Goal: Task Accomplishment & Management: Complete application form

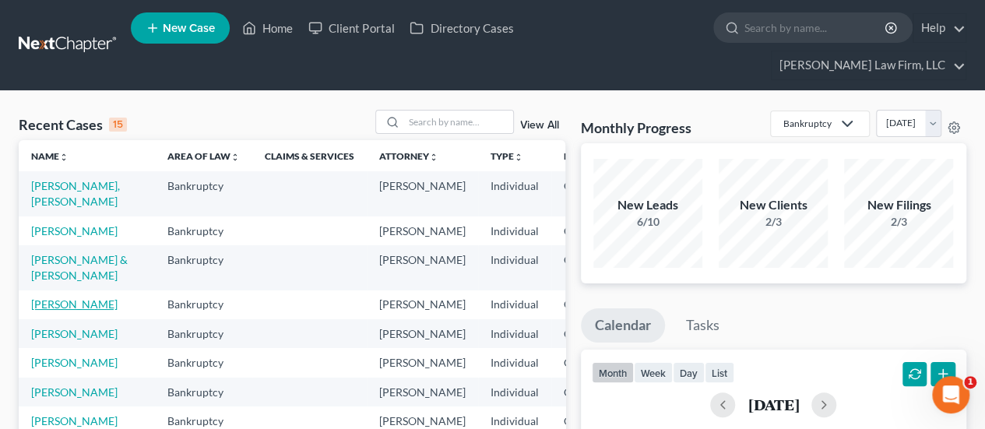
click at [43, 311] on link "[PERSON_NAME]" at bounding box center [74, 303] width 86 height 13
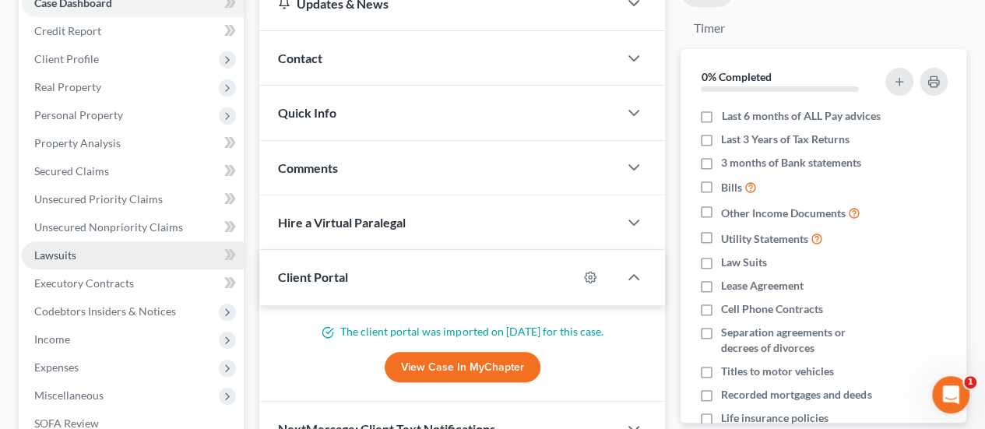
scroll to position [233, 0]
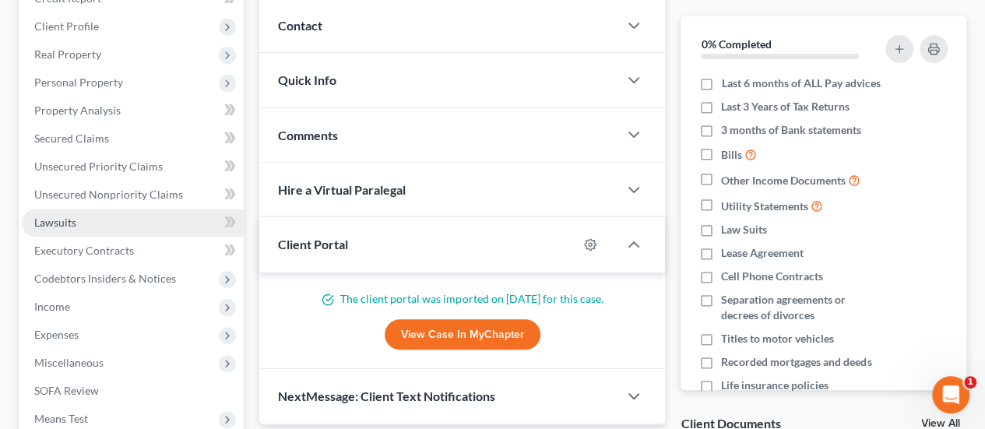
click at [170, 293] on span "Income" at bounding box center [133, 307] width 222 height 28
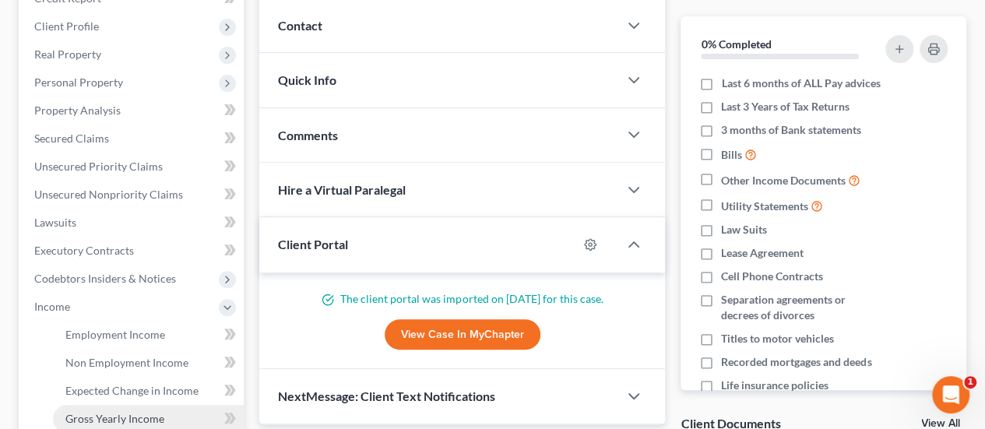
click at [120, 405] on link "Gross Yearly Income" at bounding box center [148, 419] width 191 height 28
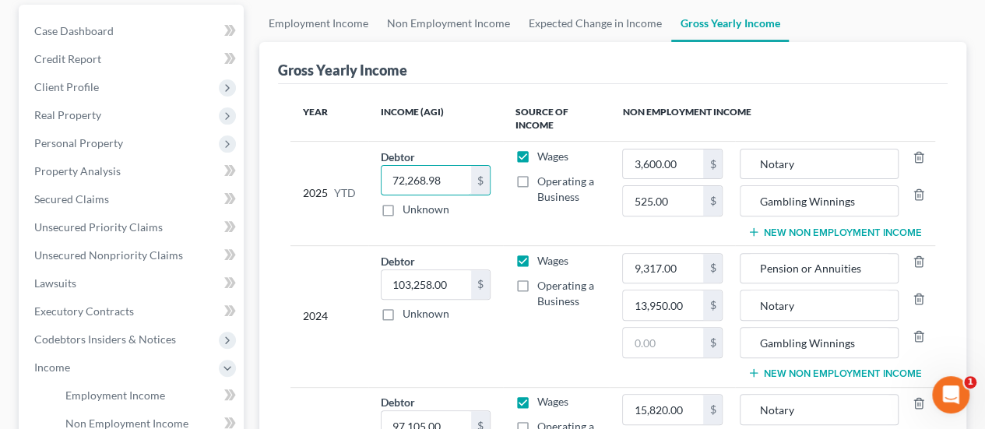
scroll to position [389, 0]
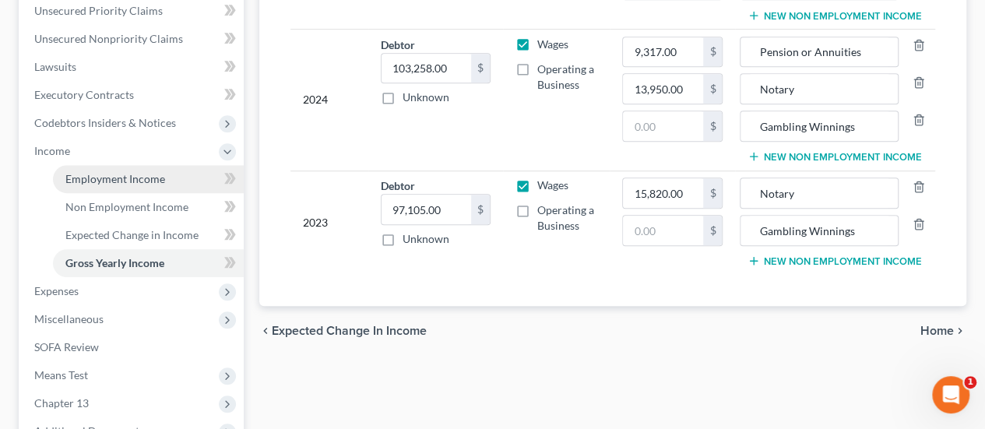
type input "72,268.98"
click at [149, 172] on span "Employment Income" at bounding box center [115, 178] width 100 height 13
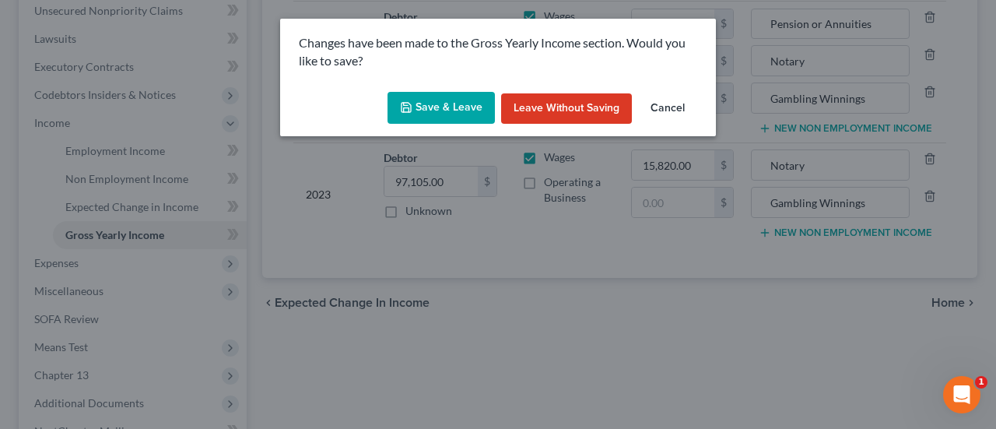
click at [463, 107] on button "Save & Leave" at bounding box center [441, 108] width 107 height 33
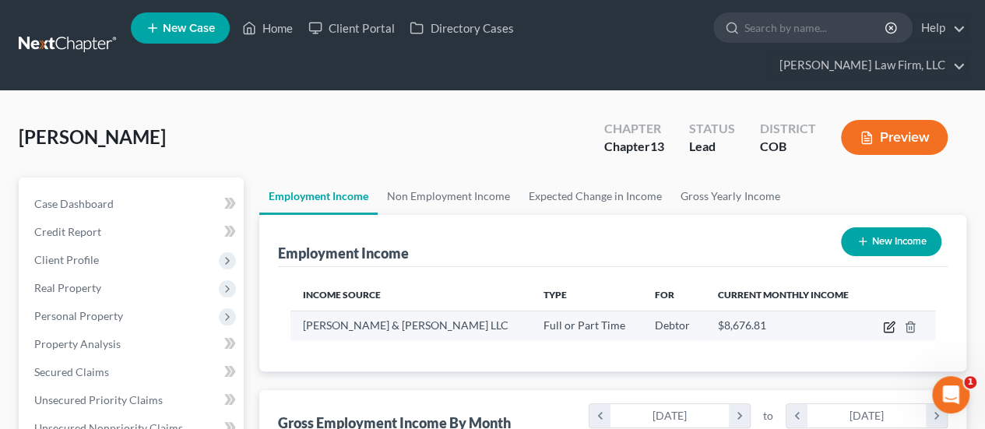
click at [889, 321] on icon "button" at bounding box center [889, 327] width 12 height 12
select select "0"
select select "5"
select select "2"
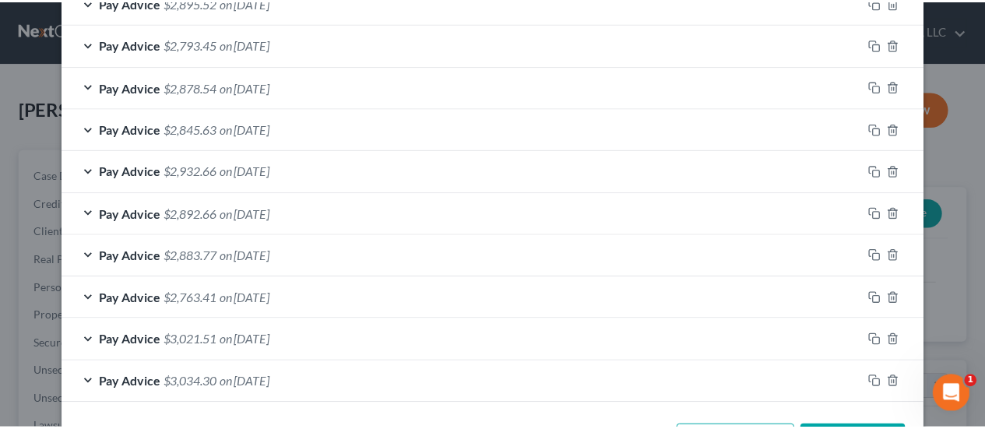
scroll to position [843, 0]
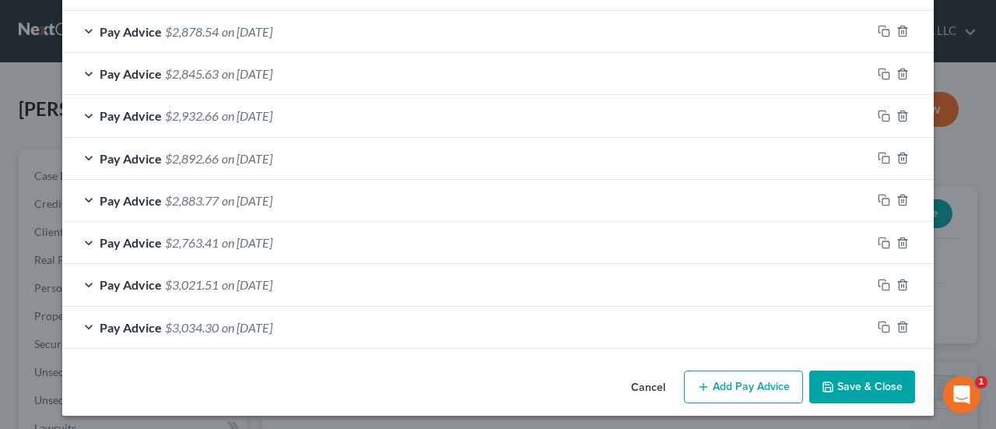
click at [870, 381] on button "Save & Close" at bounding box center [862, 386] width 106 height 33
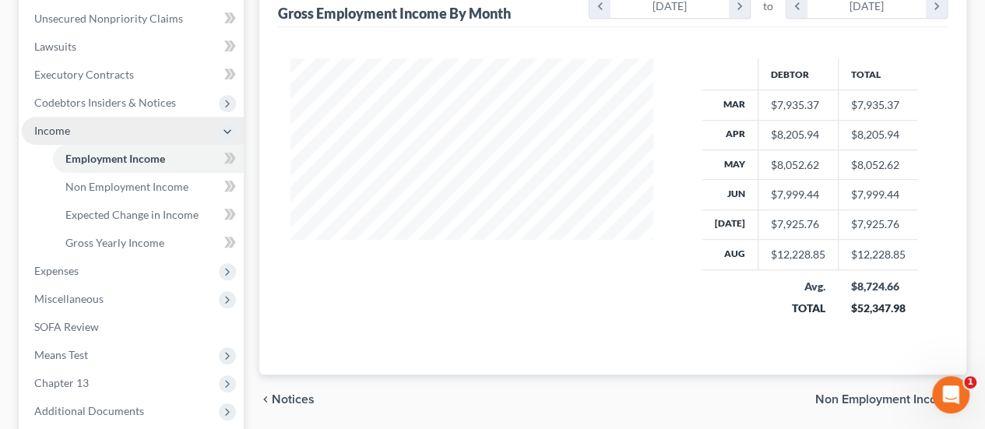
scroll to position [389, 0]
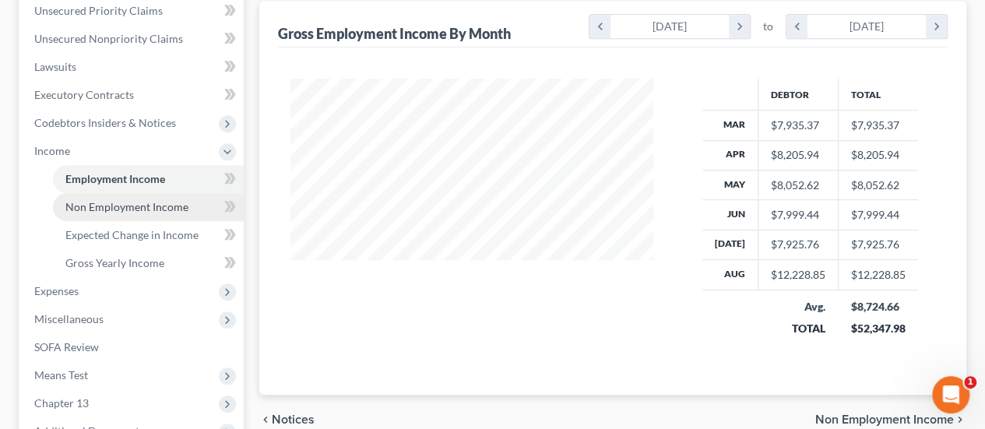
click at [160, 200] on span "Non Employment Income" at bounding box center [126, 206] width 123 height 13
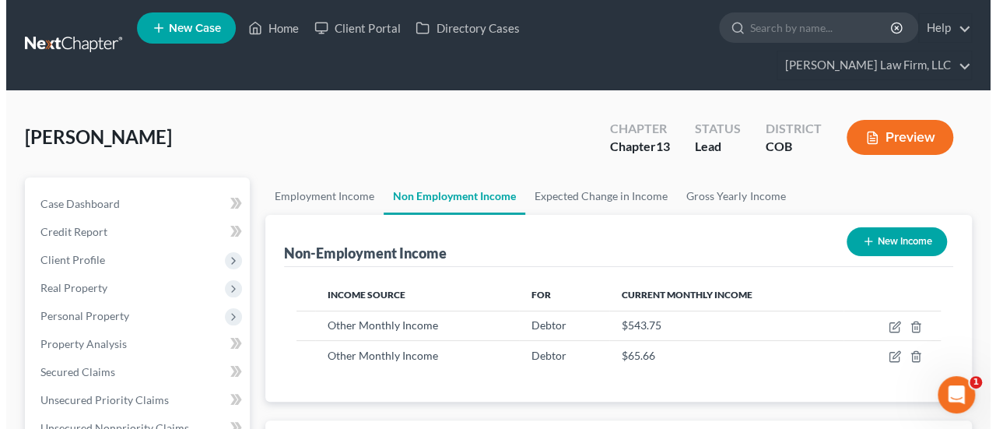
scroll to position [277, 394]
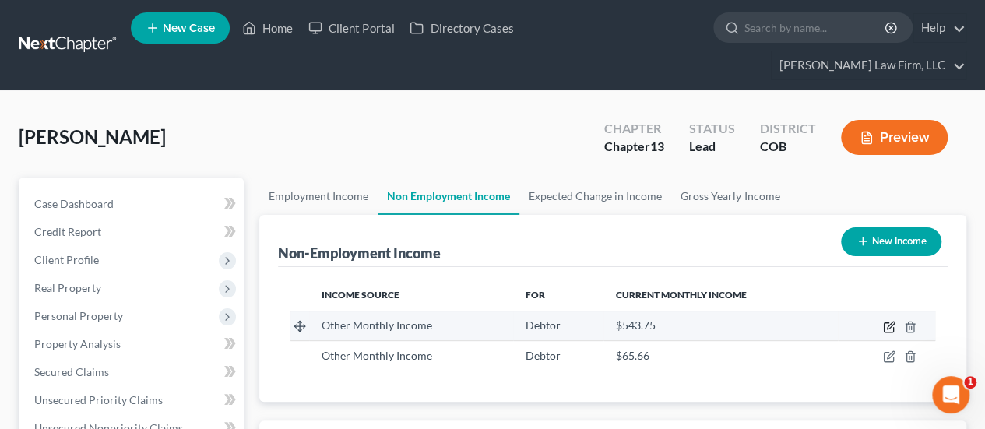
click at [893, 321] on icon "button" at bounding box center [889, 327] width 12 height 12
select select "13"
select select "0"
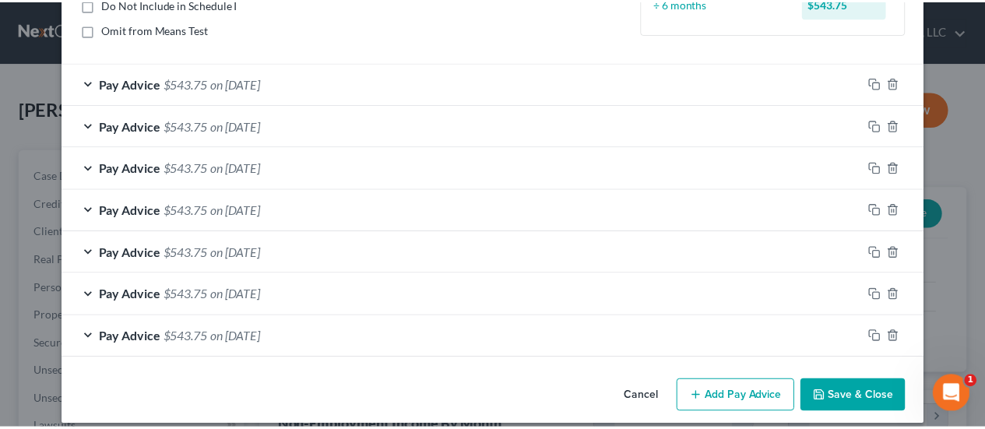
scroll to position [244, 0]
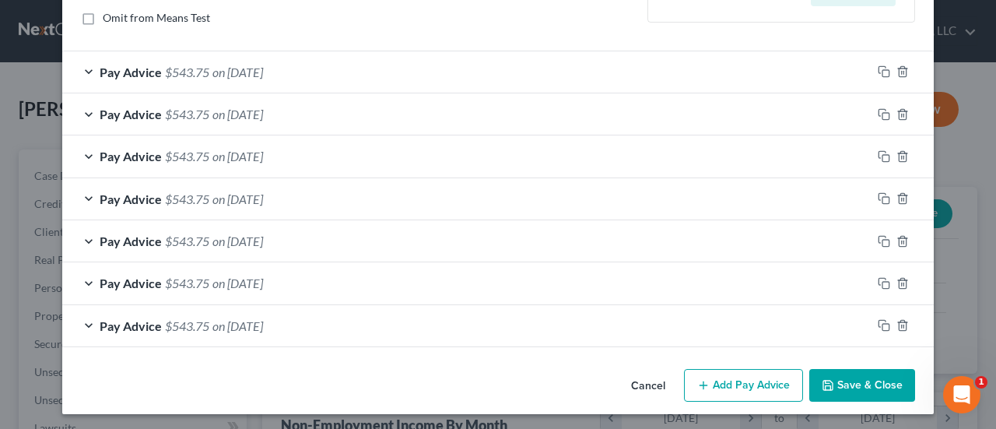
click at [858, 386] on button "Save & Close" at bounding box center [862, 385] width 106 height 33
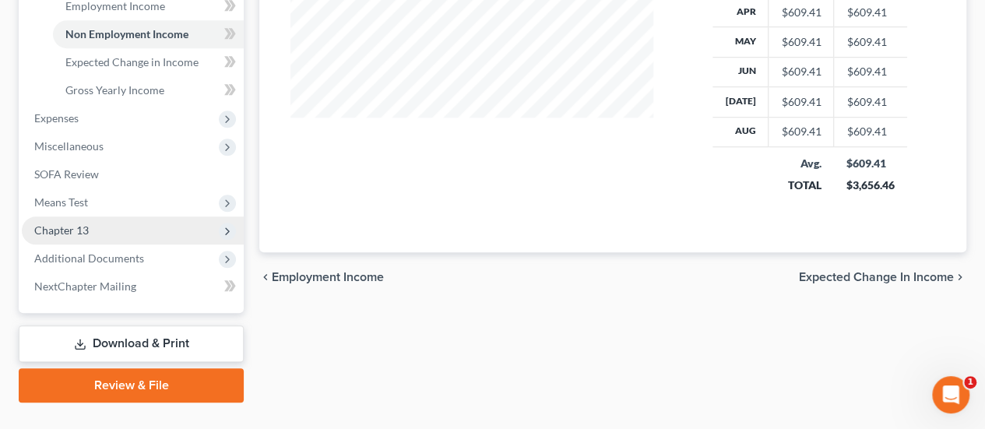
scroll to position [564, 0]
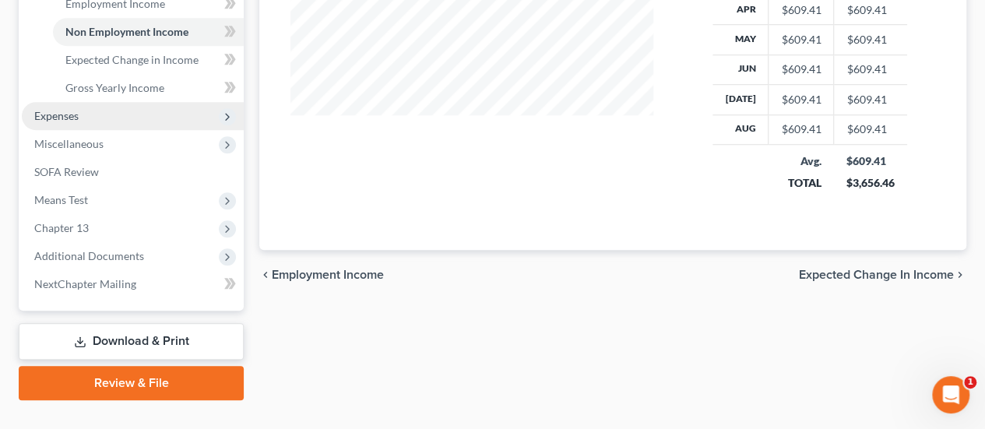
click at [106, 102] on span "Expenses" at bounding box center [133, 116] width 222 height 28
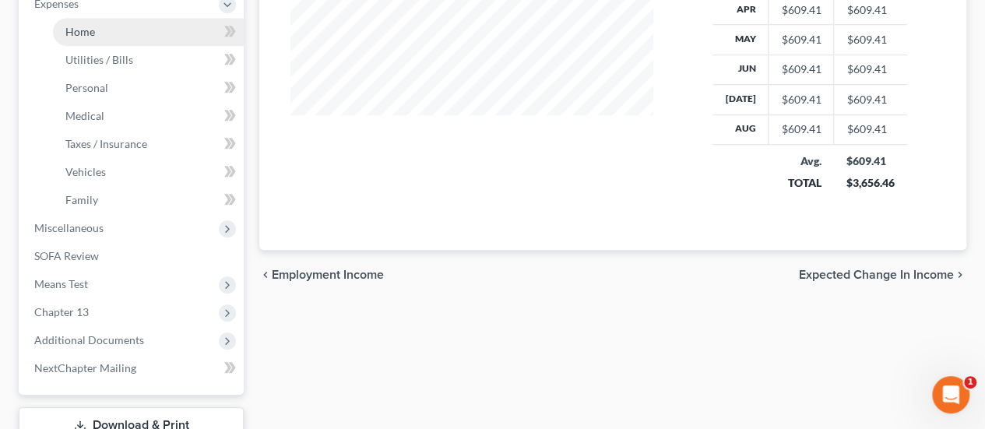
click at [107, 18] on link "Home" at bounding box center [148, 32] width 191 height 28
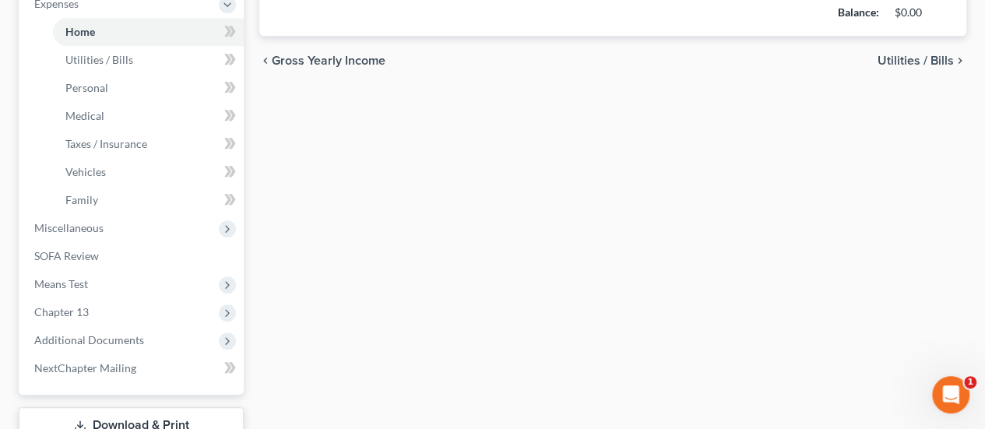
type input "4,200.00"
type input "0.00"
radio input "true"
type input "0.00"
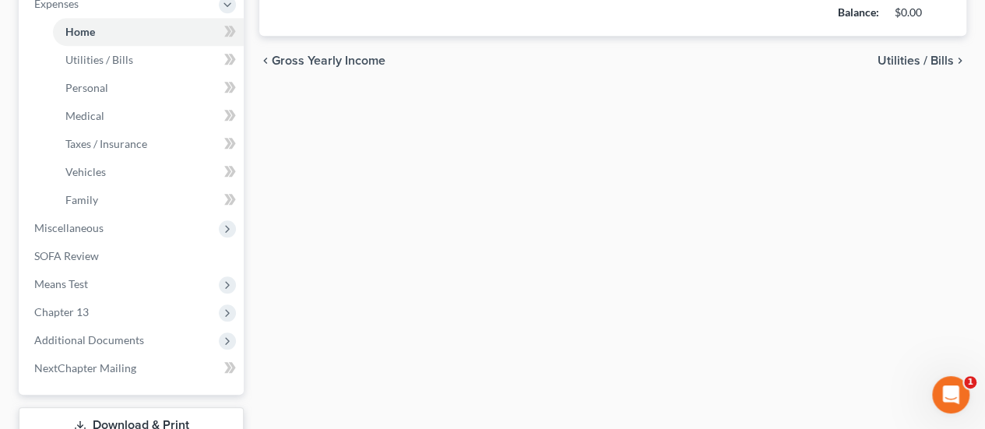
type input "60.00"
type input "0.00"
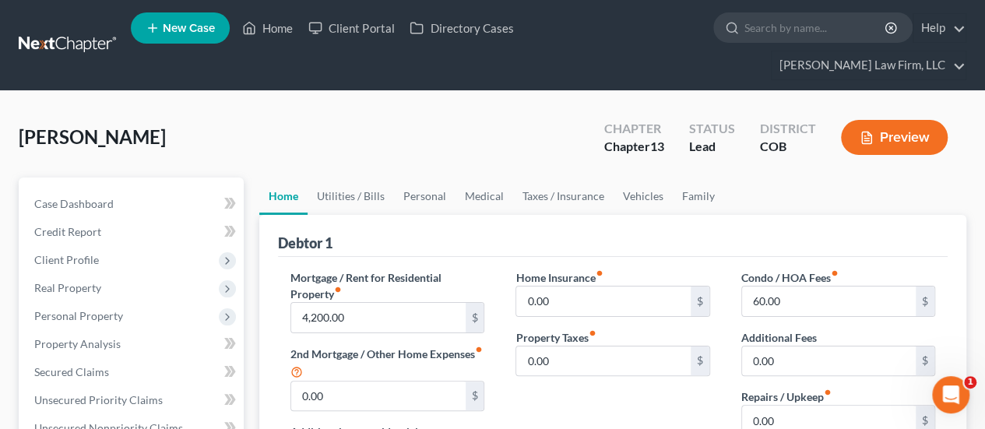
click at [903, 120] on button "Preview" at bounding box center [894, 137] width 107 height 35
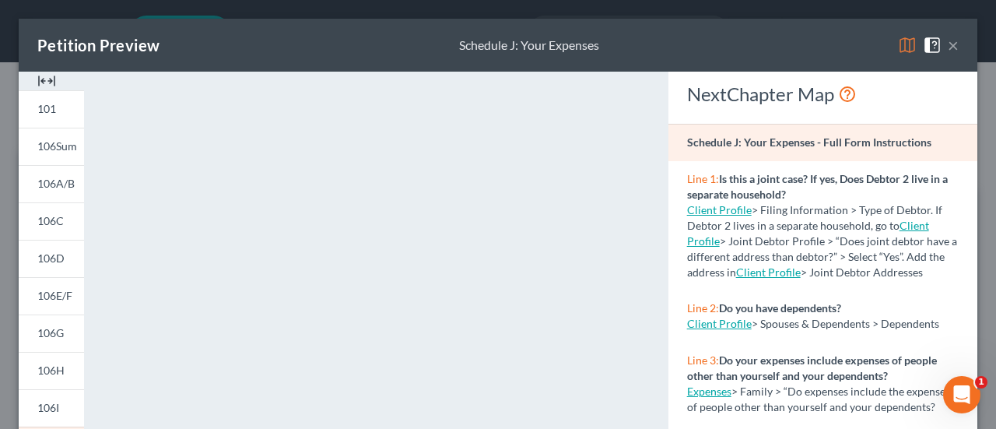
click at [948, 44] on button "×" at bounding box center [953, 45] width 11 height 19
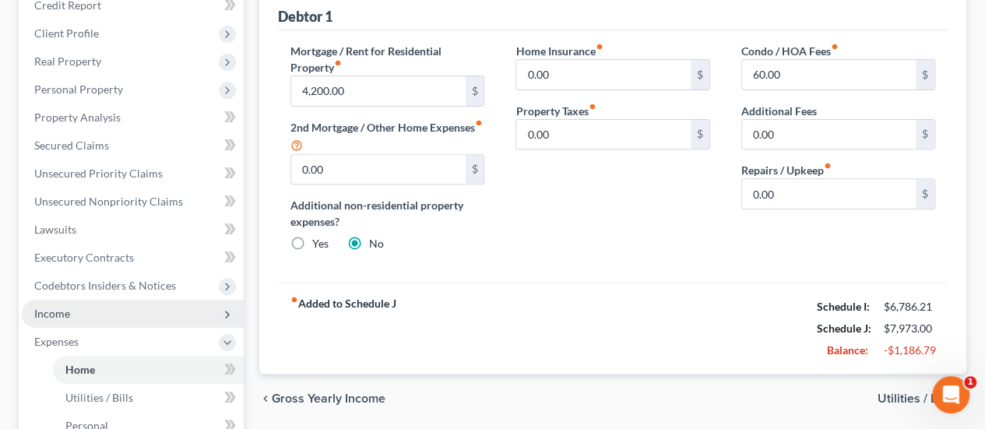
scroll to position [233, 0]
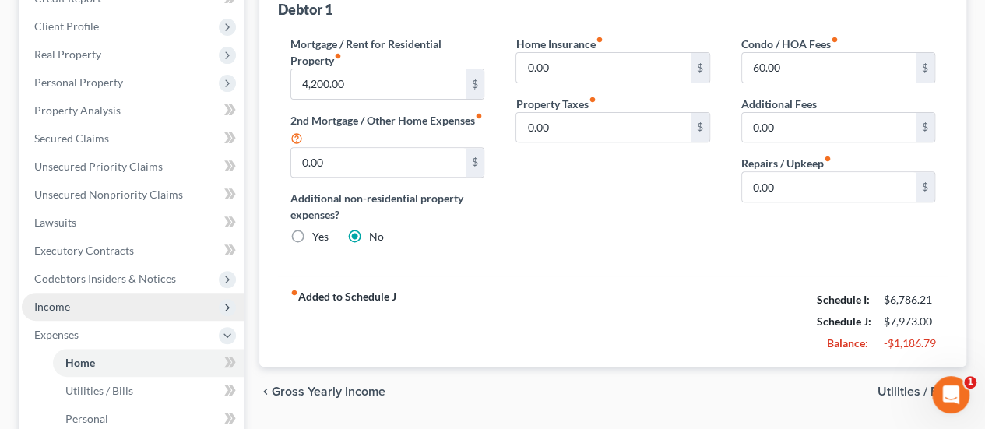
click at [132, 293] on span "Income" at bounding box center [133, 307] width 222 height 28
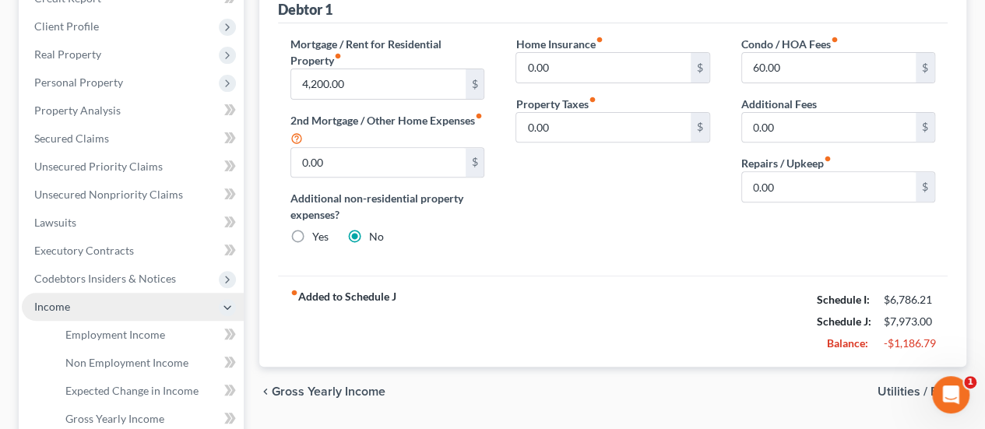
click at [135, 293] on span "Income" at bounding box center [133, 307] width 222 height 28
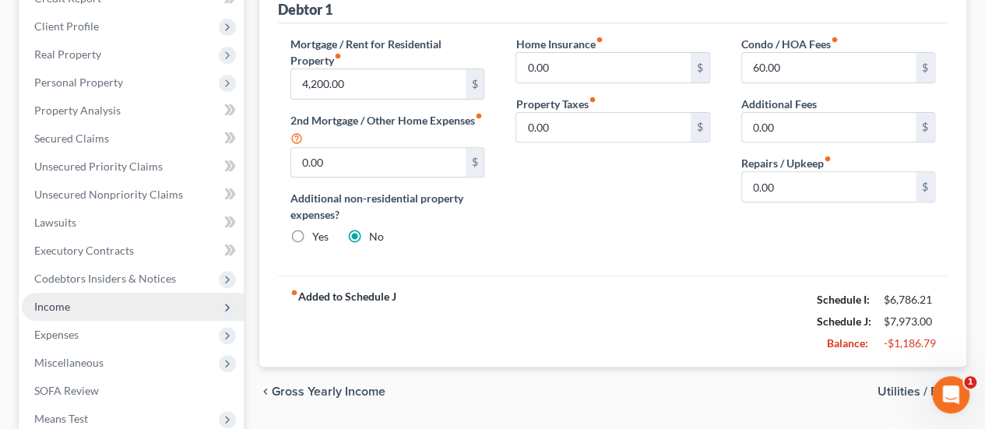
click at [134, 293] on span "Income" at bounding box center [133, 307] width 222 height 28
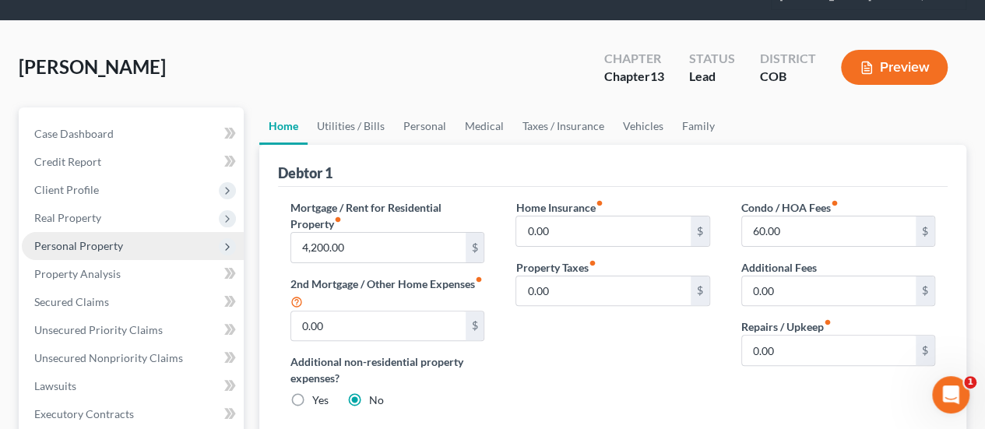
scroll to position [156, 0]
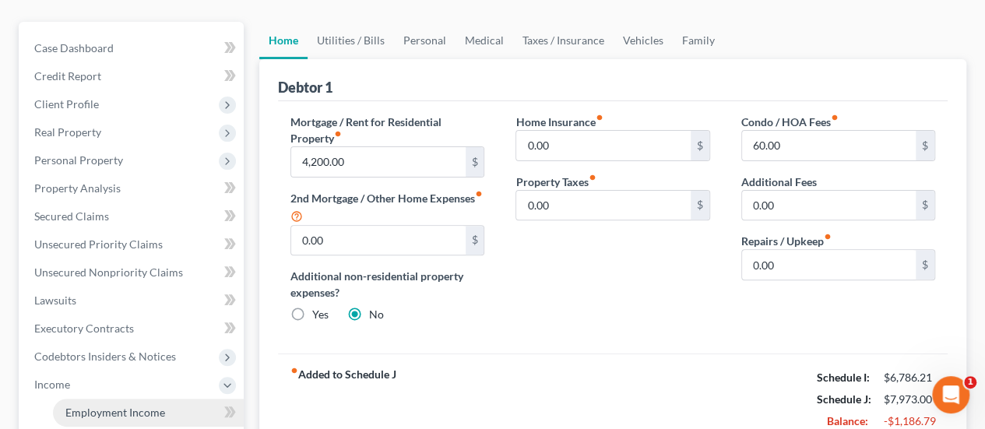
click at [108, 398] on link "Employment Income" at bounding box center [148, 412] width 191 height 28
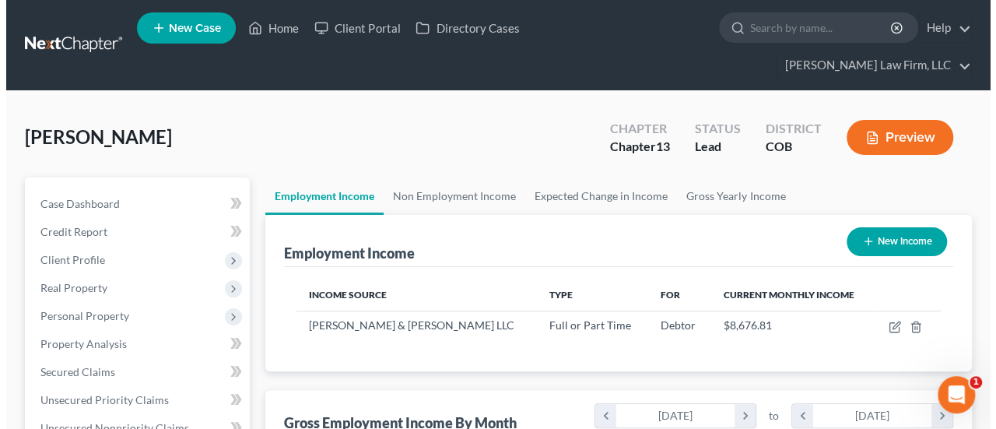
scroll to position [277, 394]
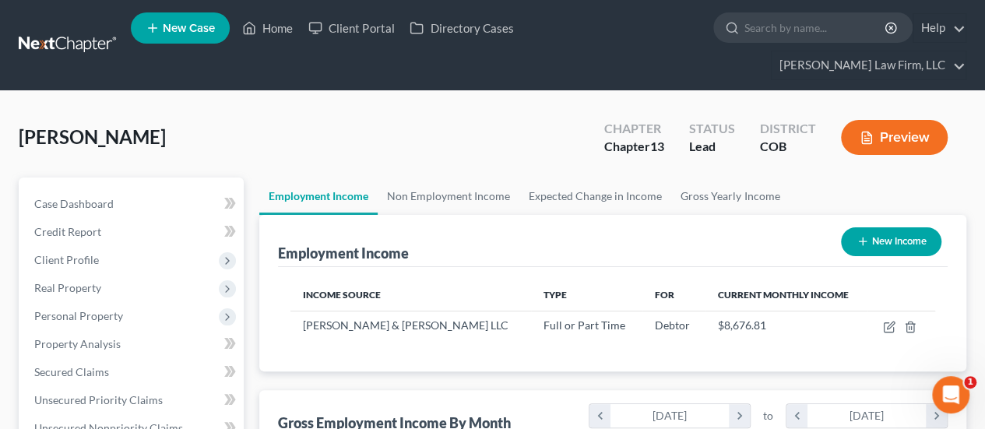
click at [875, 120] on button "Preview" at bounding box center [894, 137] width 107 height 35
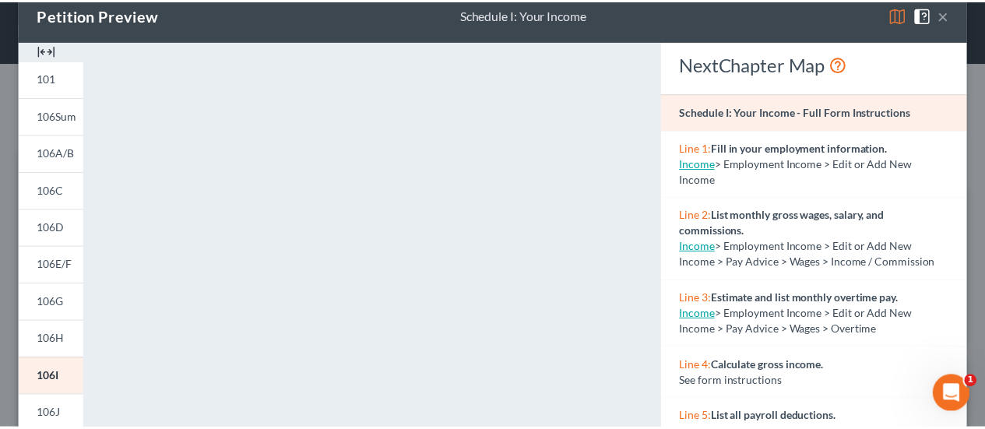
scroll to position [0, 0]
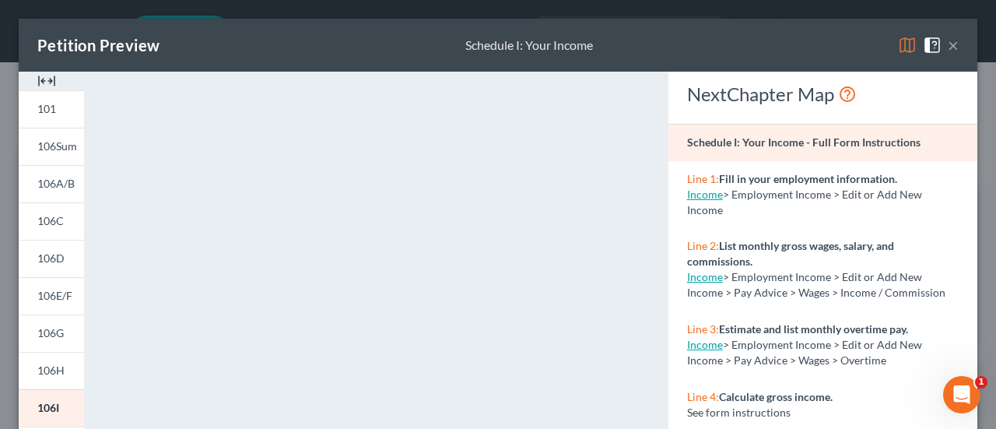
click at [948, 42] on button "×" at bounding box center [953, 45] width 11 height 19
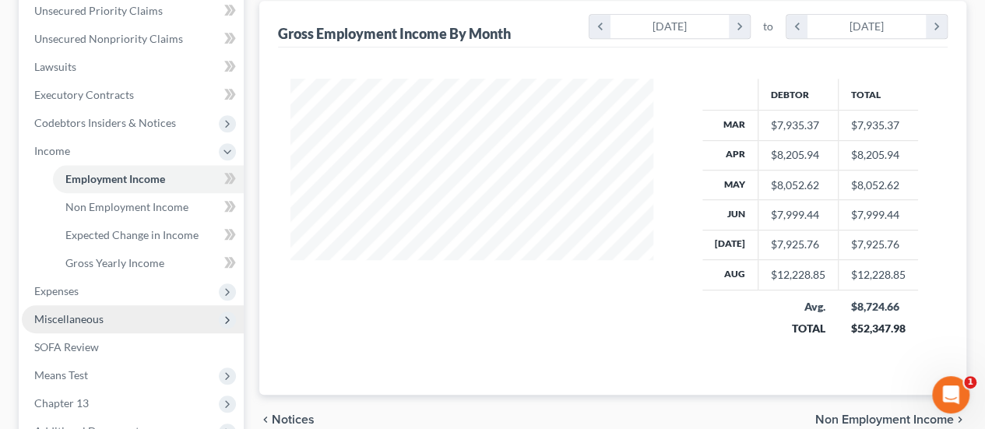
scroll to position [467, 0]
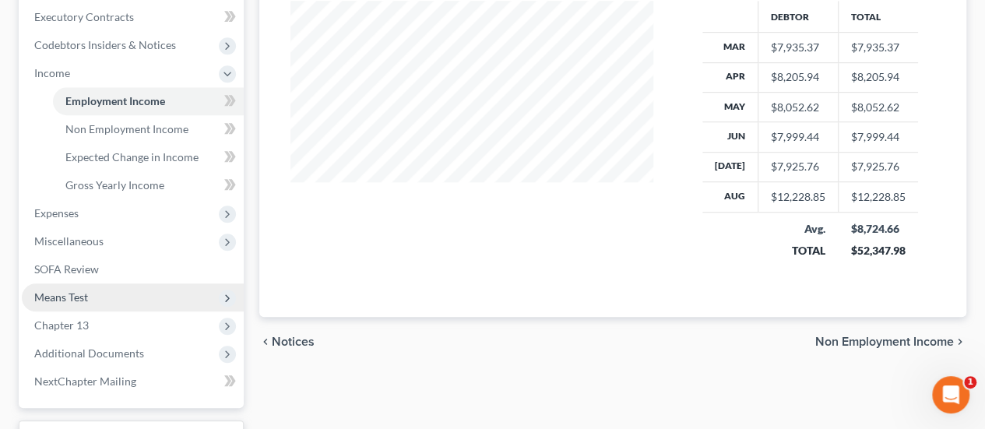
click at [125, 283] on span "Means Test" at bounding box center [133, 297] width 222 height 28
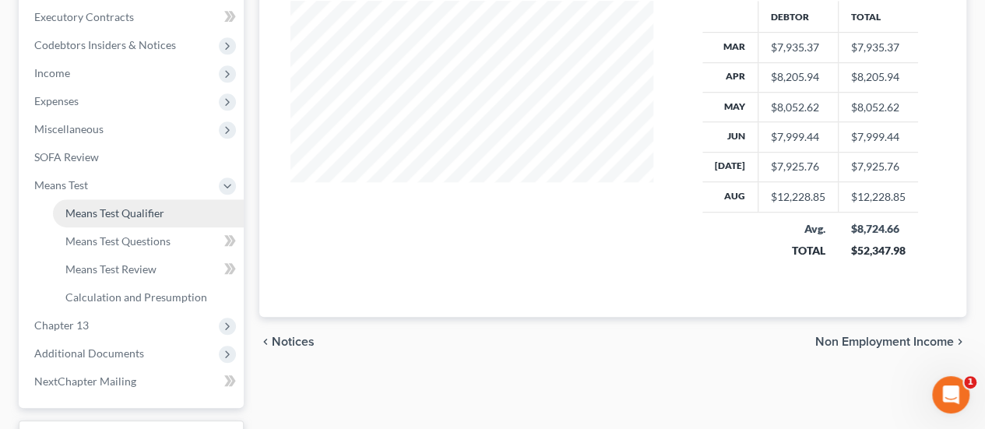
click at [135, 206] on span "Means Test Qualifier" at bounding box center [114, 212] width 99 height 13
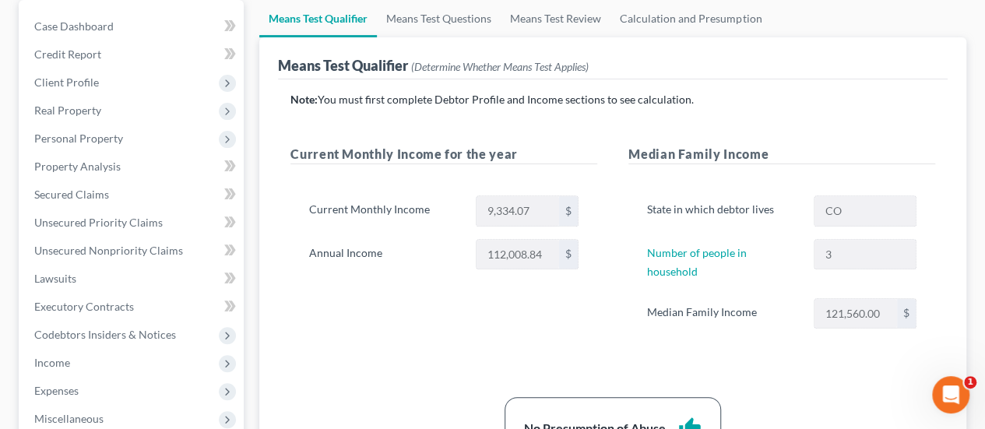
scroll to position [156, 0]
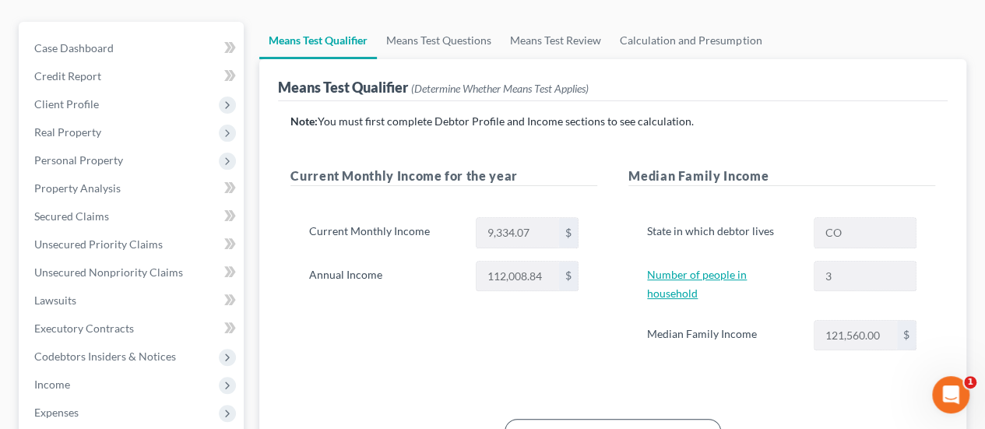
click at [746, 268] on link "Number of people in household" at bounding box center [697, 284] width 100 height 32
select select "0"
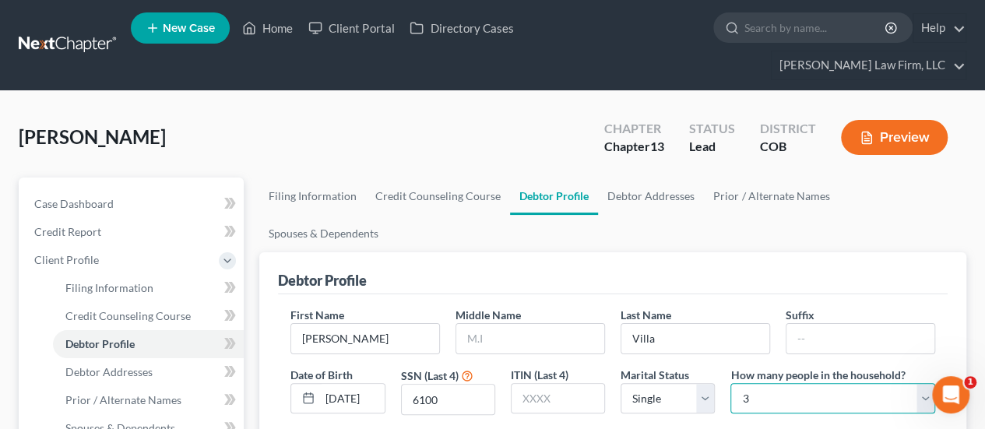
click at [744, 383] on select "Select 1 2 3 4 5 6 7 8 9 10 11 12 13 14 15 16 17 18 19 20" at bounding box center [832, 398] width 205 height 31
select select "1"
click at [730, 383] on select "Select 1 2 3 4 5 6 7 8 9 10 11 12 13 14 15 16 17 18 19 20" at bounding box center [832, 398] width 205 height 31
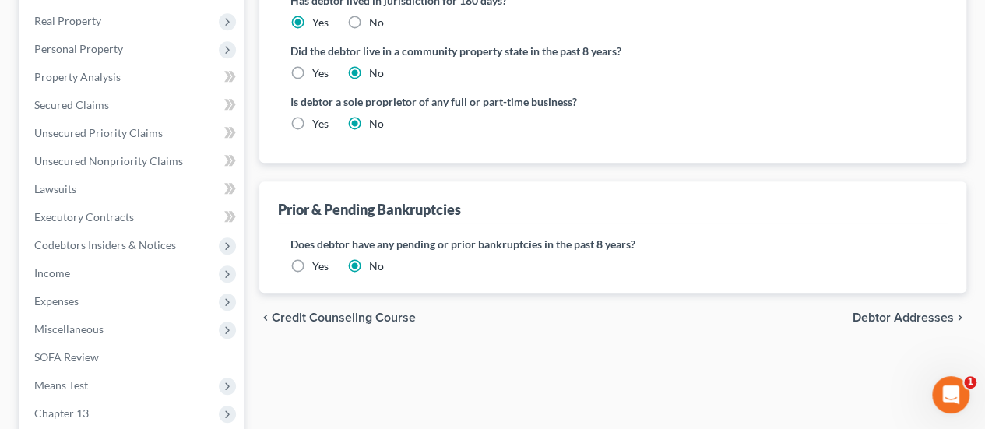
scroll to position [467, 0]
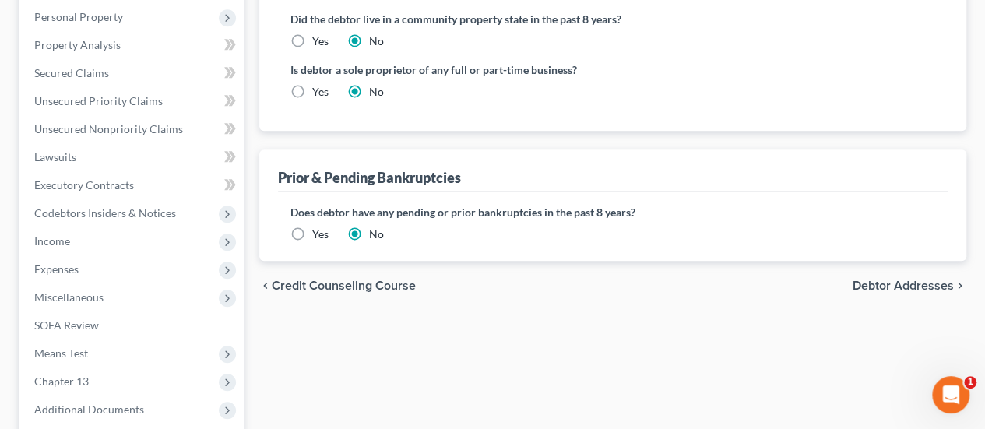
click at [157, 339] on span "Means Test" at bounding box center [133, 353] width 222 height 28
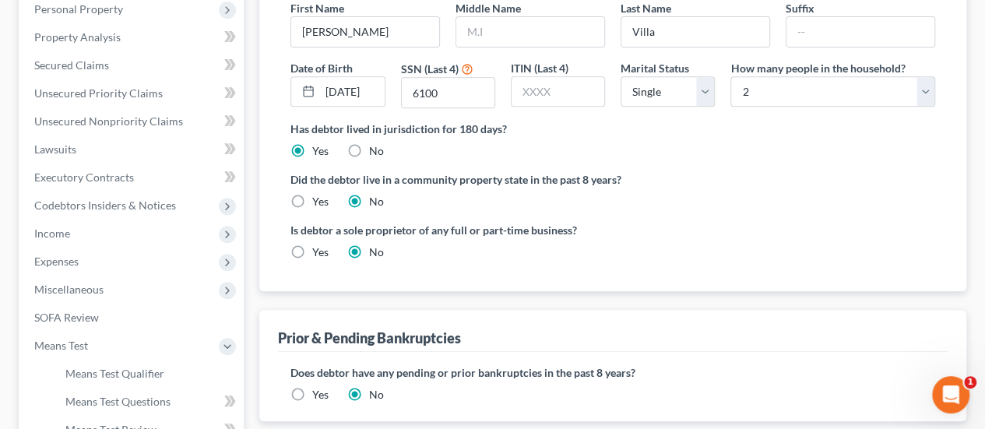
scroll to position [299, 0]
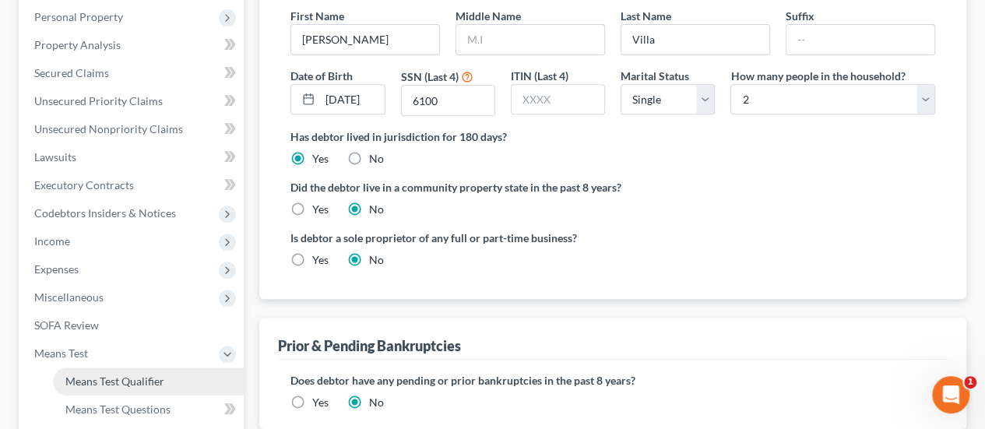
click at [153, 374] on span "Means Test Qualifier" at bounding box center [114, 380] width 99 height 13
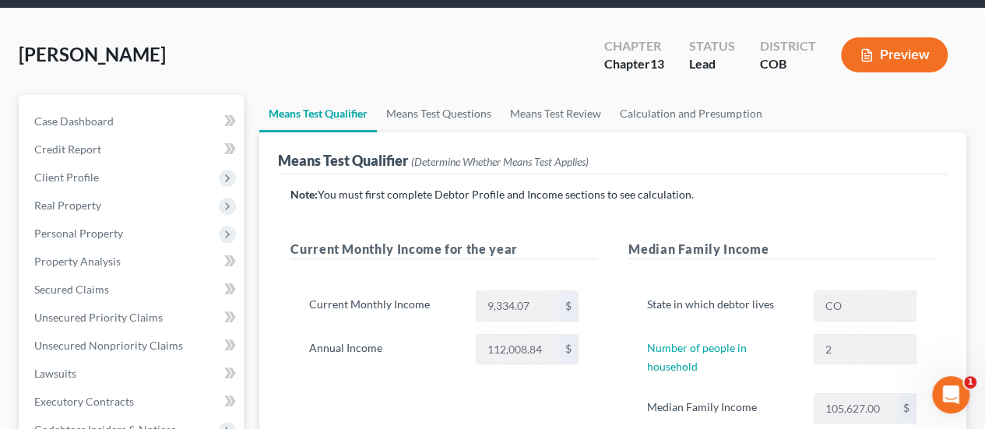
scroll to position [78, 0]
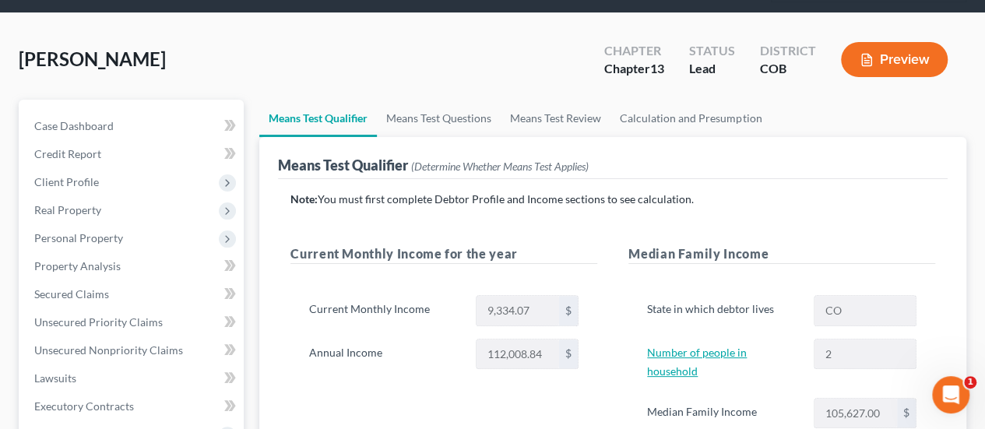
click at [738, 346] on link "Number of people in household" at bounding box center [697, 362] width 100 height 32
select select "0"
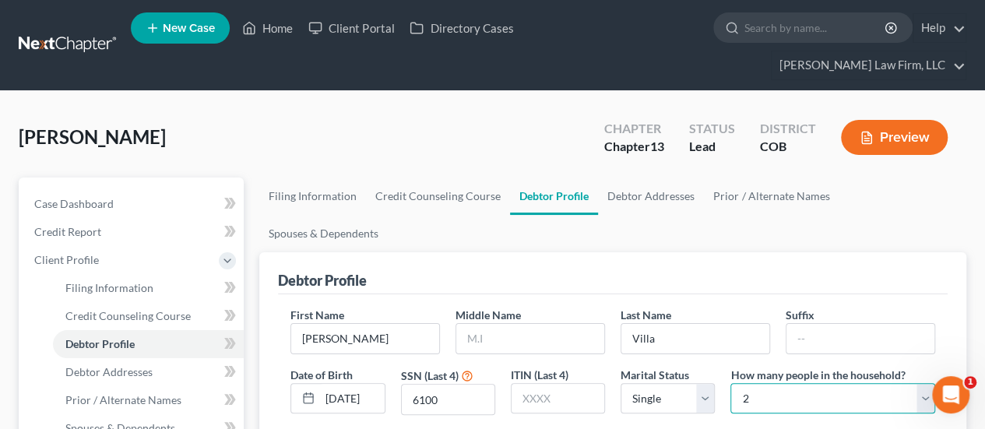
click at [739, 383] on select "Select 1 2 3 4 5 6 7 8 9 10 11 12 13 14 15 16 17 18 19 20" at bounding box center [832, 398] width 205 height 31
select select "2"
click at [730, 383] on select "Select 1 2 3 4 5 6 7 8 9 10 11 12 13 14 15 16 17 18 19 20" at bounding box center [832, 398] width 205 height 31
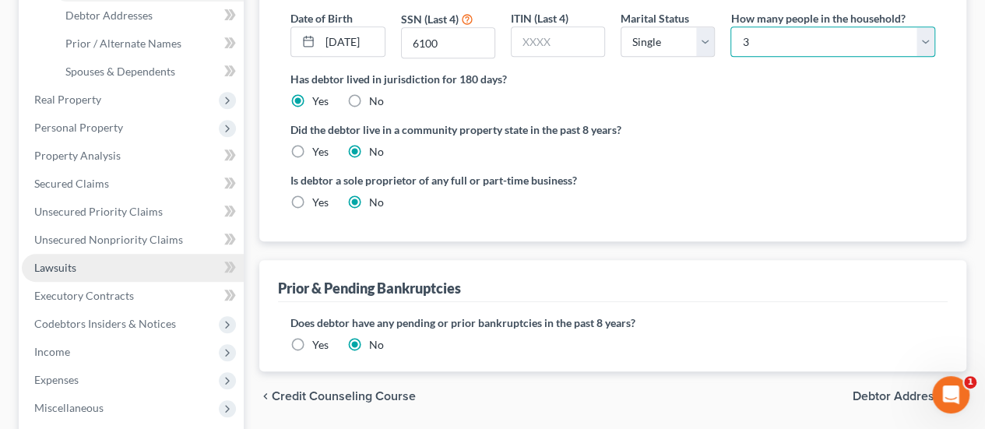
scroll to position [389, 0]
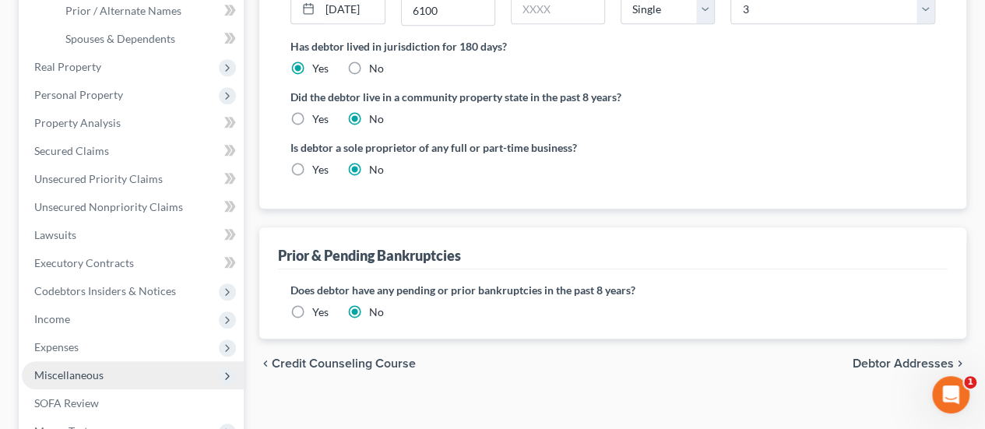
click at [111, 361] on span "Miscellaneous" at bounding box center [133, 375] width 222 height 28
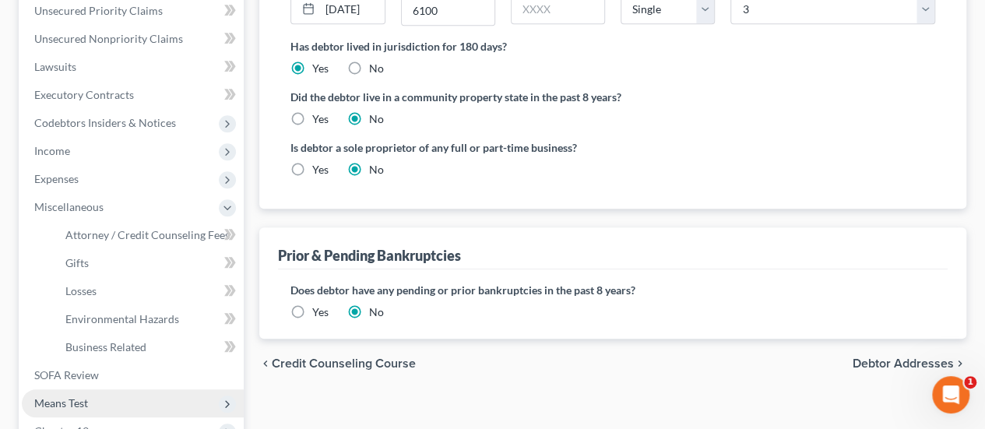
click at [110, 389] on span "Means Test" at bounding box center [133, 403] width 222 height 28
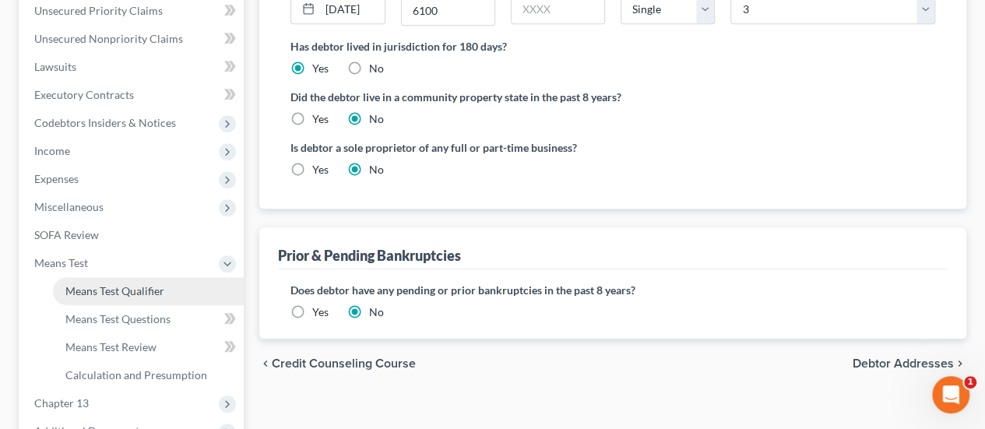
click at [126, 284] on span "Means Test Qualifier" at bounding box center [114, 290] width 99 height 13
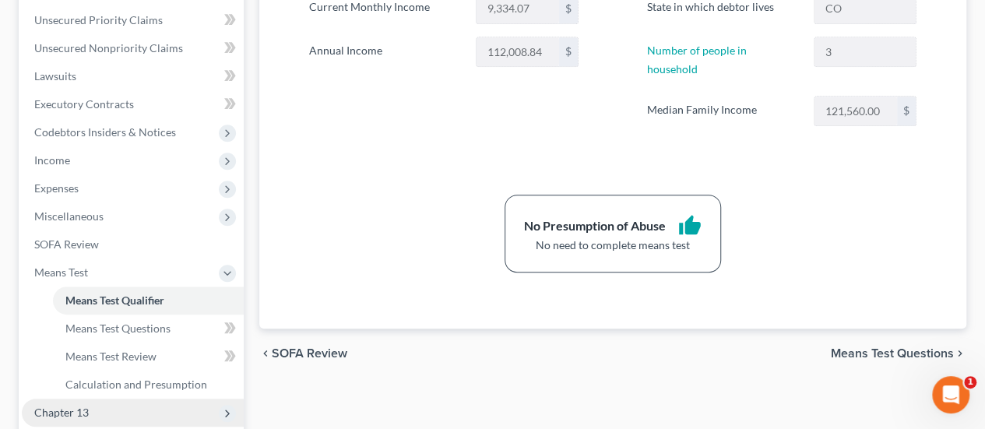
scroll to position [467, 0]
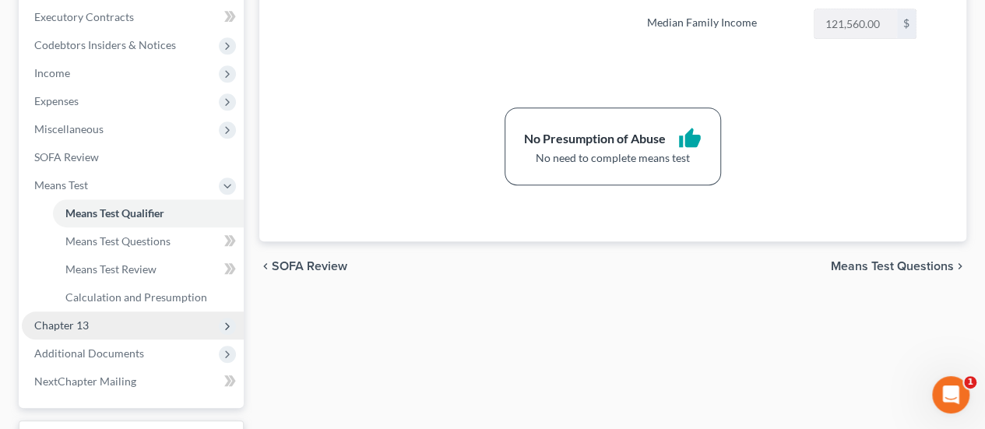
click at [170, 311] on span "Chapter 13" at bounding box center [133, 325] width 222 height 28
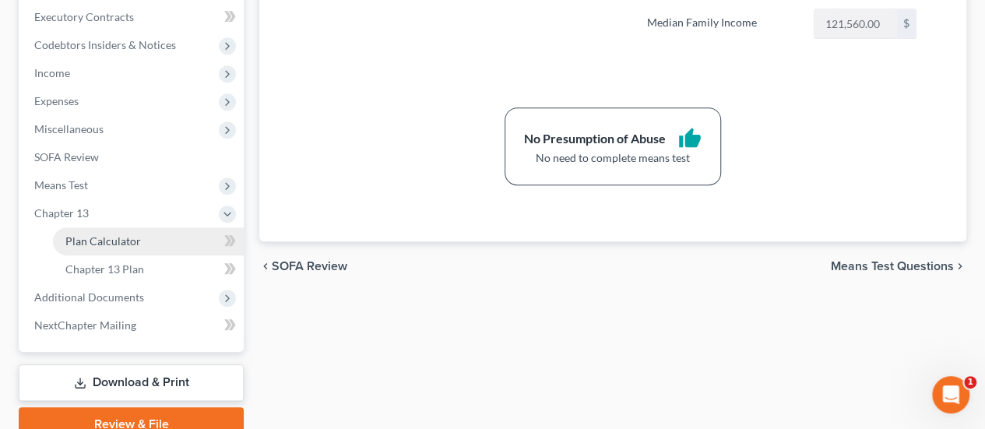
click at [169, 227] on link "Plan Calculator" at bounding box center [148, 241] width 191 height 28
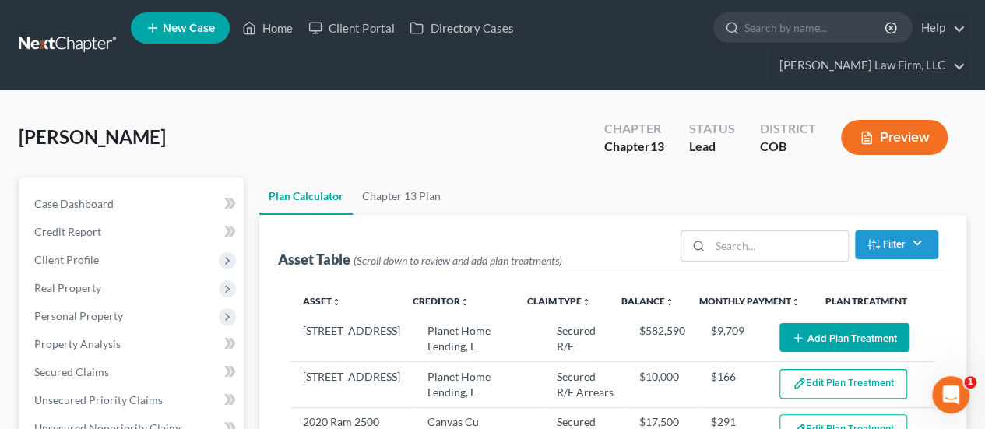
select select "59"
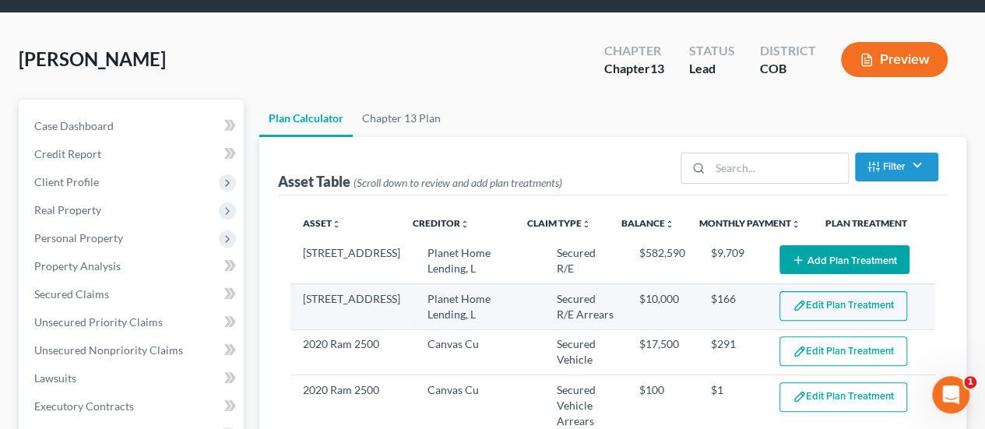
select select "59"
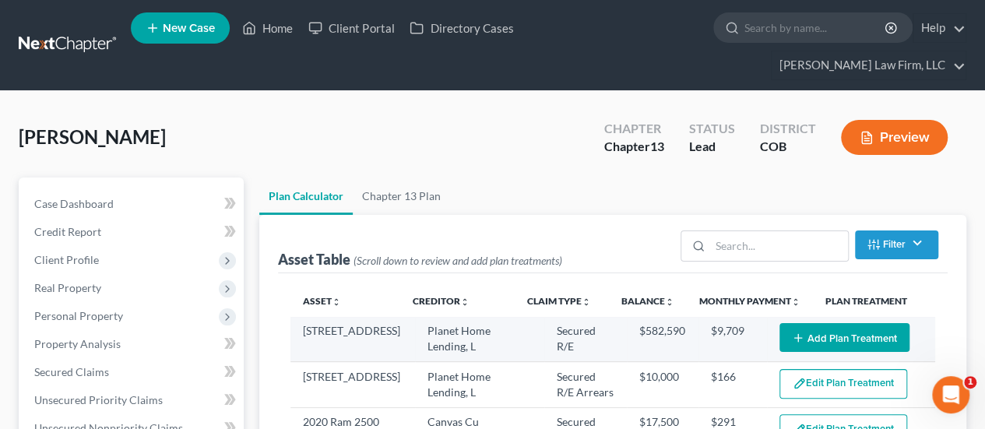
click at [817, 323] on button "Add Plan Treatment" at bounding box center [844, 337] width 130 height 29
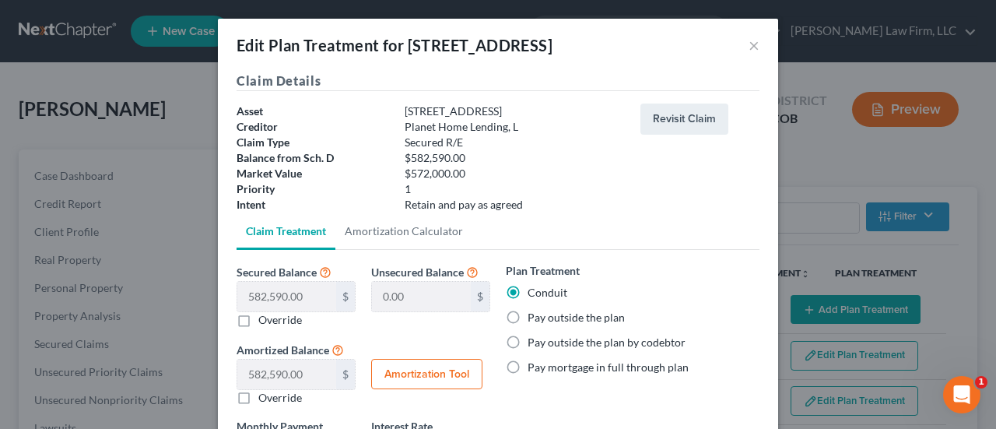
click at [528, 319] on label "Pay outside the plan" at bounding box center [576, 318] width 97 height 16
click at [534, 319] on input "Pay outside the plan" at bounding box center [539, 315] width 10 height 10
radio input "true"
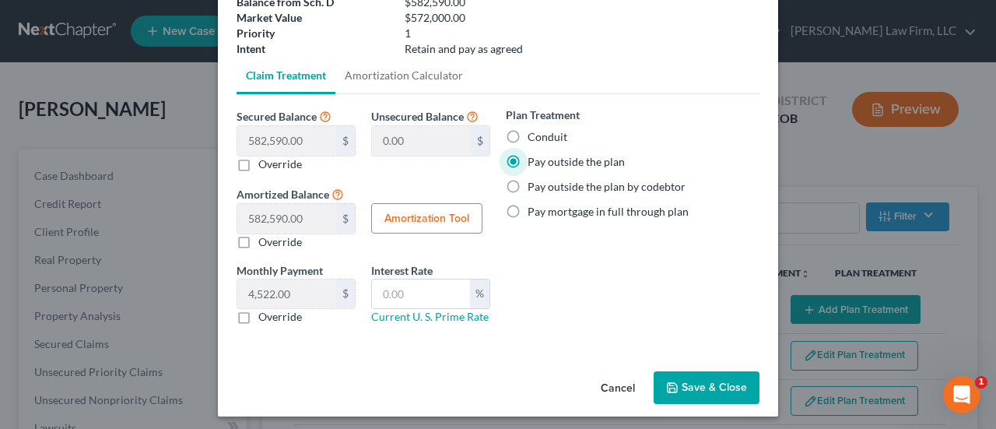
scroll to position [160, 0]
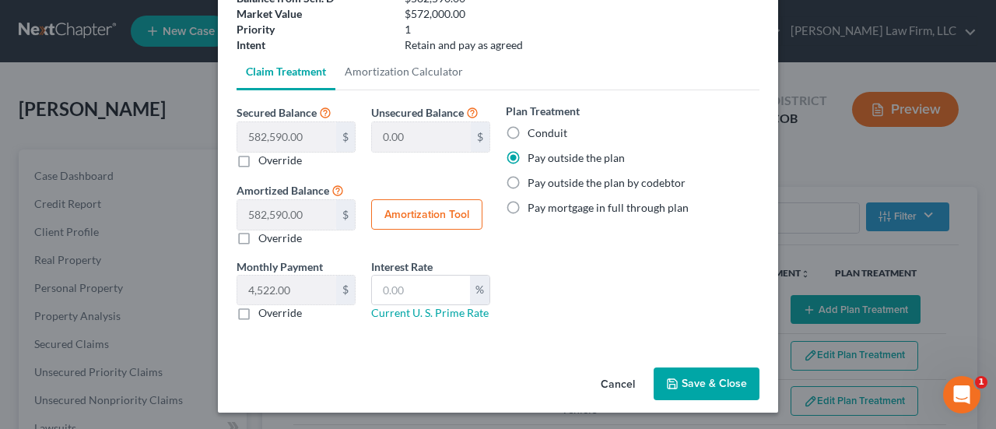
click at [733, 387] on button "Save & Close" at bounding box center [707, 383] width 106 height 33
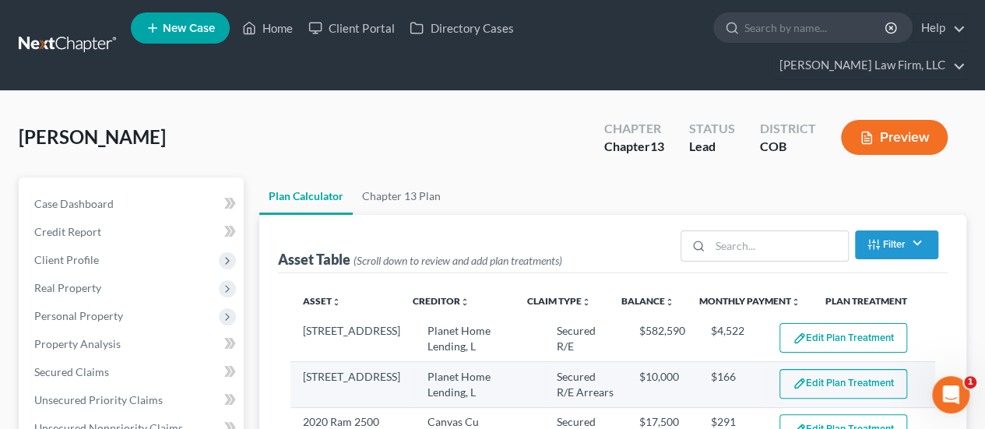
select select "59"
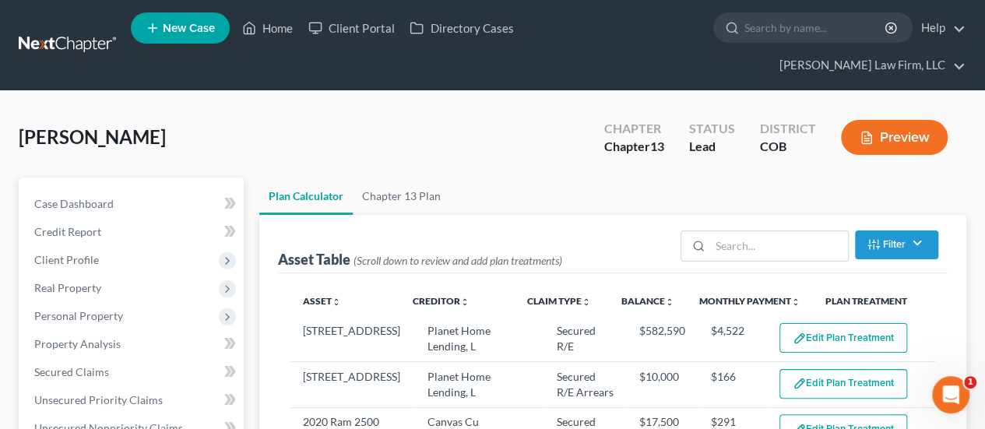
click at [807, 369] on button "Edit Plan Treatment" at bounding box center [843, 384] width 128 height 30
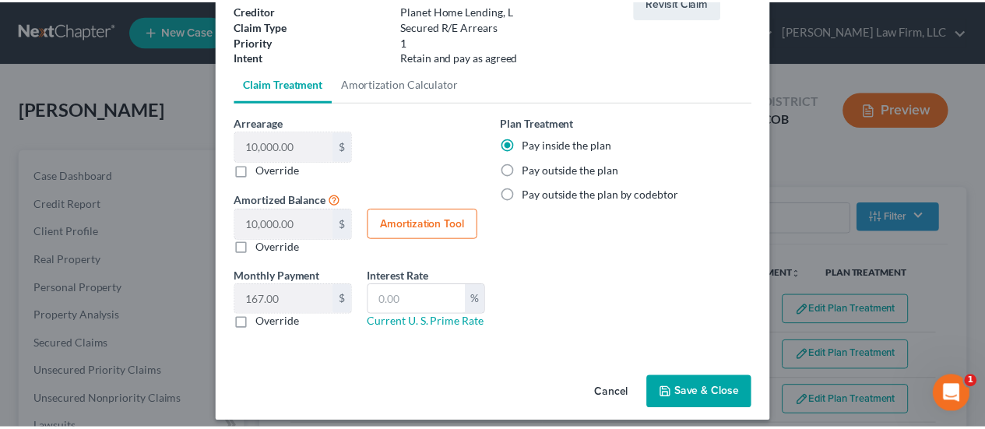
scroll to position [126, 0]
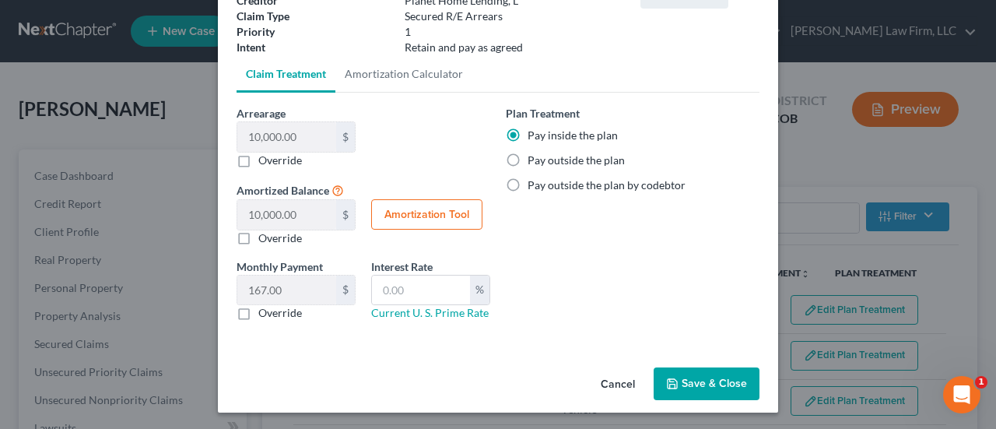
click at [690, 374] on button "Save & Close" at bounding box center [707, 383] width 106 height 33
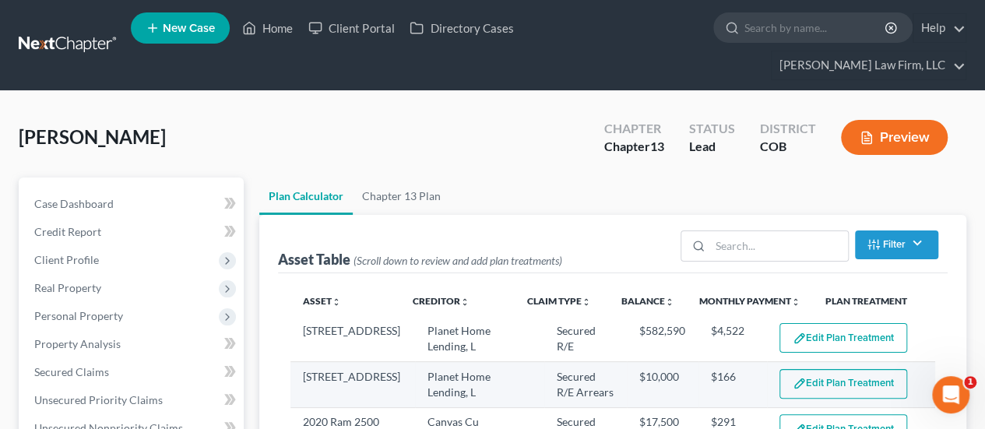
select select "59"
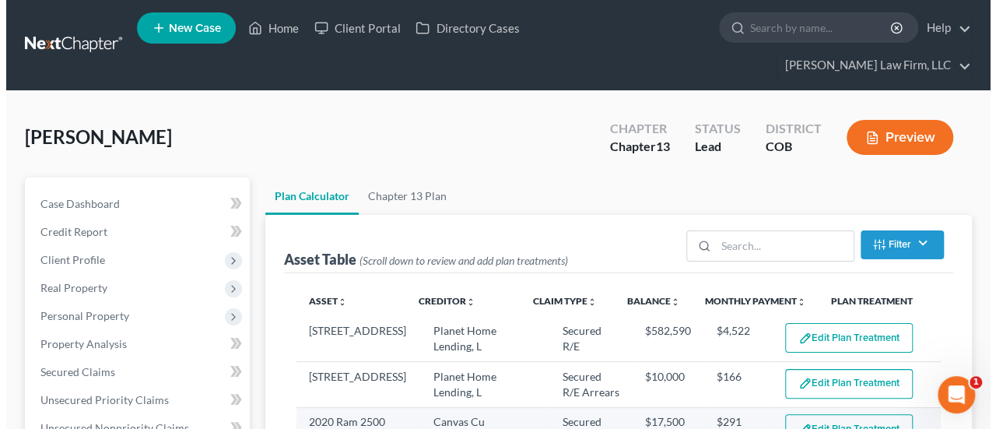
scroll to position [78, 0]
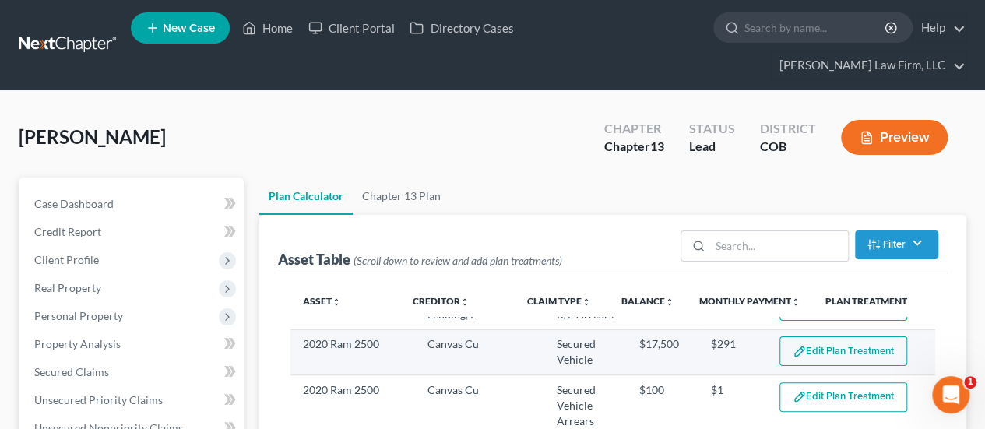
click at [839, 336] on button "Edit Plan Treatment" at bounding box center [843, 351] width 128 height 30
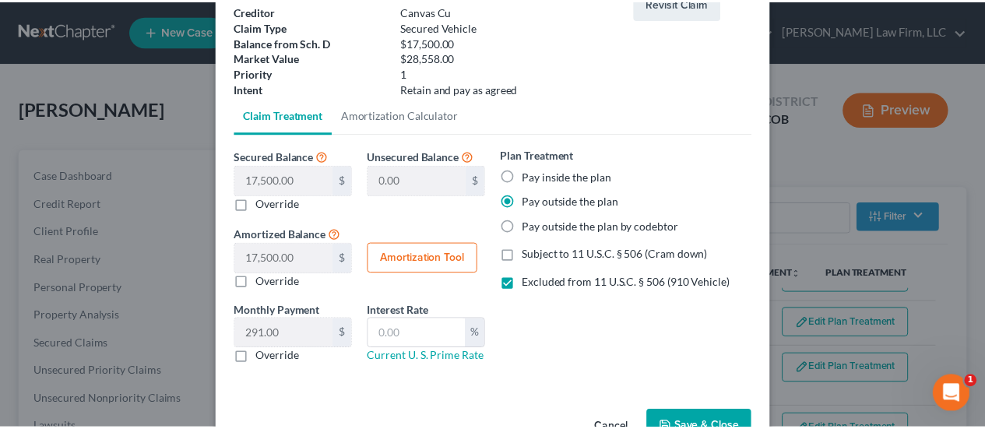
scroll to position [160, 0]
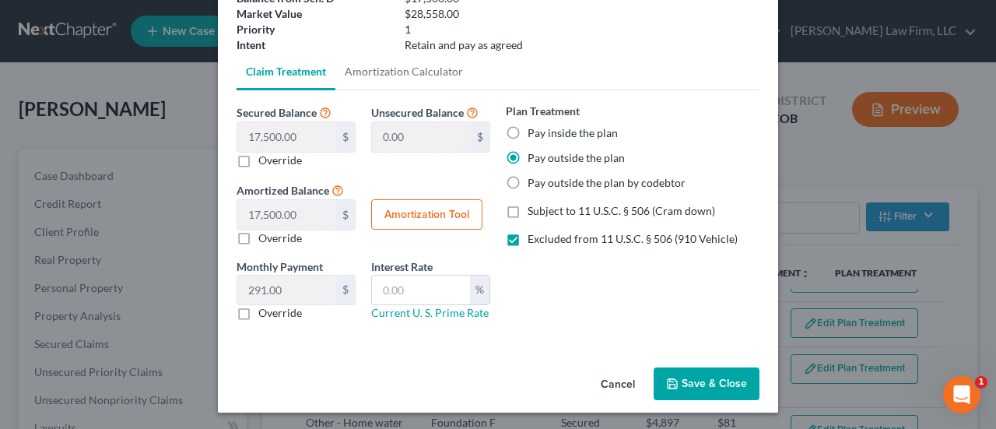
click at [696, 381] on button "Save & Close" at bounding box center [707, 383] width 106 height 33
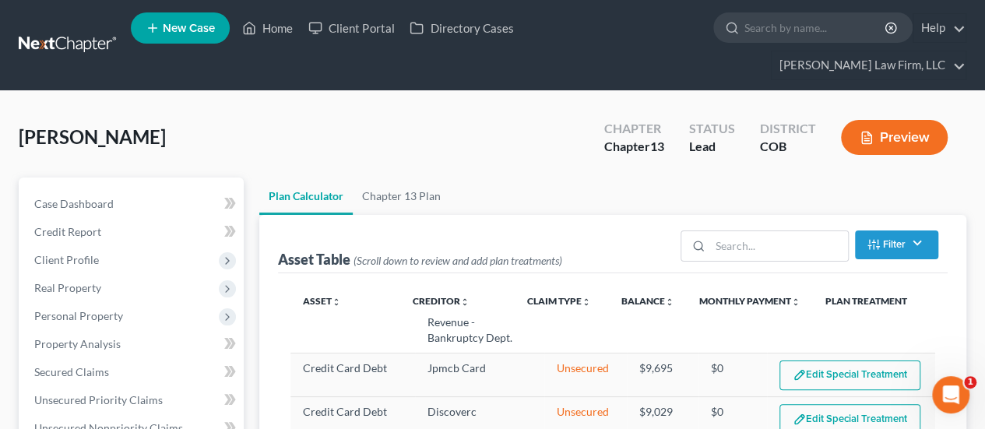
select select "59"
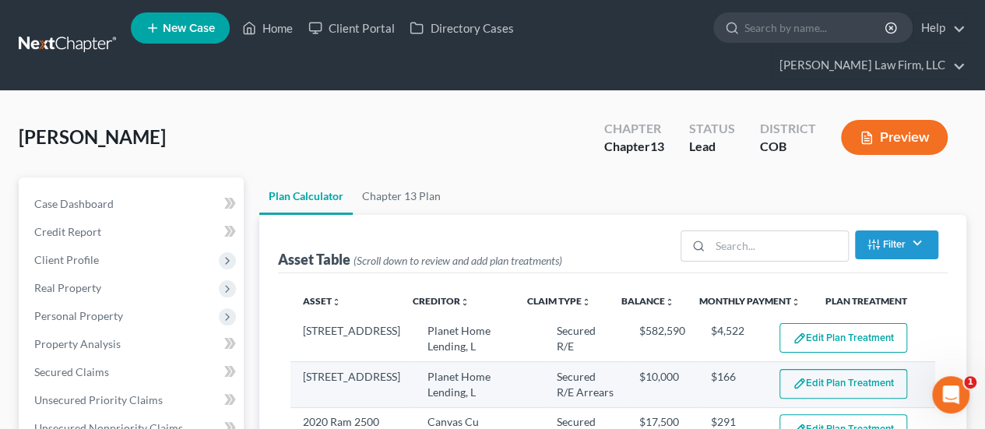
scroll to position [78, 0]
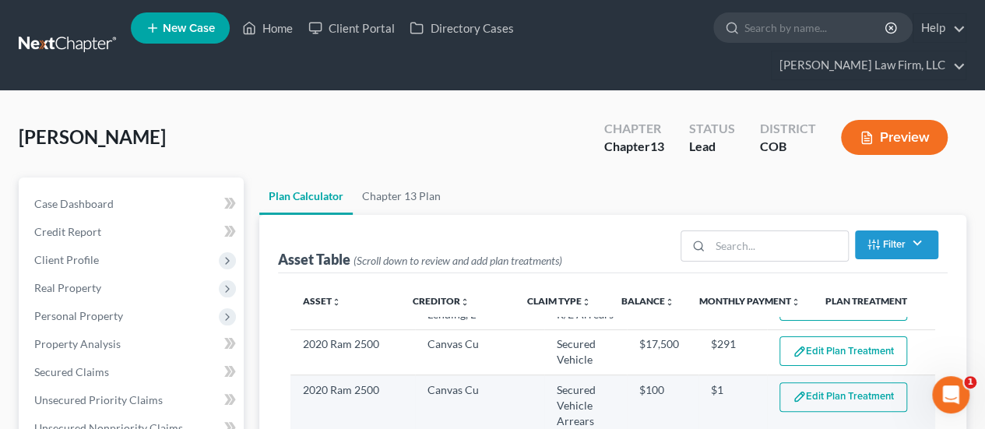
click at [837, 382] on button "Edit Plan Treatment" at bounding box center [843, 397] width 128 height 30
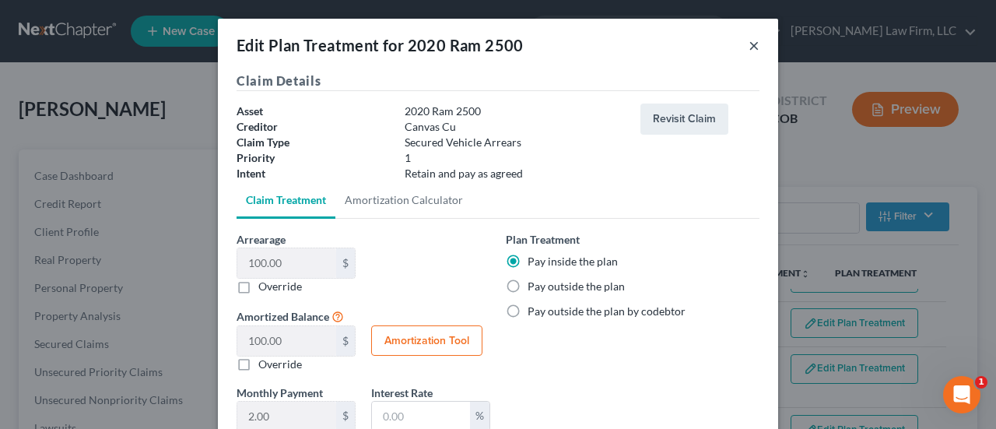
click at [749, 46] on button "×" at bounding box center [754, 45] width 11 height 19
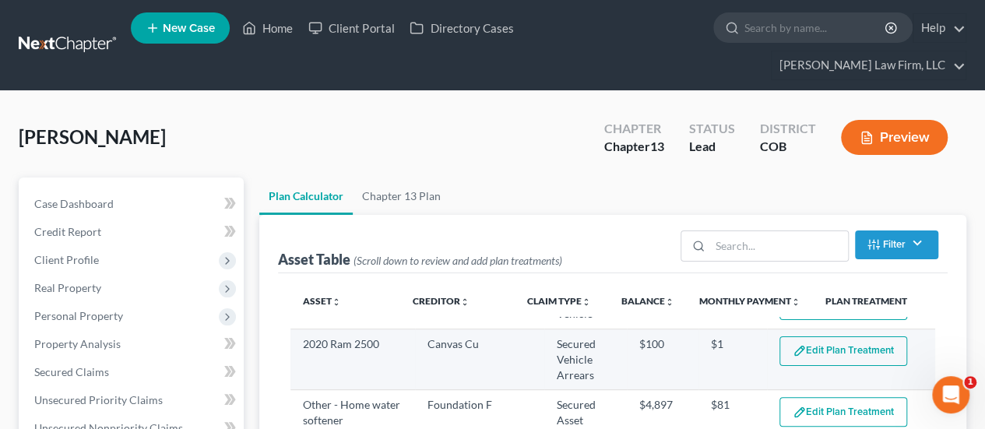
scroll to position [156, 0]
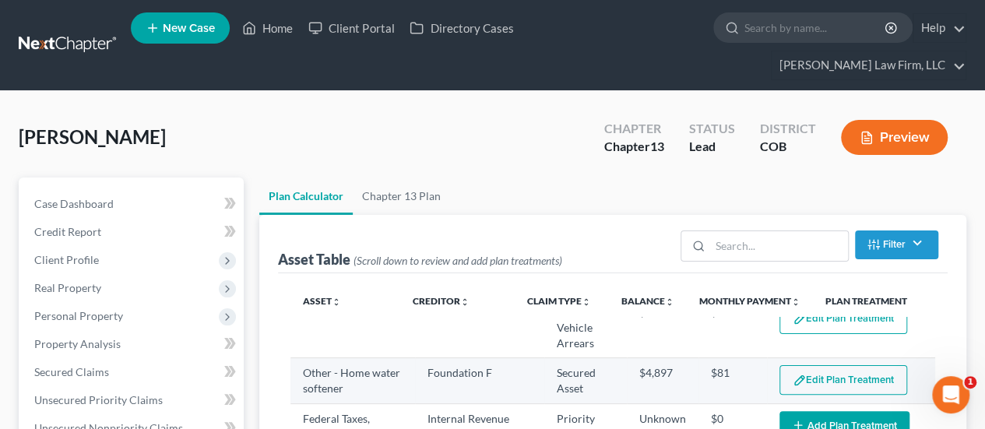
click at [812, 365] on button "Edit Plan Treatment" at bounding box center [843, 380] width 128 height 30
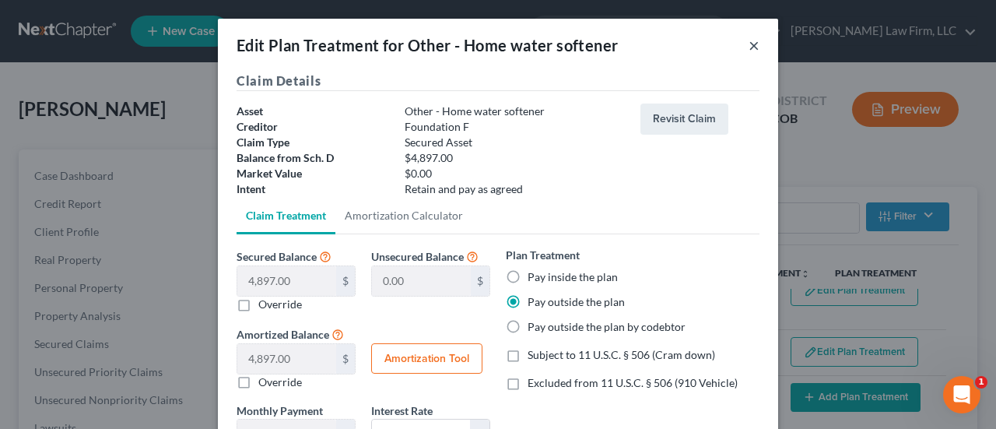
click at [751, 44] on button "×" at bounding box center [754, 45] width 11 height 19
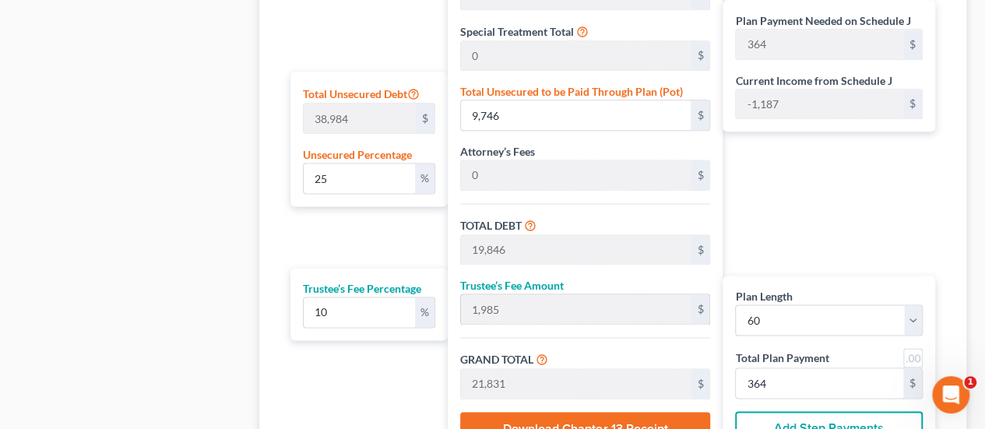
scroll to position [925, 0]
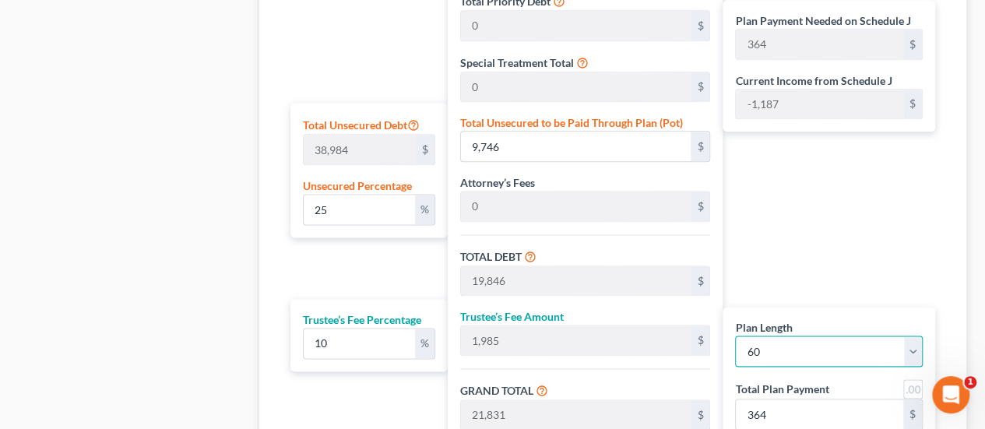
click at [914, 335] on select "1 2 3 4 5 6 7 8 9 10 11 12 13 14 15 16 17 18 19 20 21 22 23 24 25 26 27 28 29 3…" at bounding box center [829, 350] width 188 height 31
select select "35"
click at [735, 335] on select "1 2 3 4 5 6 7 8 9 10 11 12 13 14 15 16 17 18 19 20 21 22 23 24 25 26 27 28 29 3…" at bounding box center [829, 350] width 188 height 31
select select "35"
type input "606"
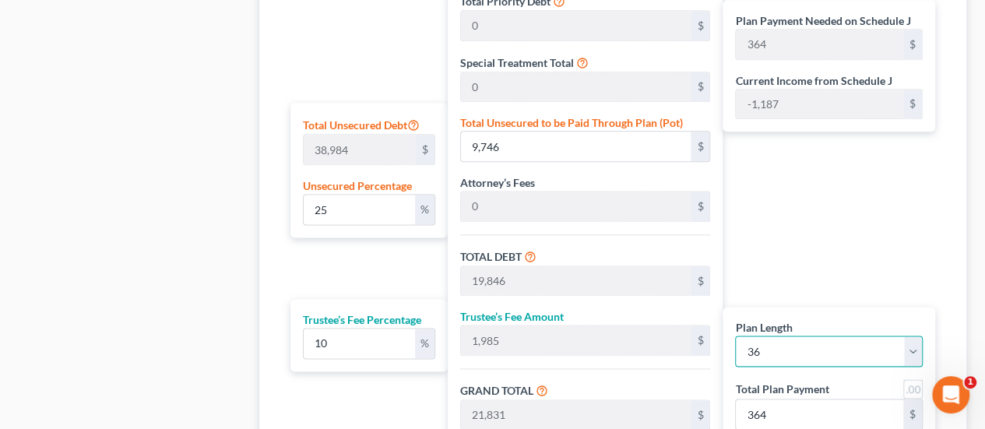
type input "606"
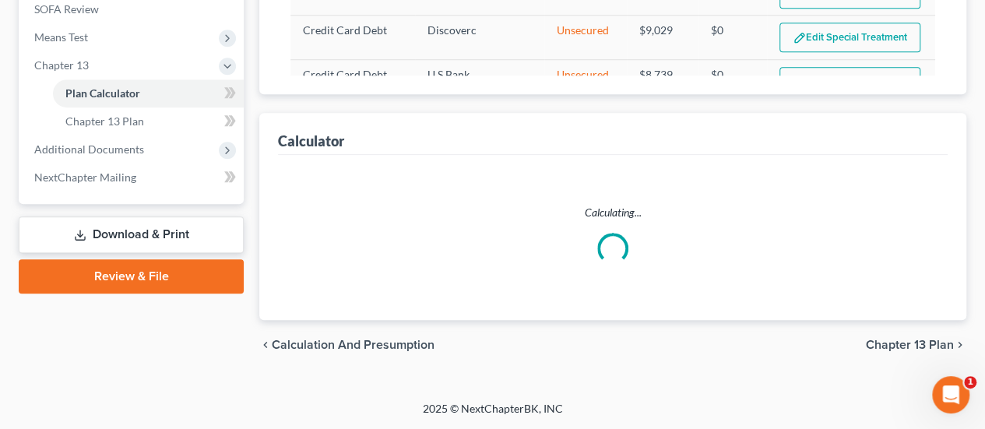
scroll to position [585, 0]
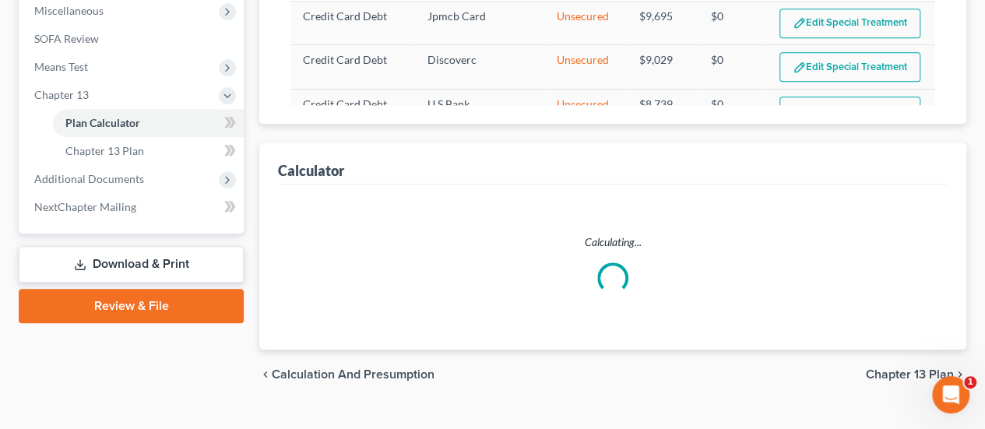
select select "35"
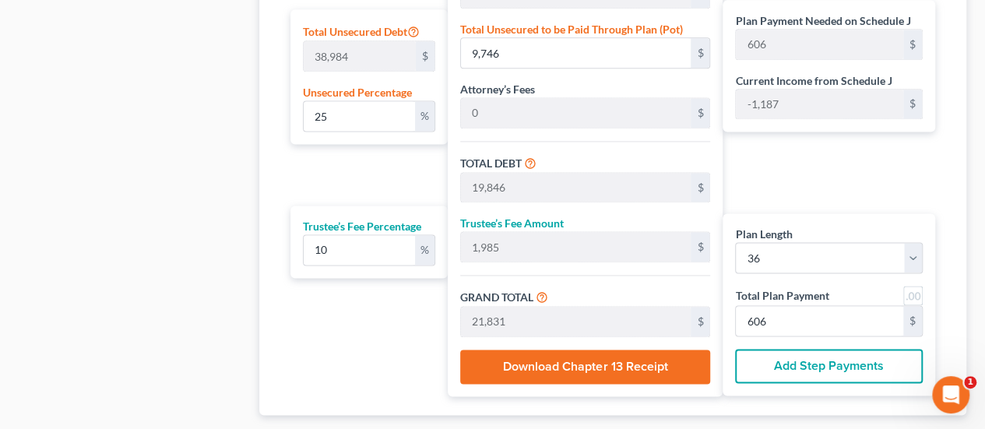
scroll to position [1080, 0]
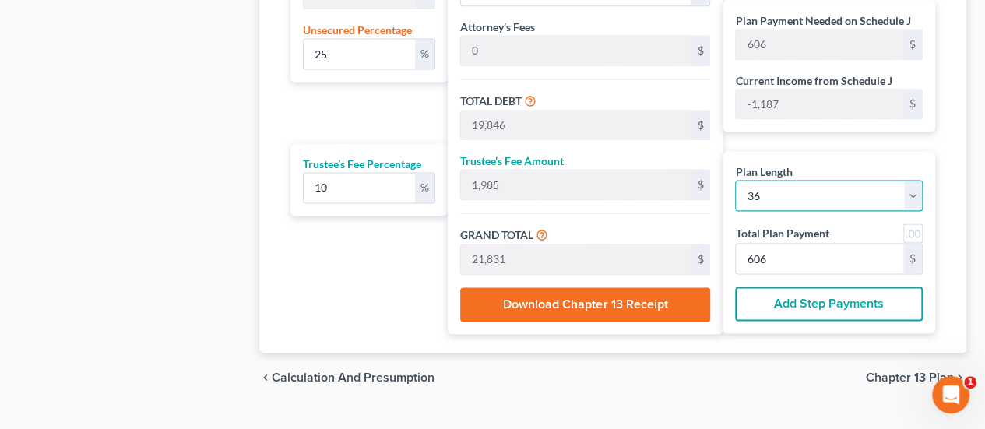
click at [912, 180] on select "1 2 3 4 5 6 7 8 9 10 11 12 13 14 15 16 17 18 19 20 21 22 23 24 25 26 27 28 29 3…" at bounding box center [829, 195] width 188 height 31
select select "59"
click at [735, 180] on select "1 2 3 4 5 6 7 8 9 10 11 12 13 14 15 16 17 18 19 20 21 22 23 24 25 26 27 28 29 3…" at bounding box center [829, 195] width 188 height 31
select select "59"
type input "364"
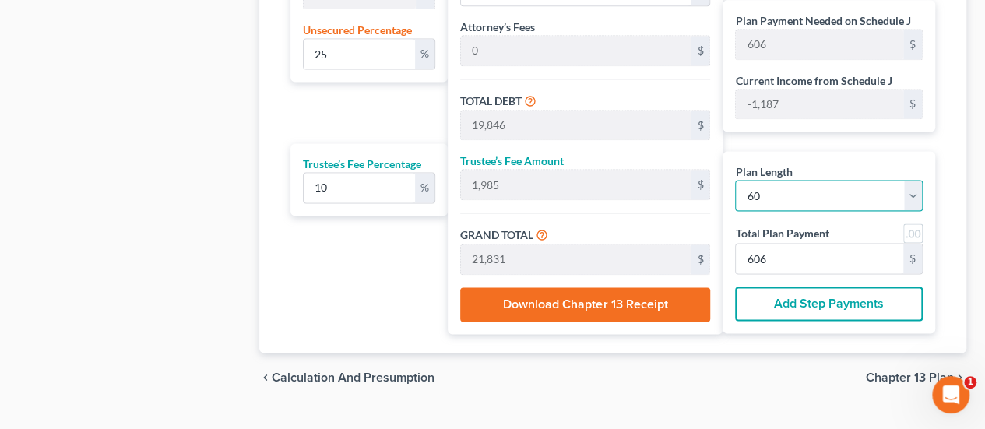
type input "364"
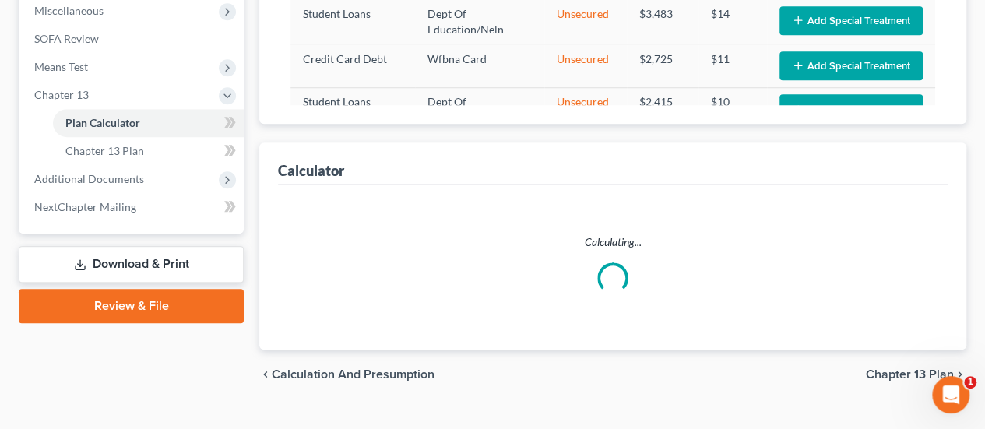
select select "59"
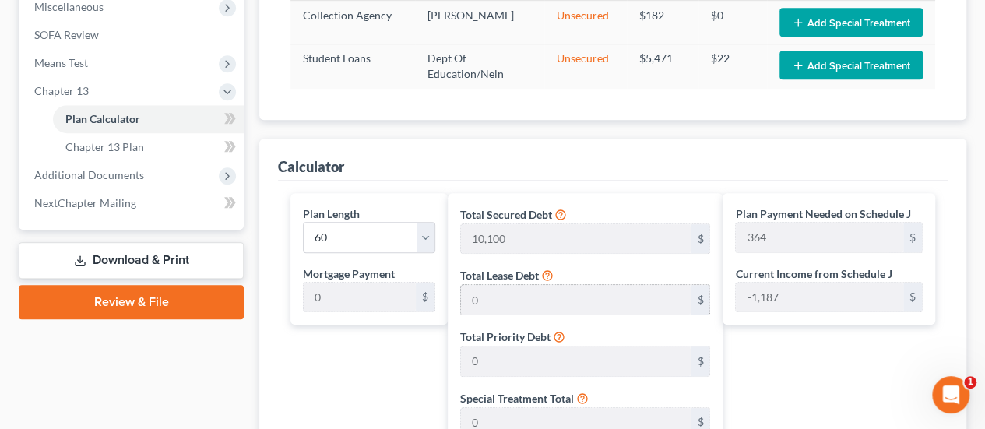
scroll to position [613, 0]
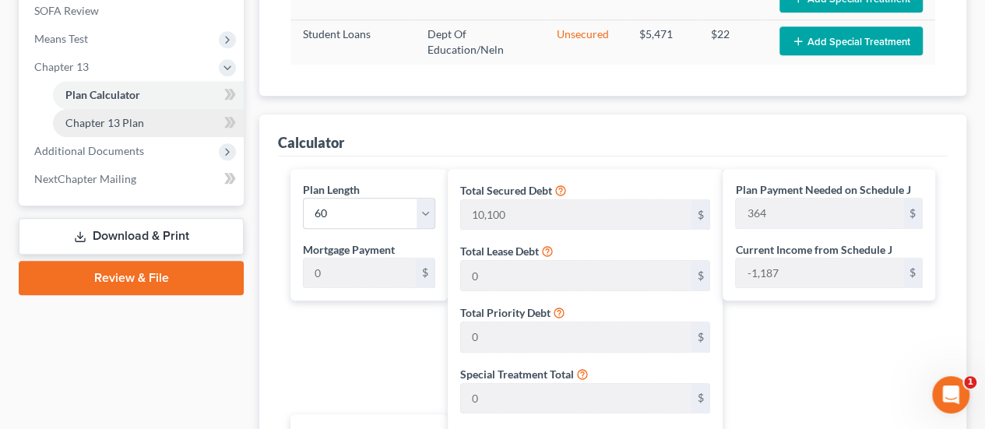
click at [150, 109] on link "Chapter 13 Plan" at bounding box center [148, 123] width 191 height 28
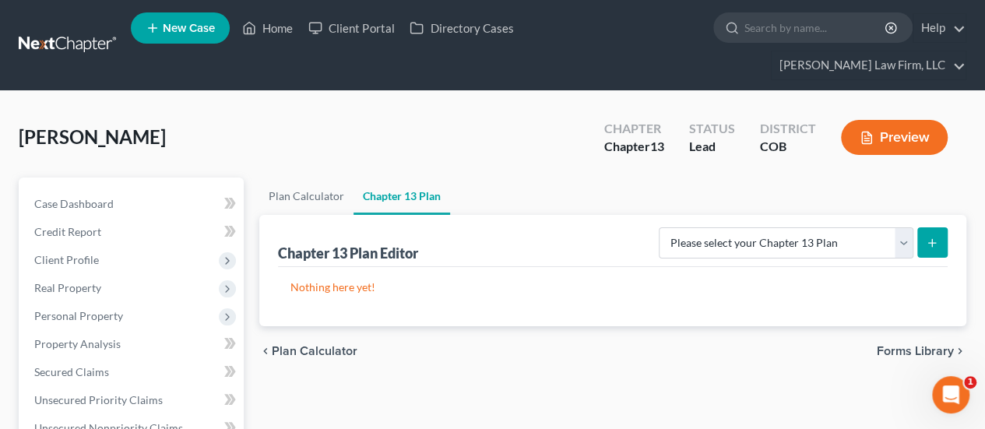
click at [932, 237] on icon "submit" at bounding box center [931, 243] width 12 height 12
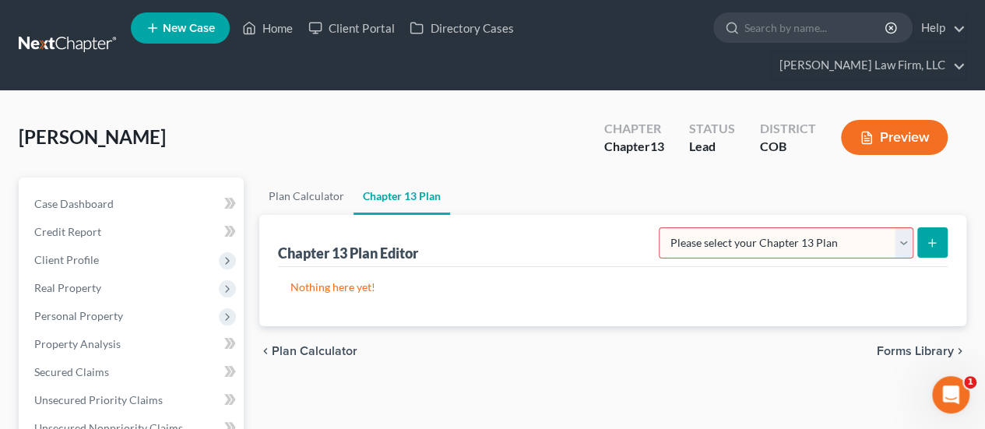
click at [901, 227] on select "Please select your Chapter 13 Plan District of [US_STATE] - Plan Revised [DATE]…" at bounding box center [785, 242] width 255 height 31
select select "0"
click at [658, 227] on select "Please select your Chapter 13 Plan District of [US_STATE] - Plan Revised [DATE]…" at bounding box center [785, 242] width 255 height 31
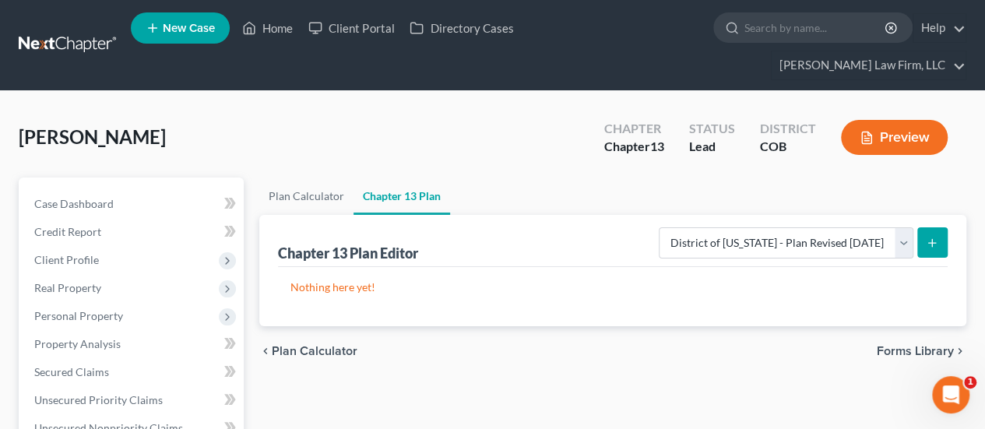
click at [932, 237] on icon "submit" at bounding box center [931, 243] width 12 height 12
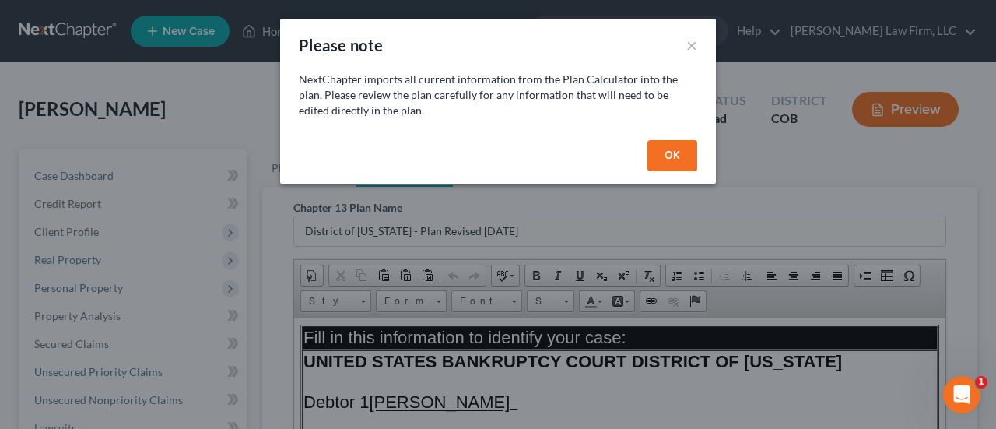
click at [666, 142] on button "OK" at bounding box center [673, 155] width 50 height 31
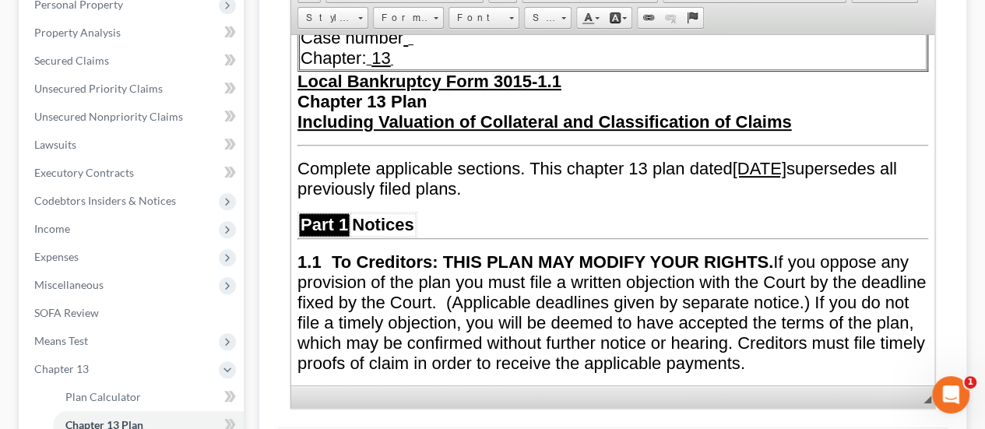
scroll to position [233, 0]
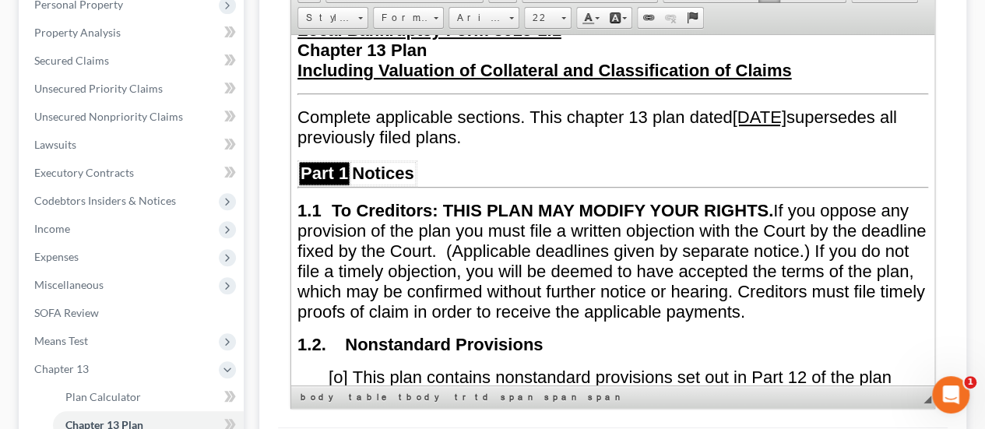
drag, startPoint x: 741, startPoint y: 107, endPoint x: 844, endPoint y: 109, distance: 102.7
click at [786, 109] on u "[DATE]" at bounding box center [759, 116] width 54 height 19
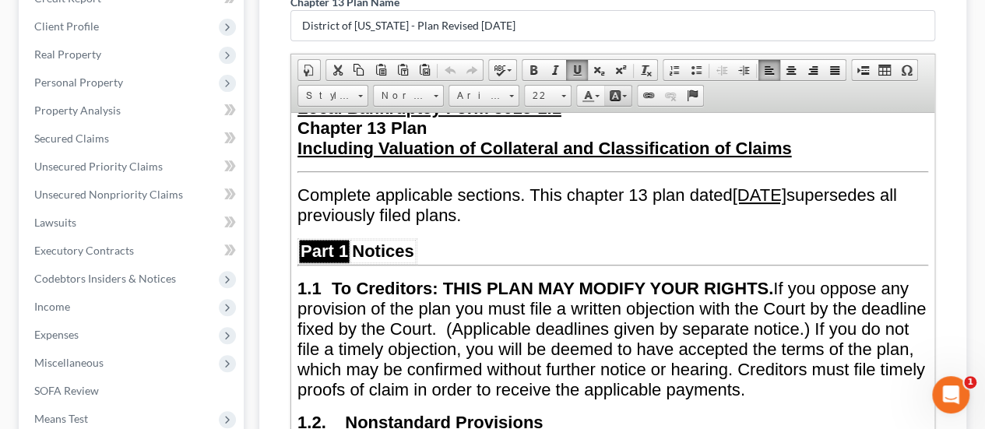
click at [623, 86] on link "Background Color" at bounding box center [617, 96] width 27 height 20
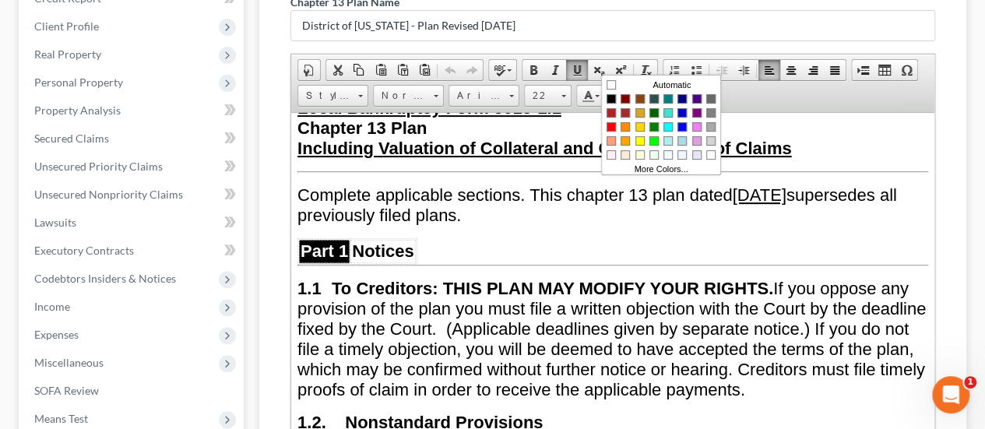
scroll to position [0, 0]
click at [644, 135] on link "Colors" at bounding box center [640, 140] width 14 height 14
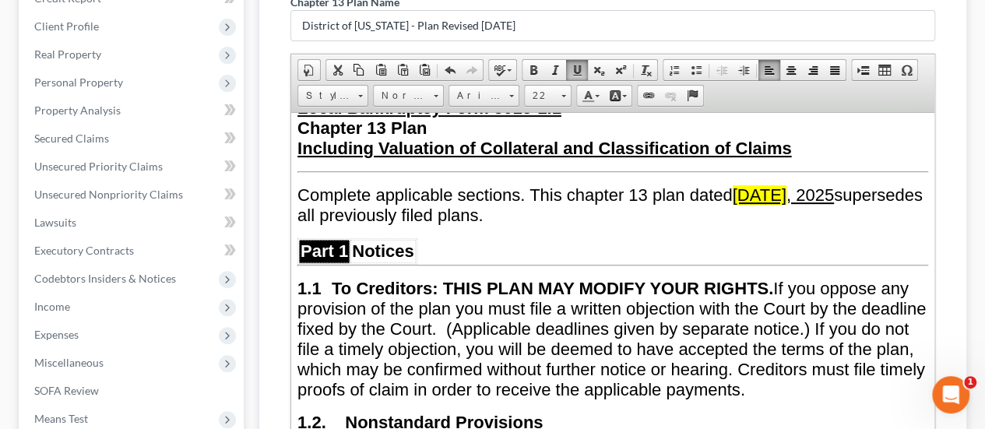
click at [676, 237] on p at bounding box center [612, 244] width 630 height 14
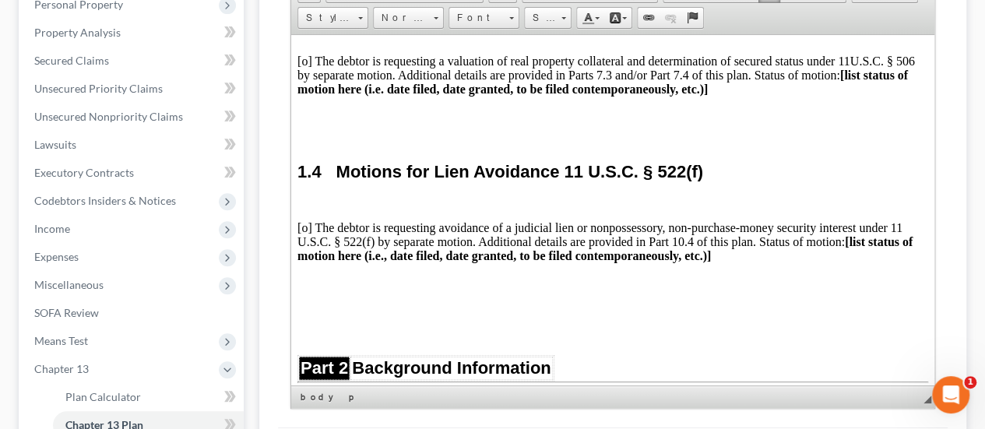
scroll to position [467, 0]
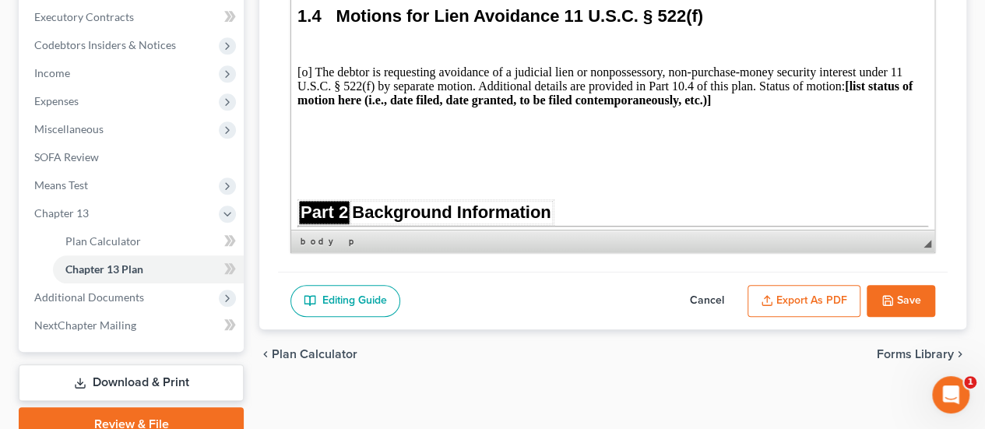
click at [909, 285] on button "Save" at bounding box center [900, 301] width 68 height 33
select select "0"
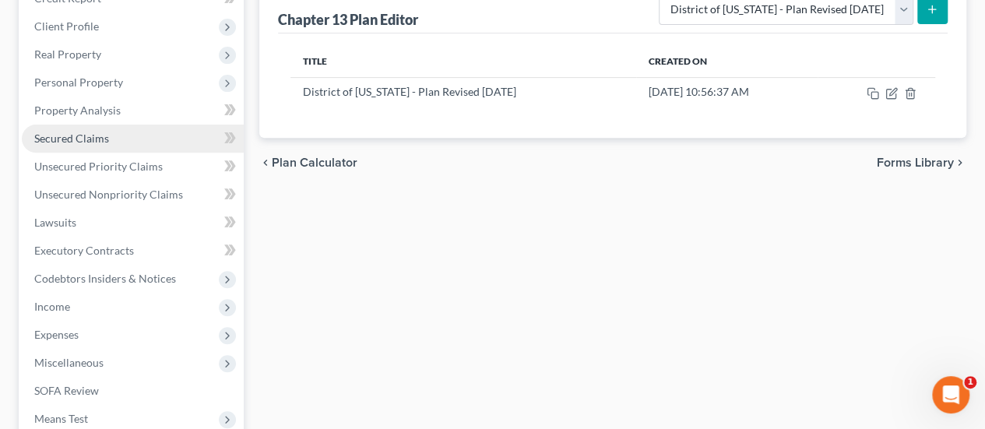
scroll to position [156, 0]
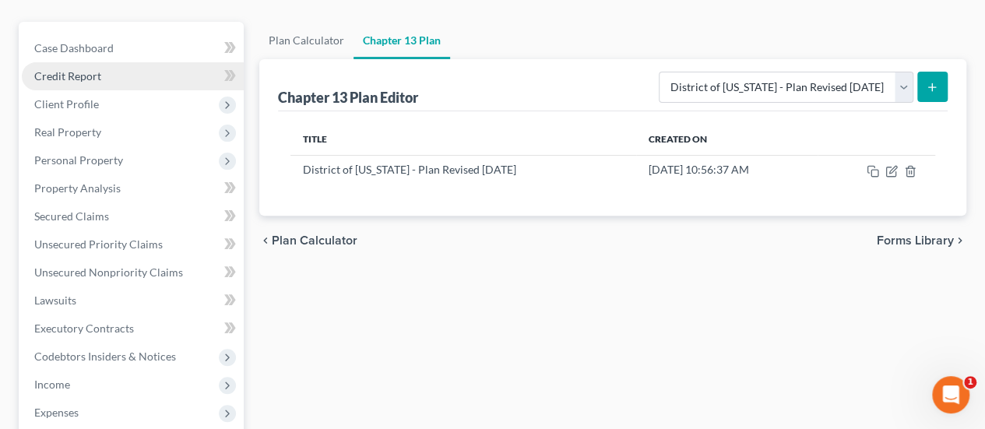
click at [134, 62] on link "Credit Report" at bounding box center [133, 76] width 222 height 28
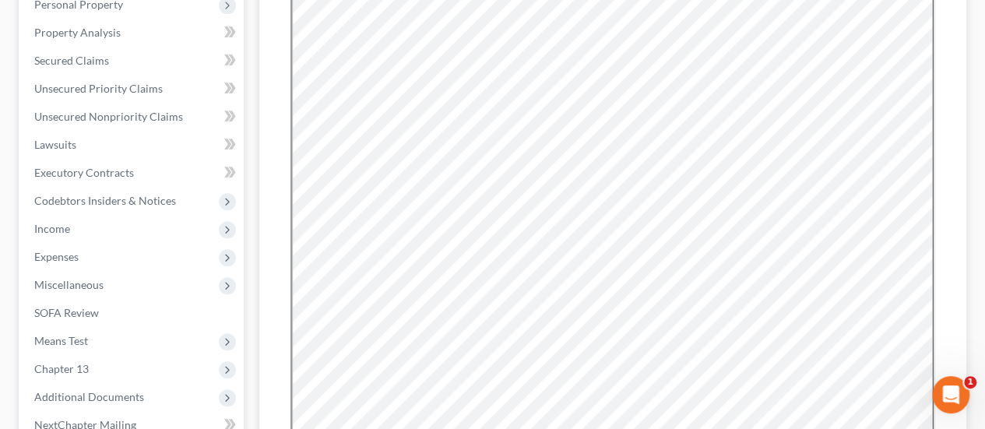
scroll to position [389, 0]
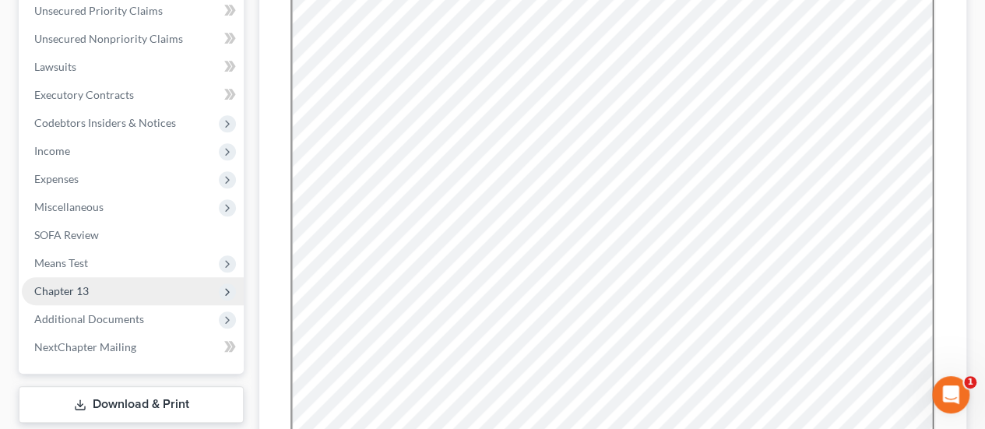
click at [143, 277] on span "Chapter 13" at bounding box center [133, 291] width 222 height 28
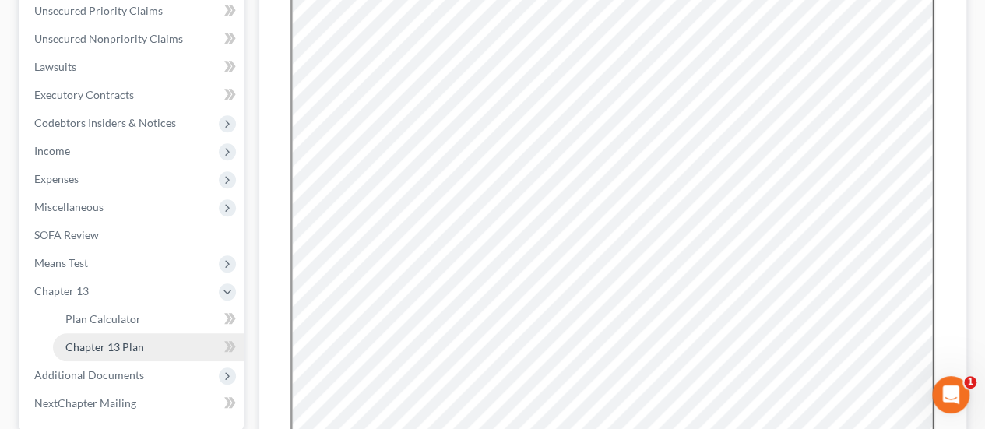
click at [134, 333] on link "Chapter 13 Plan" at bounding box center [148, 347] width 191 height 28
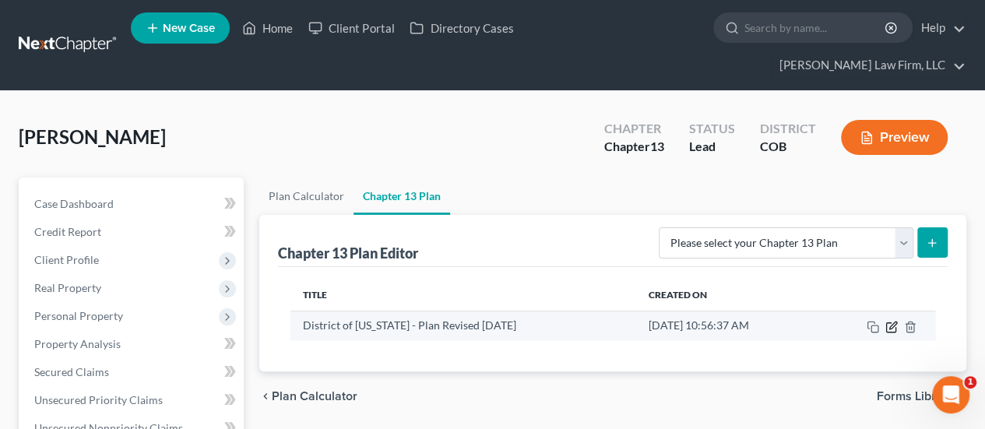
click at [886, 321] on icon "button" at bounding box center [891, 327] width 12 height 12
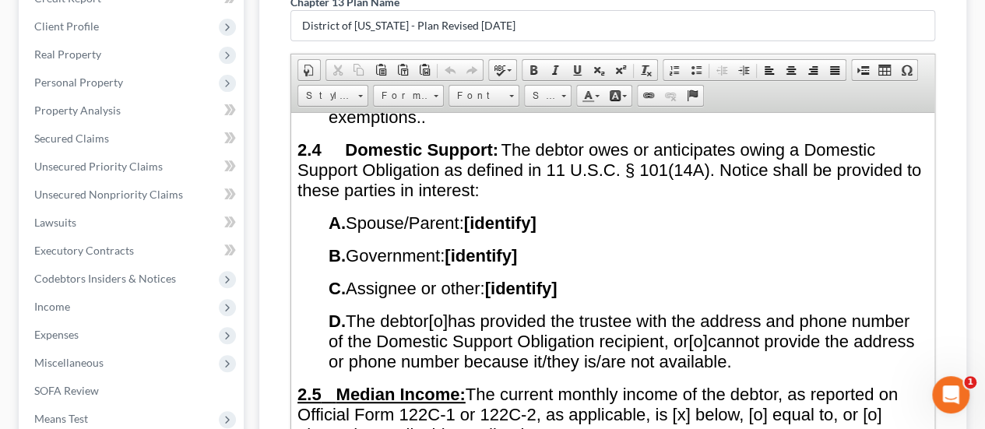
scroll to position [1557, 0]
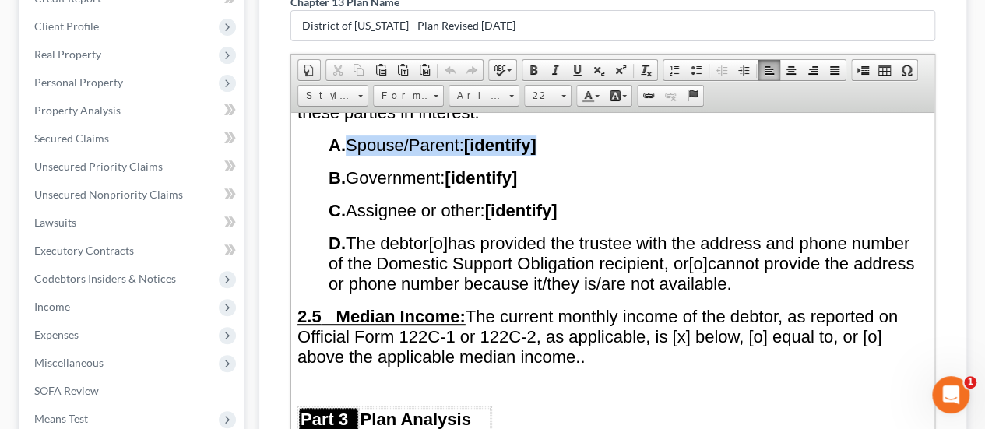
drag, startPoint x: 353, startPoint y: 135, endPoint x: 580, endPoint y: 138, distance: 226.5
click at [580, 138] on p "A. Spouse/Parent: [identify]" at bounding box center [627, 145] width 599 height 20
click at [620, 86] on link "Background Color" at bounding box center [617, 96] width 27 height 20
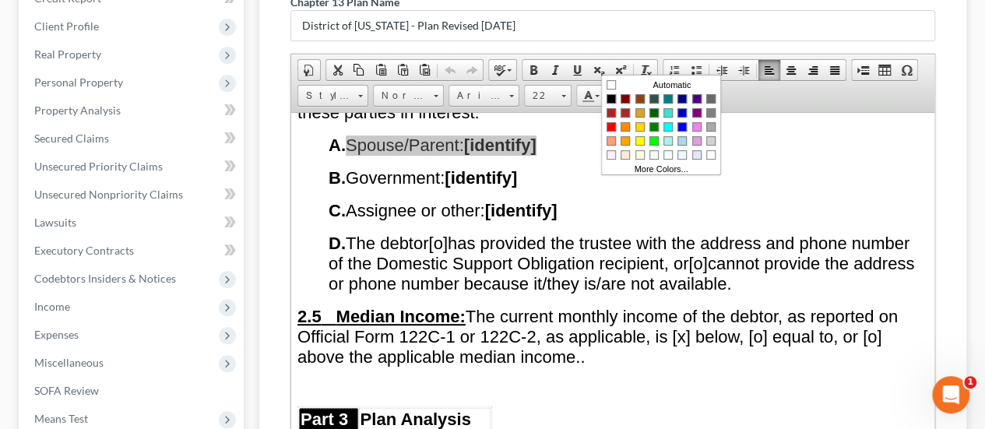
scroll to position [0, 0]
click at [640, 138] on span "Colors" at bounding box center [639, 139] width 9 height 9
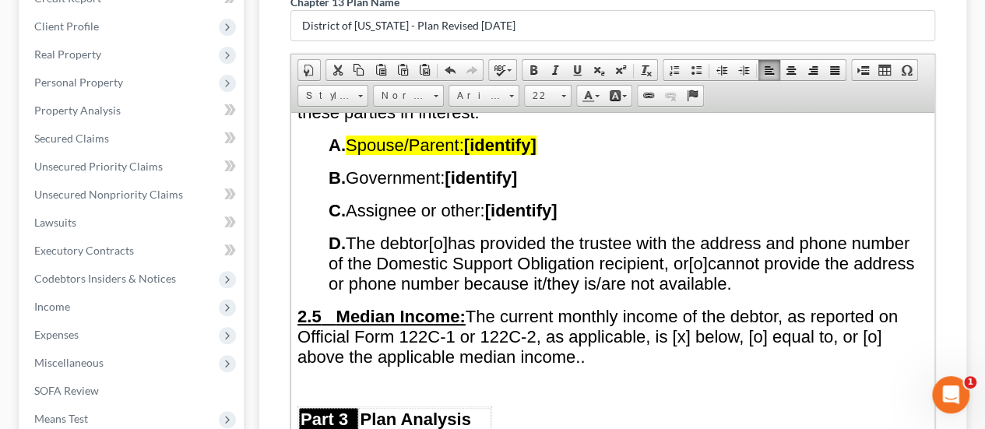
click at [559, 174] on p "B. Government: [identify]" at bounding box center [627, 177] width 599 height 20
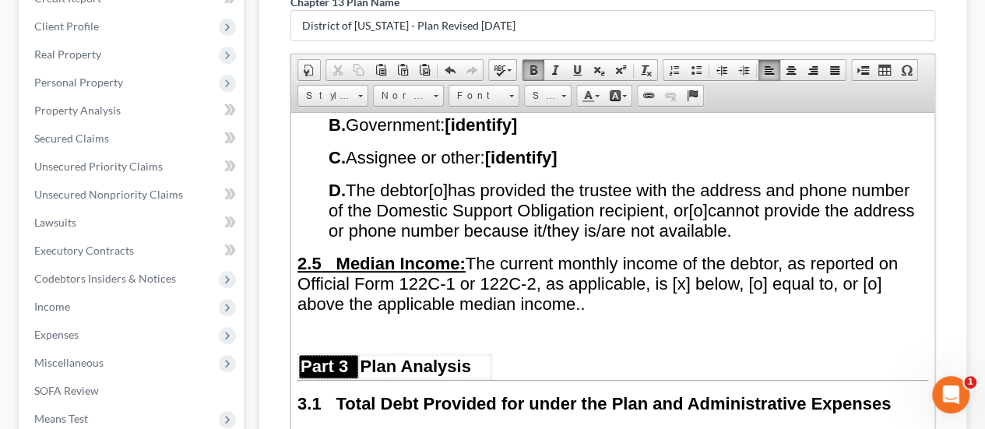
scroll to position [1634, 0]
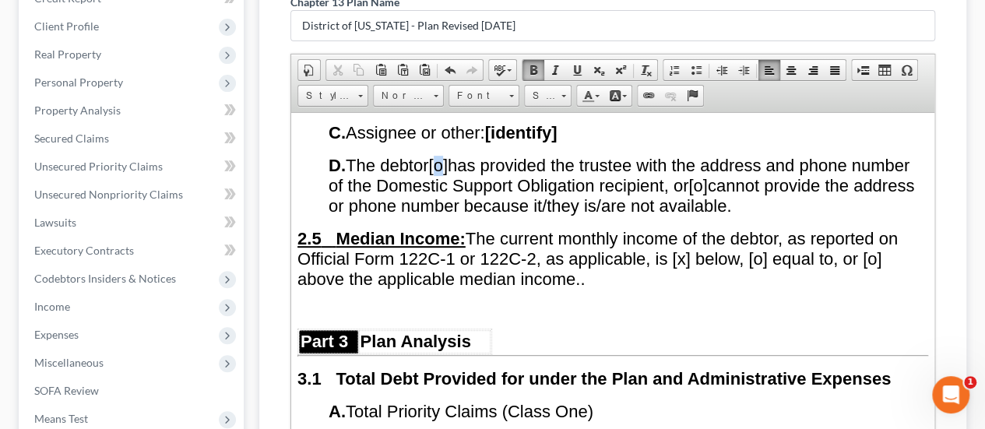
drag, startPoint x: 442, startPoint y: 153, endPoint x: 453, endPoint y: 153, distance: 10.9
click at [447, 155] on span "[o]" at bounding box center [437, 164] width 19 height 19
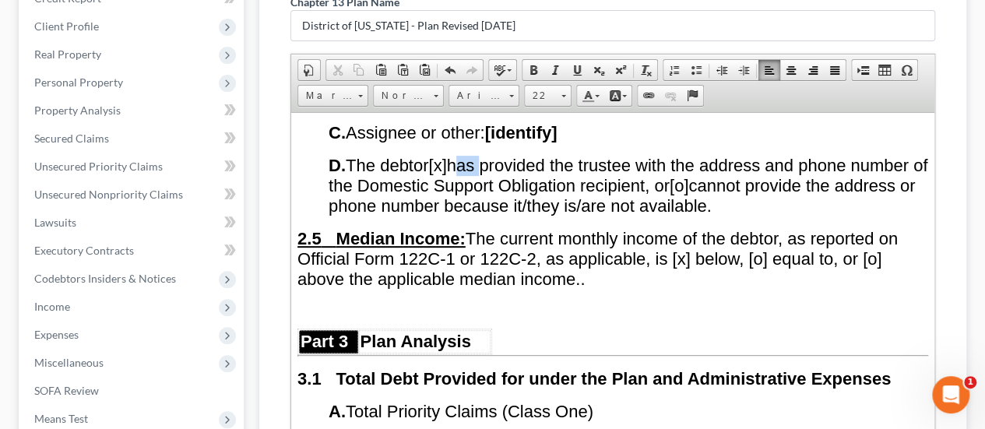
drag, startPoint x: 462, startPoint y: 153, endPoint x: 484, endPoint y: 149, distance: 22.1
click at [484, 155] on span "D. The debtor [x] has provided the trustee with the address and phone number of…" at bounding box center [627, 185] width 599 height 60
click at [537, 156] on span "D. The debtor [x] will provided the trustee with the address and phone number o…" at bounding box center [625, 185] width 595 height 60
click at [550, 155] on span "D. The debtor [x] will provided the trustee with the address and phone number o…" at bounding box center [625, 185] width 595 height 60
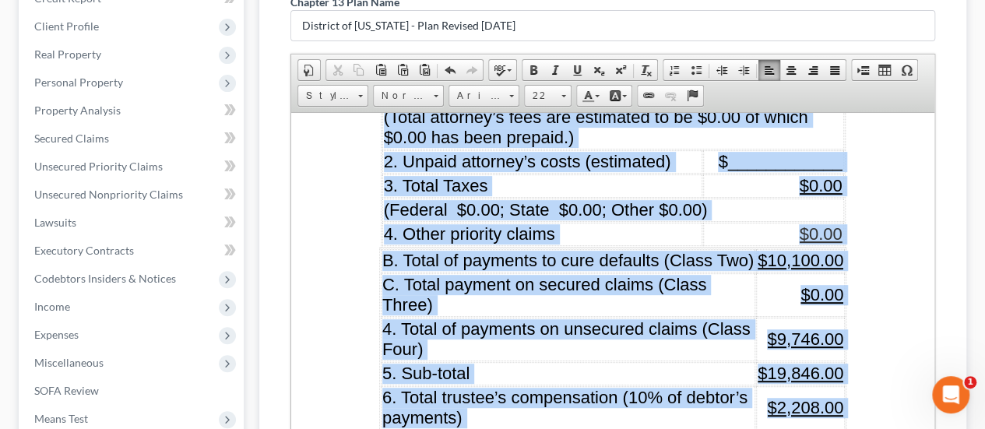
scroll to position [2020, 0]
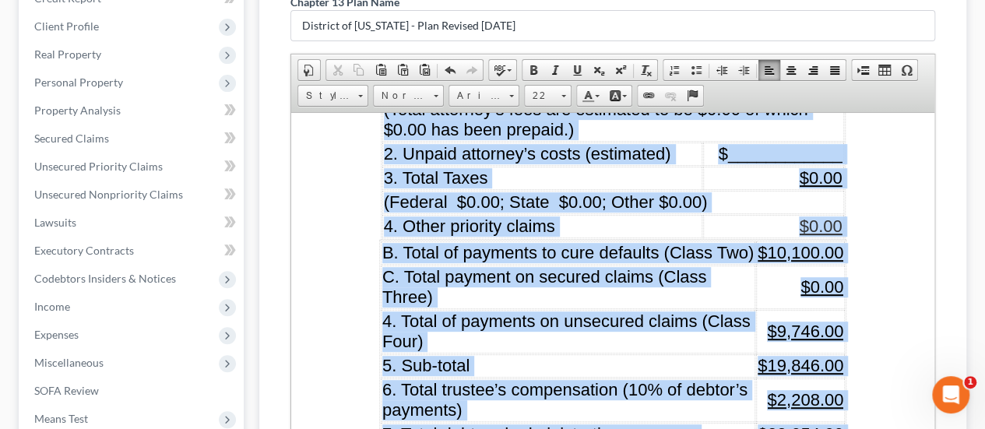
drag, startPoint x: 369, startPoint y: 197, endPoint x: 838, endPoint y: 434, distance: 525.6
click at [620, 86] on link "Background Color" at bounding box center [617, 96] width 27 height 20
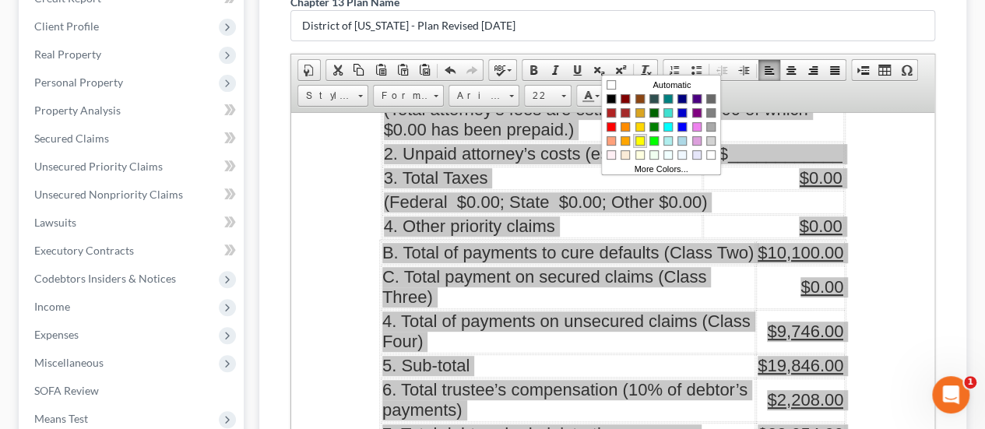
click at [641, 135] on span "Colors" at bounding box center [639, 139] width 9 height 9
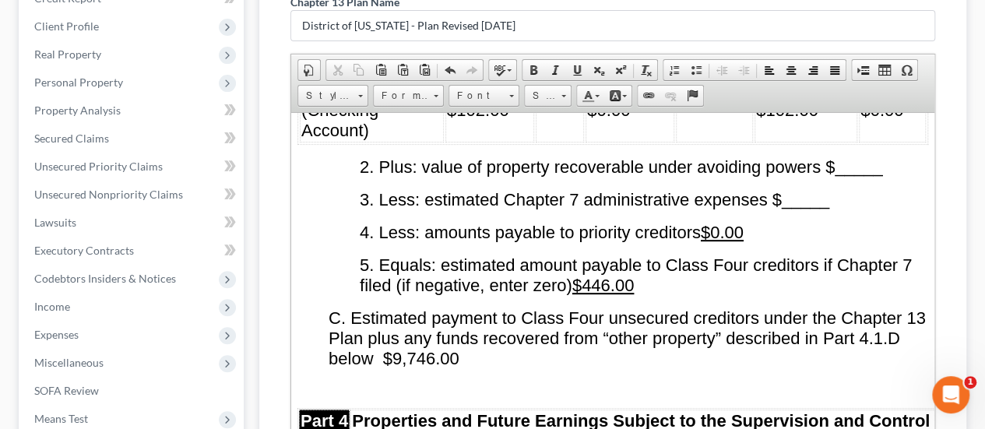
scroll to position [3344, 0]
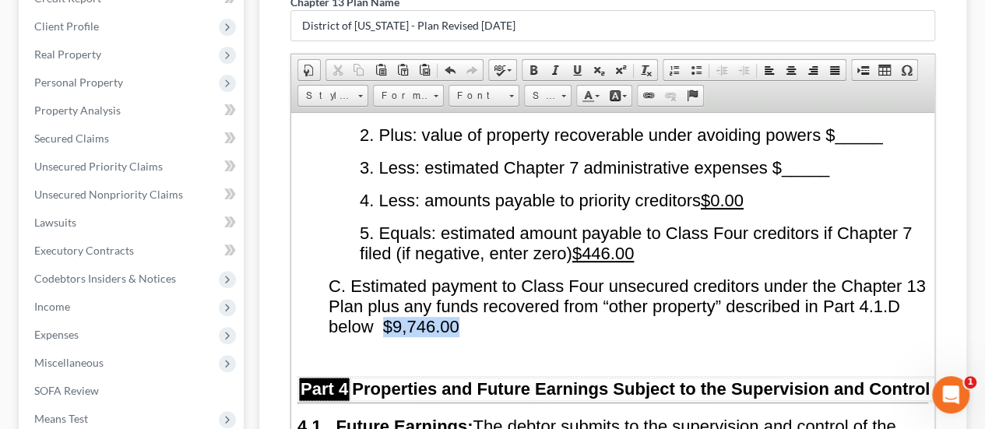
drag, startPoint x: 427, startPoint y: 299, endPoint x: 508, endPoint y: 300, distance: 81.0
click at [508, 300] on p "C. Estimated payment to Class Four unsecured creditors under the Chapter 13 Pla…" at bounding box center [627, 306] width 599 height 61
click at [624, 86] on link "Background Color" at bounding box center [617, 96] width 27 height 20
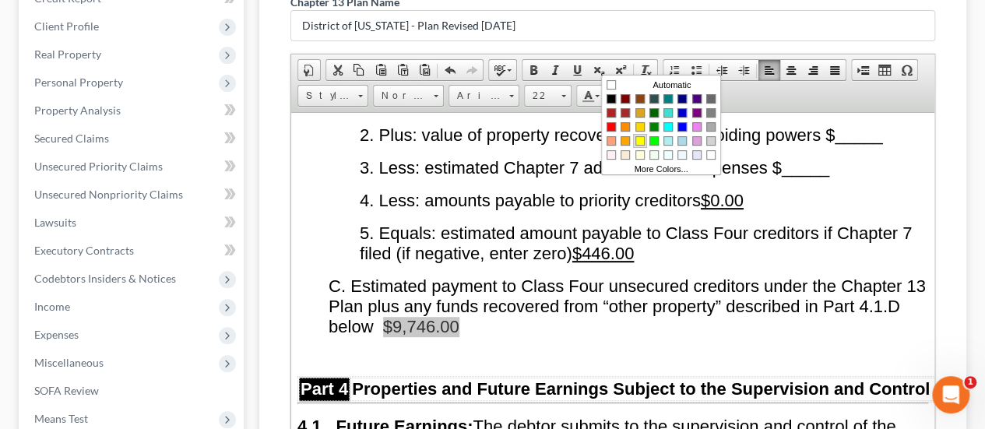
click at [635, 135] on span "Colors" at bounding box center [639, 139] width 9 height 9
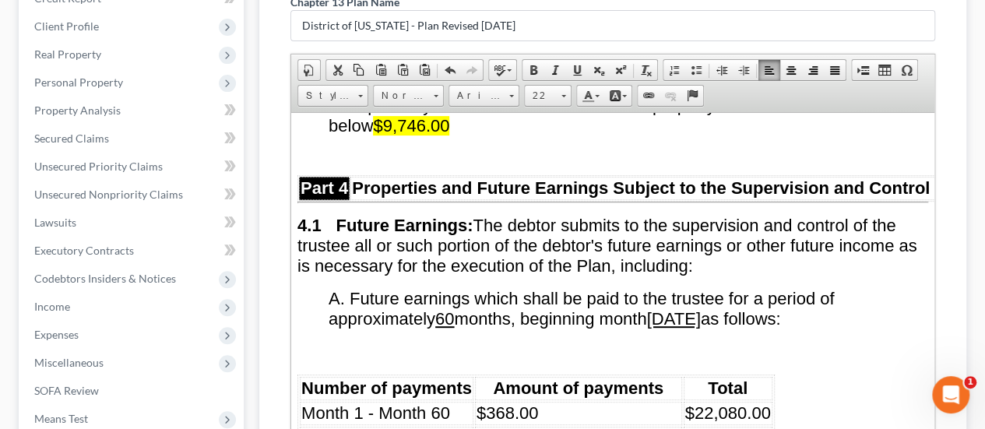
scroll to position [3577, 0]
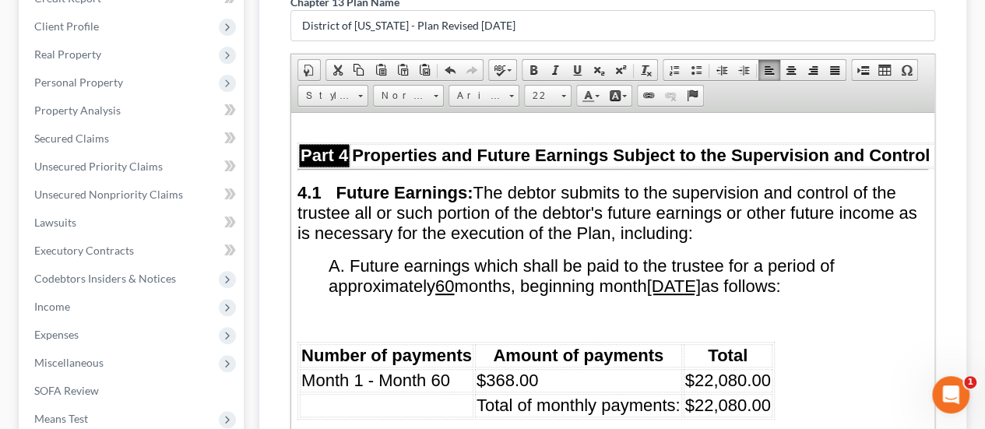
drag, startPoint x: 662, startPoint y: 257, endPoint x: 741, endPoint y: 248, distance: 79.8
click at [700, 276] on u "[DATE]" at bounding box center [674, 285] width 54 height 19
click at [620, 86] on link "Background Color" at bounding box center [617, 96] width 27 height 20
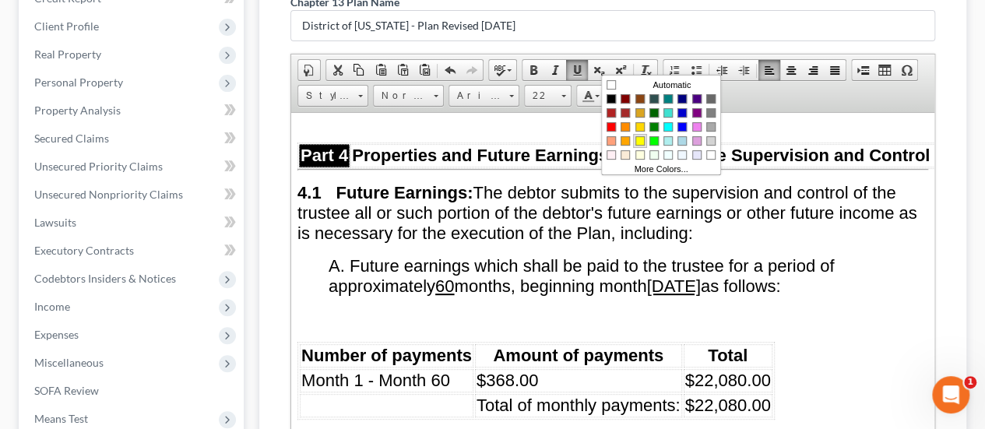
click at [643, 138] on link "Colors" at bounding box center [640, 140] width 14 height 14
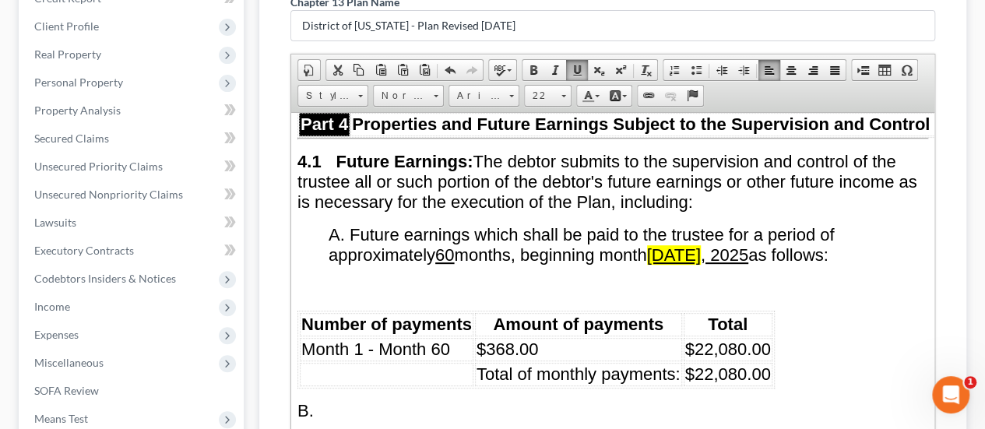
scroll to position [3499, 0]
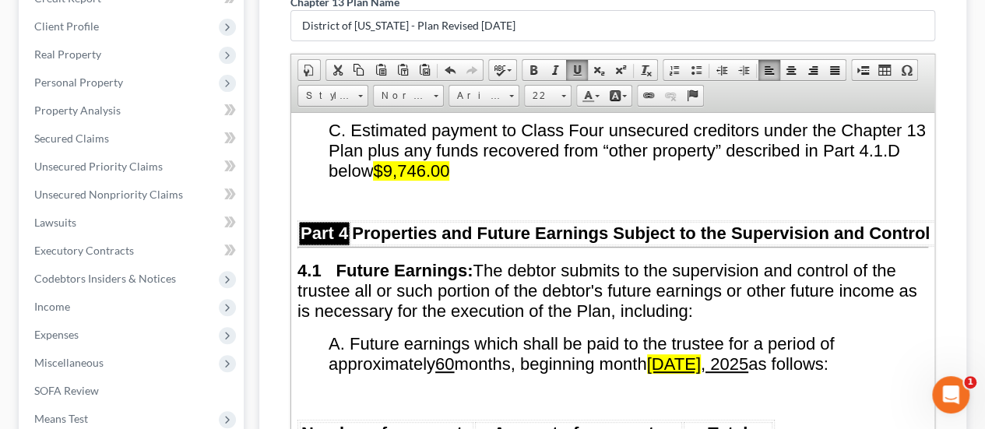
click at [778, 386] on p at bounding box center [612, 396] width 630 height 20
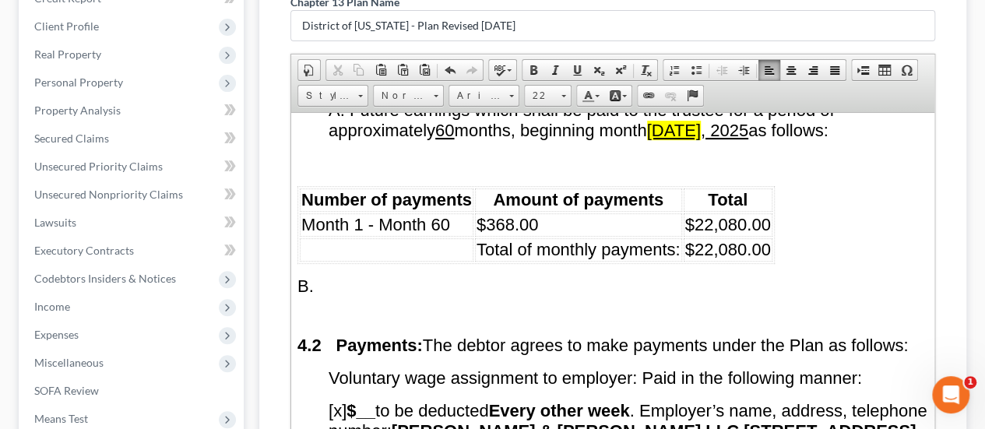
scroll to position [3811, 0]
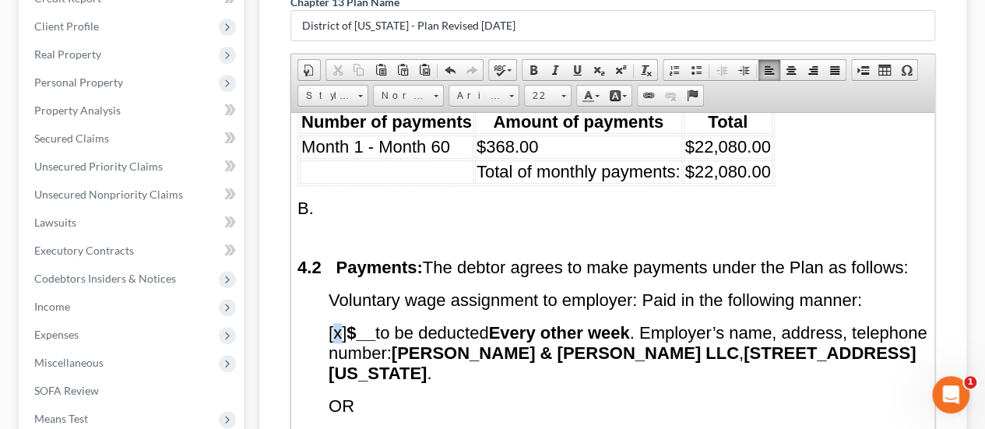
click at [338, 322] on span "[x] $__ to be deducted Every other week . Employer’s name, address, telephone n…" at bounding box center [627, 352] width 598 height 60
drag, startPoint x: 506, startPoint y: 295, endPoint x: 644, endPoint y: 279, distance: 139.4
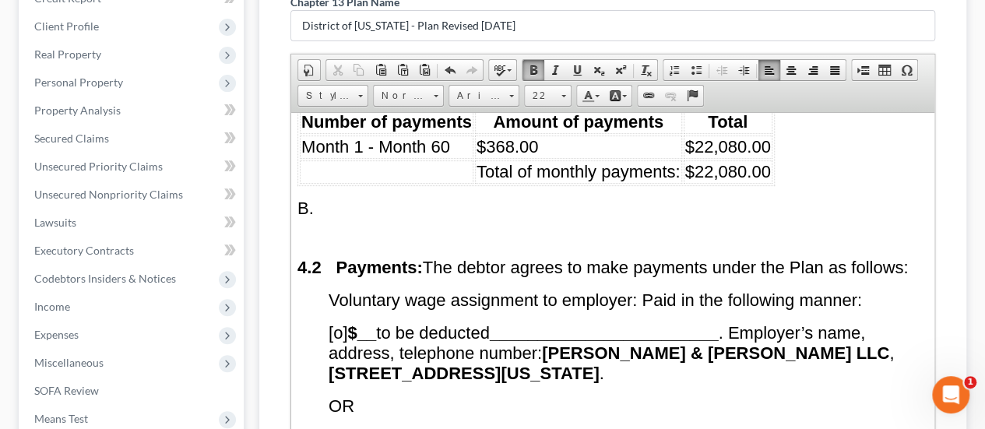
drag, startPoint x: 549, startPoint y: 317, endPoint x: 658, endPoint y: 339, distance: 111.1
click at [658, 339] on span "[o] $__ to be deducted ________________________ . Employer’s name, address, tel…" at bounding box center [610, 352] width 565 height 60
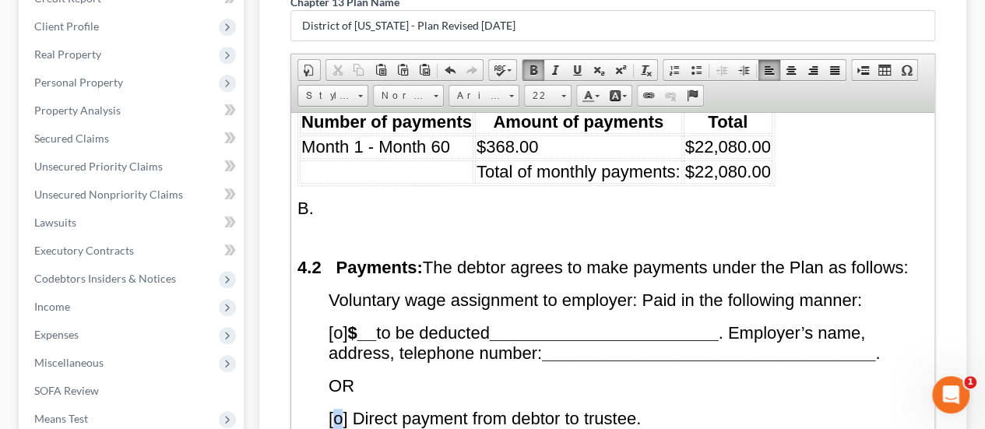
drag, startPoint x: 334, startPoint y: 383, endPoint x: 341, endPoint y: 379, distance: 8.0
click at [341, 408] on span "[o] Direct payment from debtor to trustee." at bounding box center [484, 417] width 312 height 19
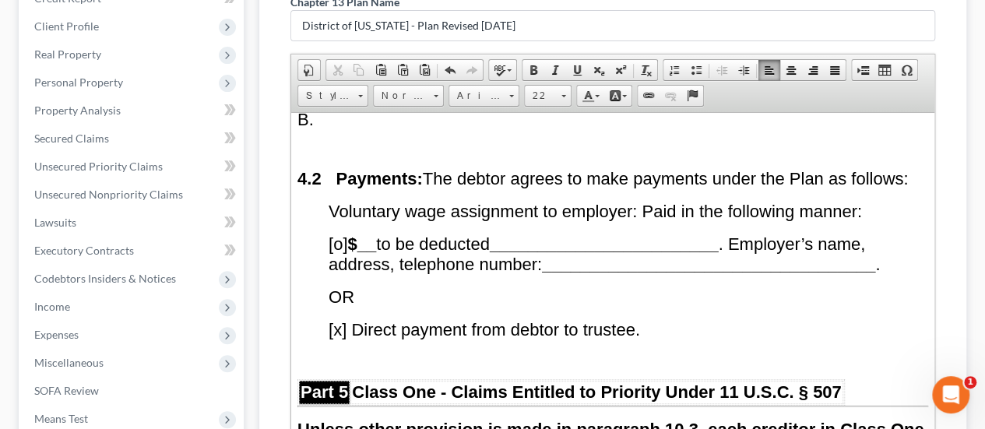
scroll to position [4122, 0]
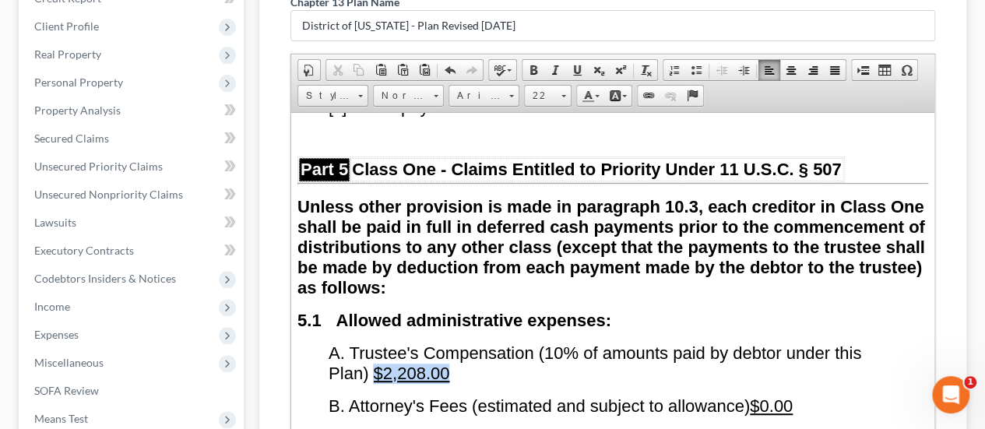
drag, startPoint x: 376, startPoint y: 331, endPoint x: 450, endPoint y: 326, distance: 74.1
click at [450, 342] on span "A. Trustee's Compensation (10% of amounts paid by debtor under this Plan) $2,20…" at bounding box center [594, 362] width 532 height 40
click at [623, 86] on link "Background Color" at bounding box center [617, 96] width 27 height 20
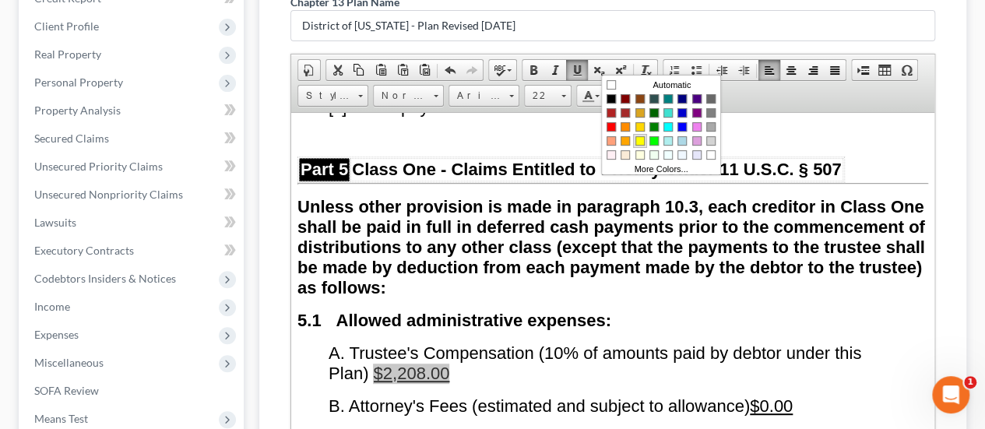
click at [642, 133] on link "Colors" at bounding box center [640, 140] width 14 height 14
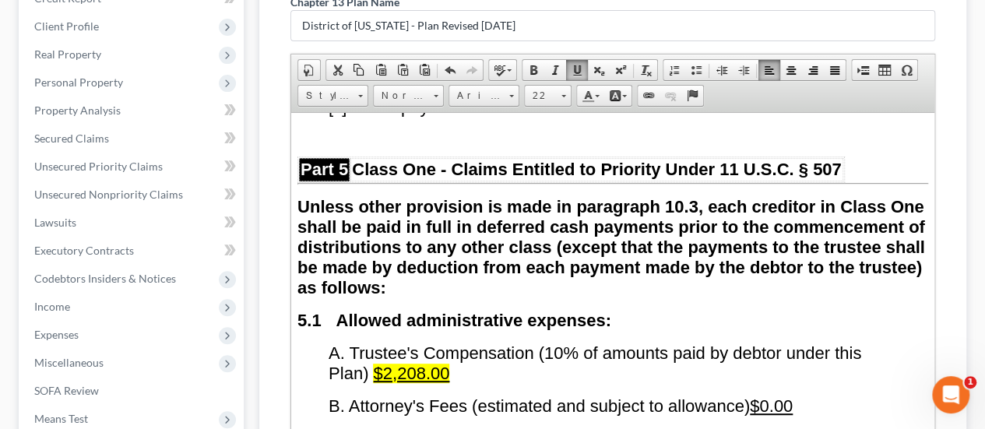
scroll to position [4200, 0]
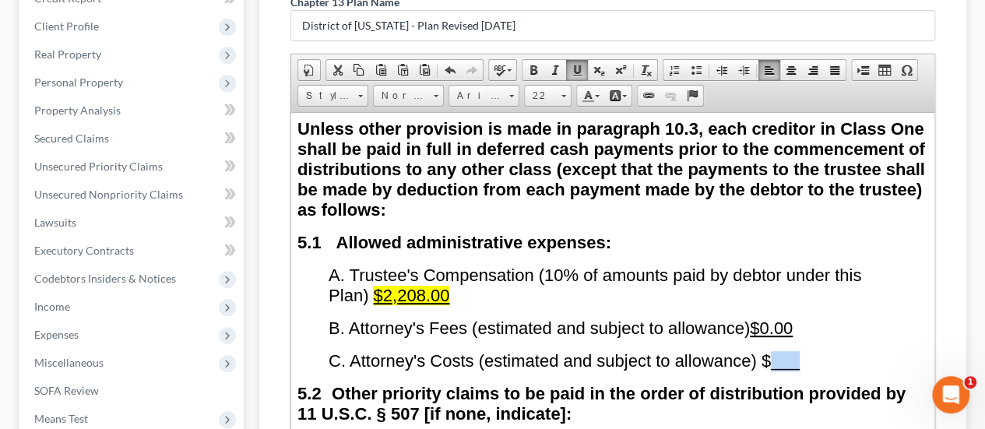
drag, startPoint x: 773, startPoint y: 323, endPoint x: 802, endPoint y: 313, distance: 30.5
click at [802, 350] on p "C. Attorney's Costs (estimated and subject to allowance) $ ___" at bounding box center [627, 360] width 599 height 20
drag, startPoint x: 765, startPoint y: 286, endPoint x: 793, endPoint y: 281, distance: 28.4
click at [792, 318] on u "$0.00" at bounding box center [771, 327] width 43 height 19
click at [622, 95] on span at bounding box center [624, 96] width 5 height 2
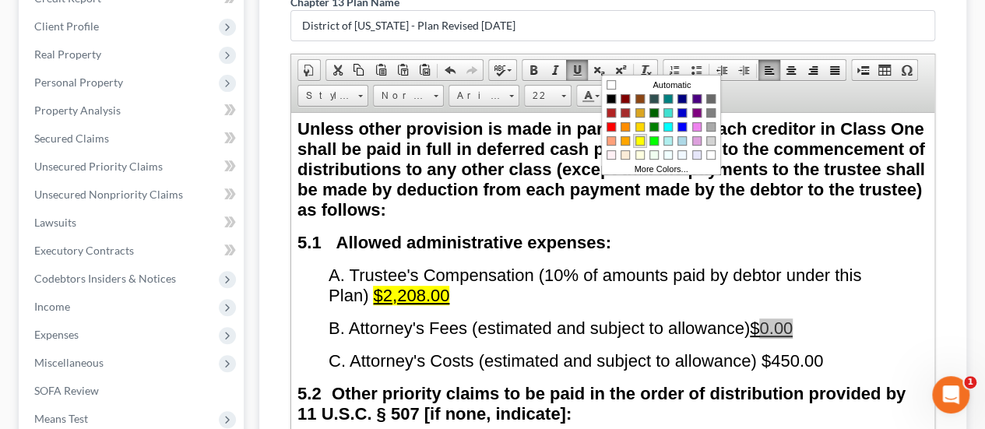
click at [638, 140] on span "Colors" at bounding box center [639, 139] width 9 height 9
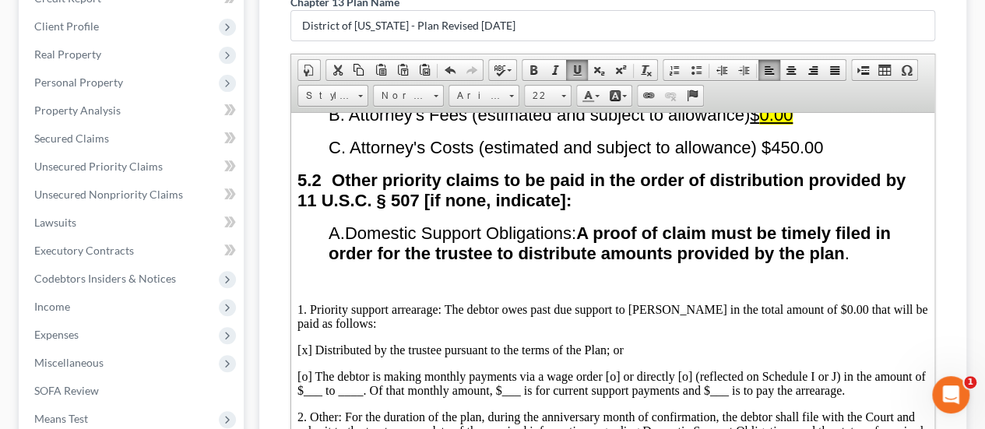
scroll to position [4511, 0]
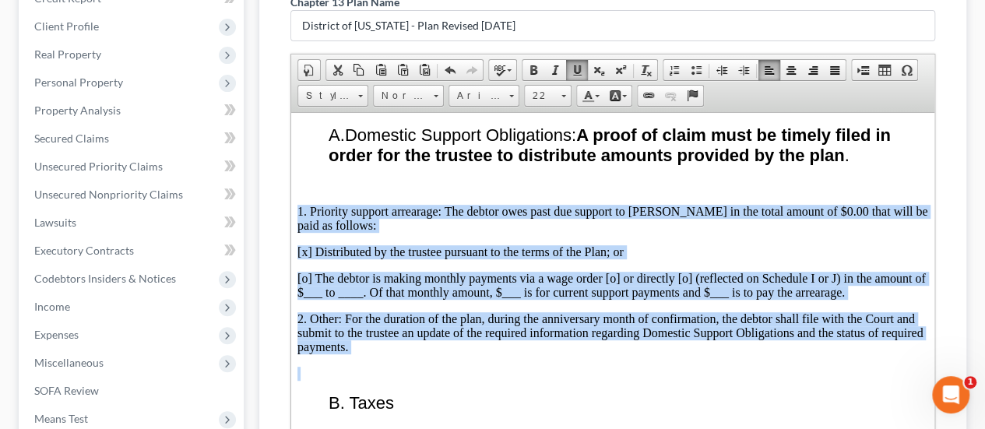
drag, startPoint x: 297, startPoint y: 163, endPoint x: 429, endPoint y: 311, distance: 197.3
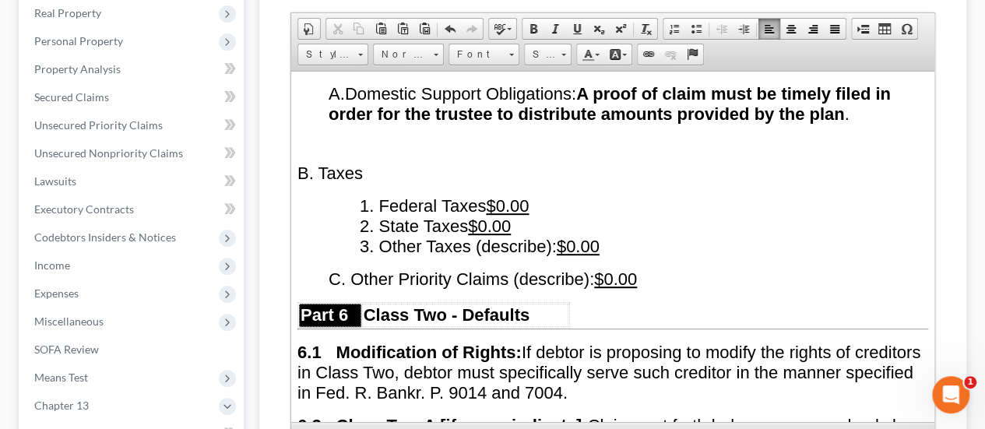
click at [297, 163] on span "B. Taxes" at bounding box center [329, 172] width 65 height 19
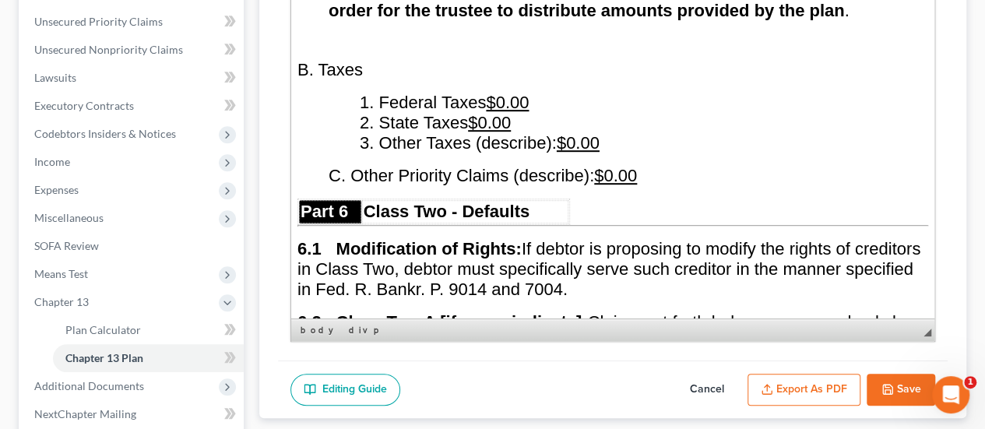
scroll to position [275, 0]
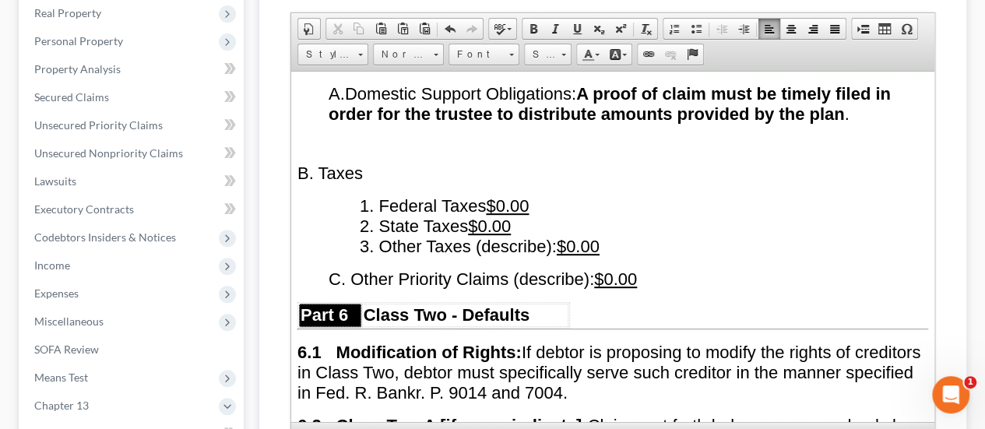
click at [300, 163] on span "B. Taxes" at bounding box center [329, 172] width 65 height 19
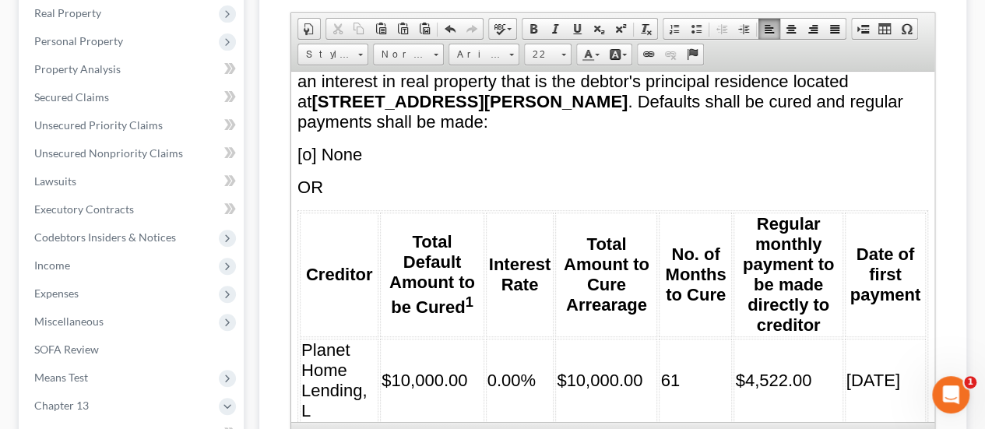
scroll to position [4900, 0]
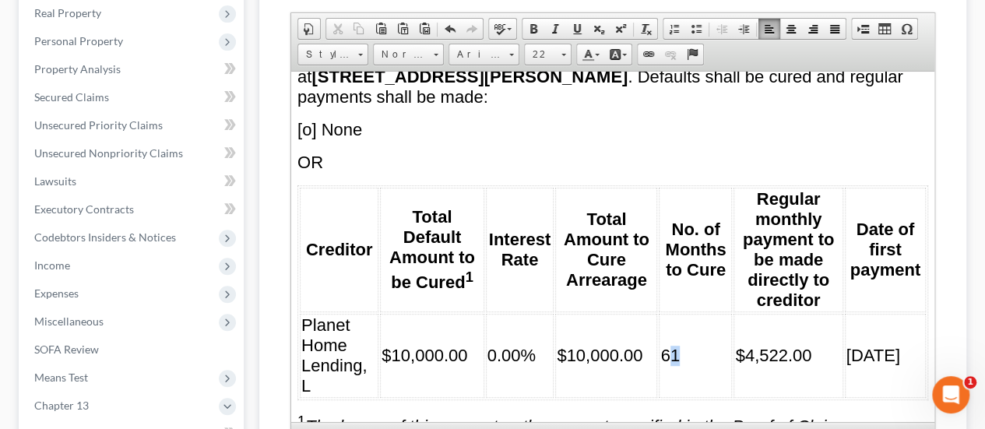
click at [668, 345] on span "61" at bounding box center [669, 354] width 19 height 19
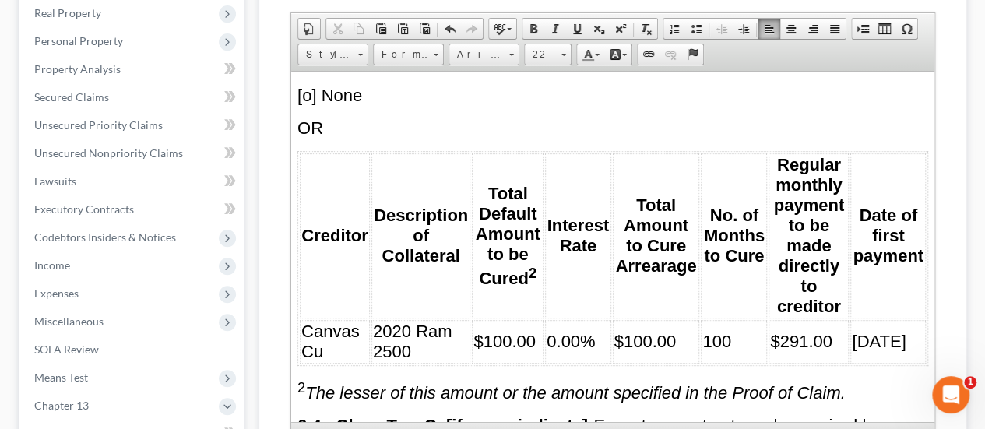
scroll to position [5289, 0]
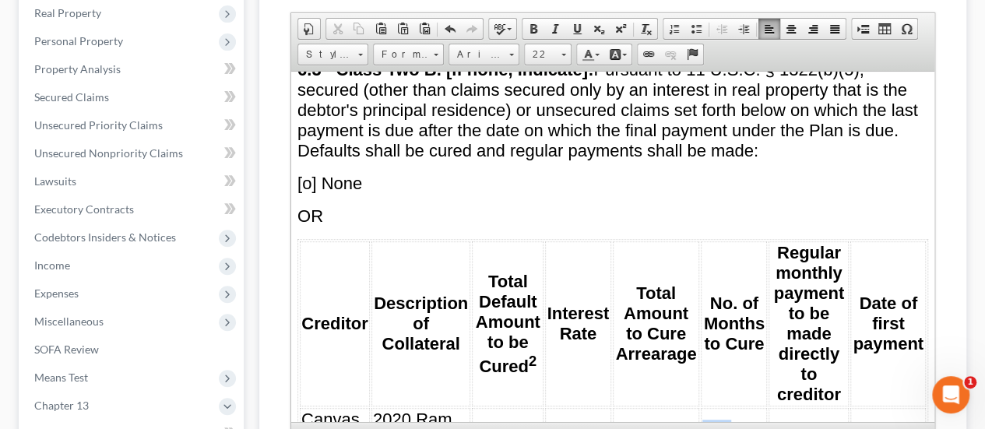
drag, startPoint x: 696, startPoint y: 359, endPoint x: 718, endPoint y: 356, distance: 22.0
click at [718, 419] on span "100" at bounding box center [716, 428] width 29 height 19
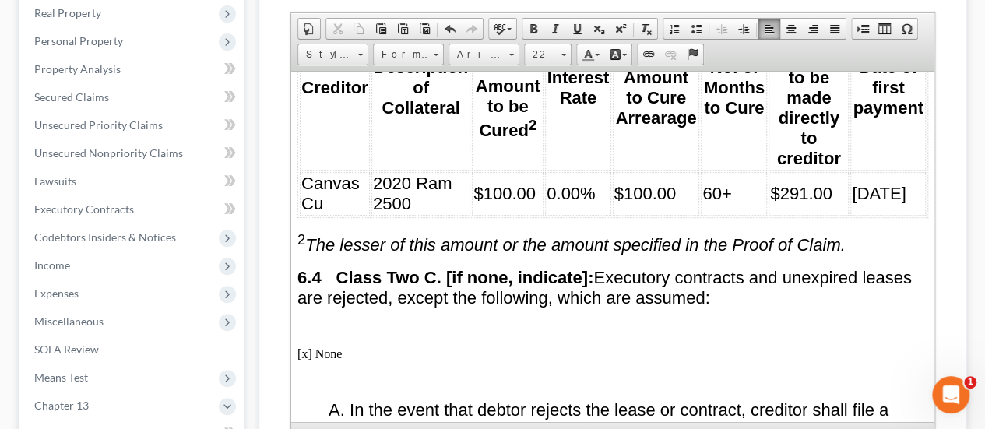
scroll to position [5523, 0]
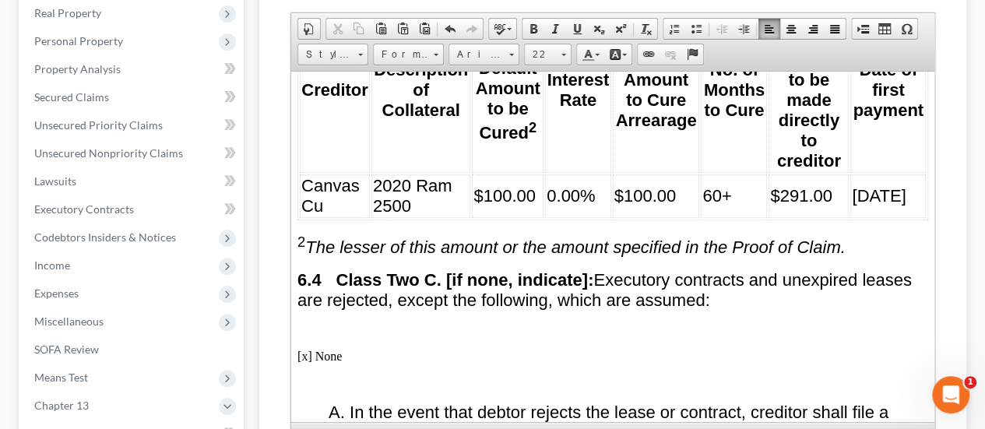
click at [367, 349] on p "[x] None" at bounding box center [612, 356] width 630 height 14
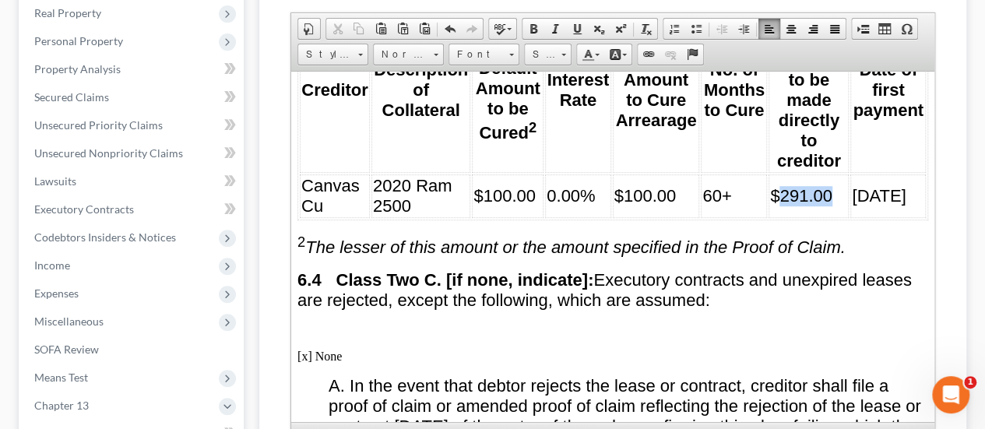
drag, startPoint x: 764, startPoint y: 120, endPoint x: 820, endPoint y: 122, distance: 56.9
click at [820, 174] on td "$291.00" at bounding box center [808, 196] width 80 height 44
click at [623, 54] on span at bounding box center [624, 55] width 5 height 2
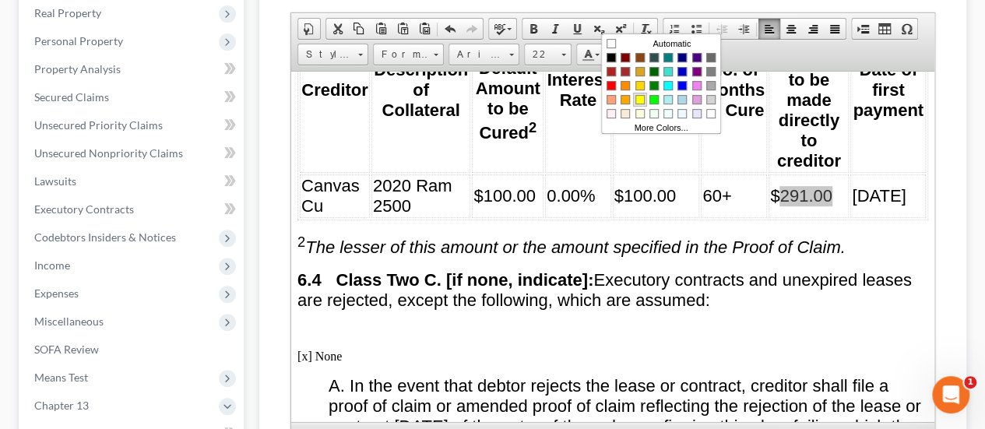
click at [641, 94] on span "Colors" at bounding box center [639, 98] width 9 height 9
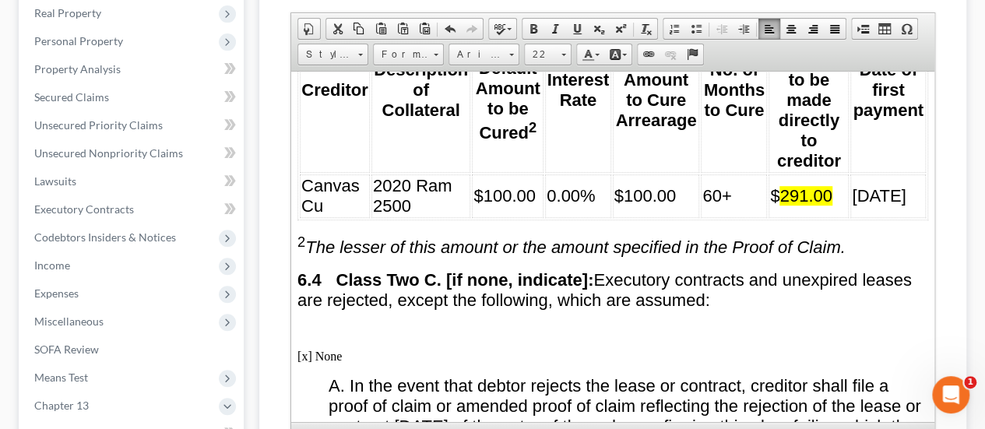
click at [592, 269] on span "Executory contracts and unexpired leases are rejected, except the following, wh…" at bounding box center [604, 289] width 614 height 40
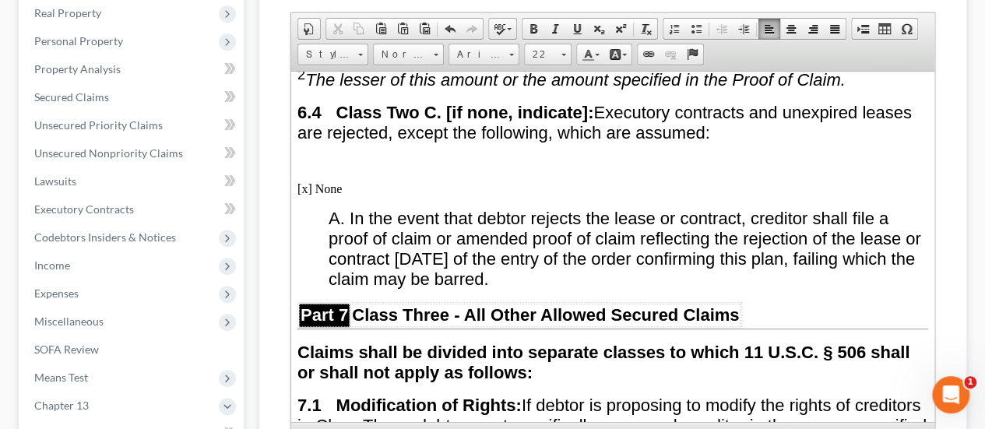
scroll to position [5601, 0]
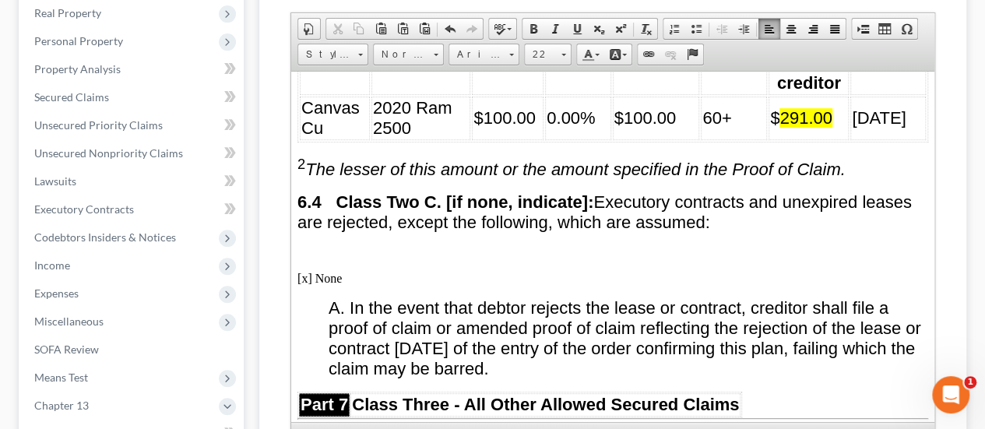
click at [318, 244] on p at bounding box center [612, 251] width 630 height 14
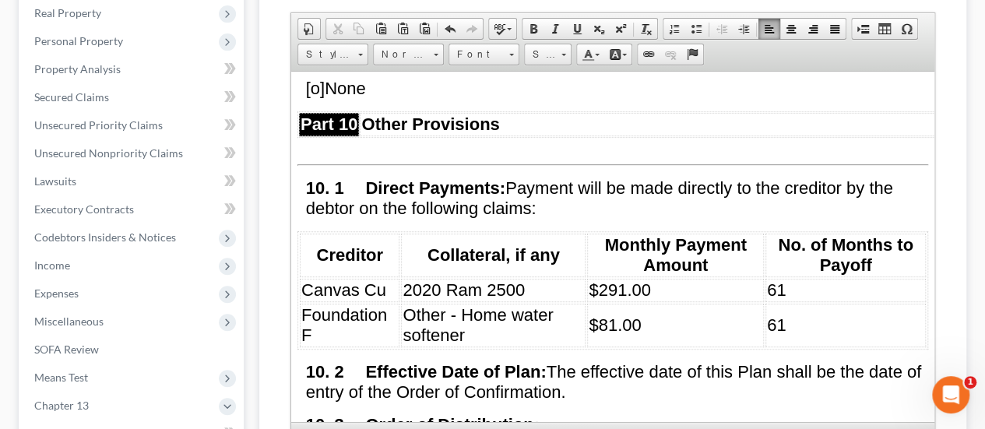
scroll to position [7936, 0]
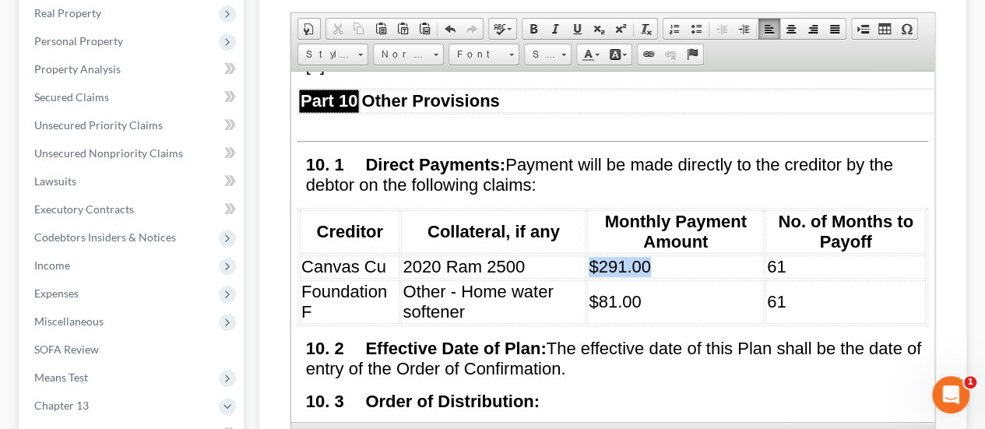
drag, startPoint x: 585, startPoint y: 206, endPoint x: 641, endPoint y: 204, distance: 56.1
click at [641, 256] on span "$291.00" at bounding box center [619, 265] width 62 height 19
click at [623, 44] on link "Background Color" at bounding box center [617, 54] width 27 height 20
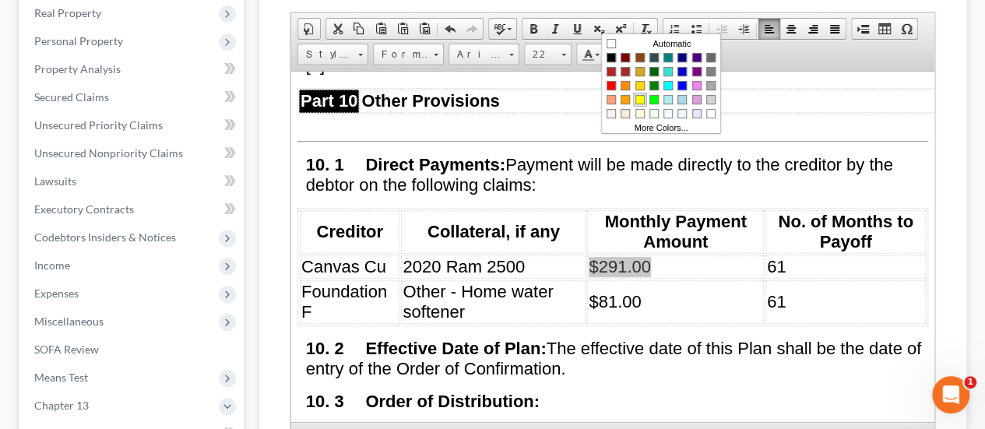
click at [638, 94] on span "Colors" at bounding box center [639, 98] width 9 height 9
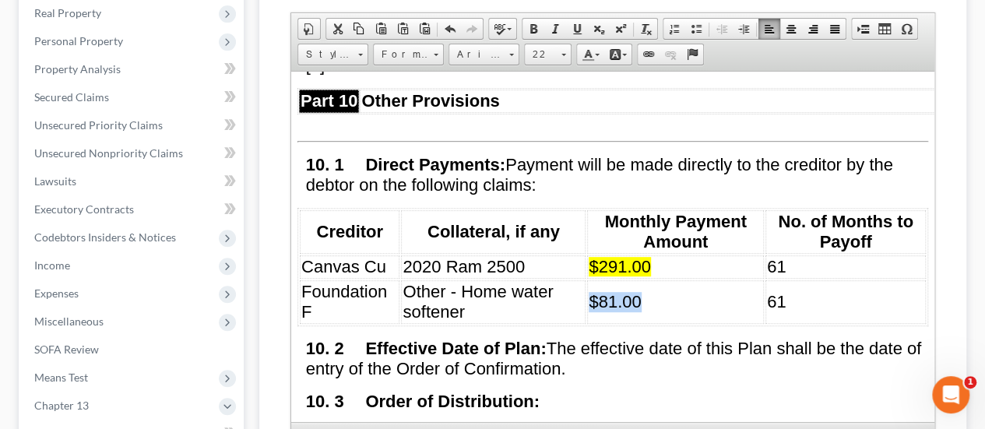
drag, startPoint x: 586, startPoint y: 248, endPoint x: 634, endPoint y: 241, distance: 47.9
click at [634, 291] on span "$81.00" at bounding box center [614, 300] width 52 height 19
click at [620, 44] on link "Background Color" at bounding box center [617, 54] width 27 height 20
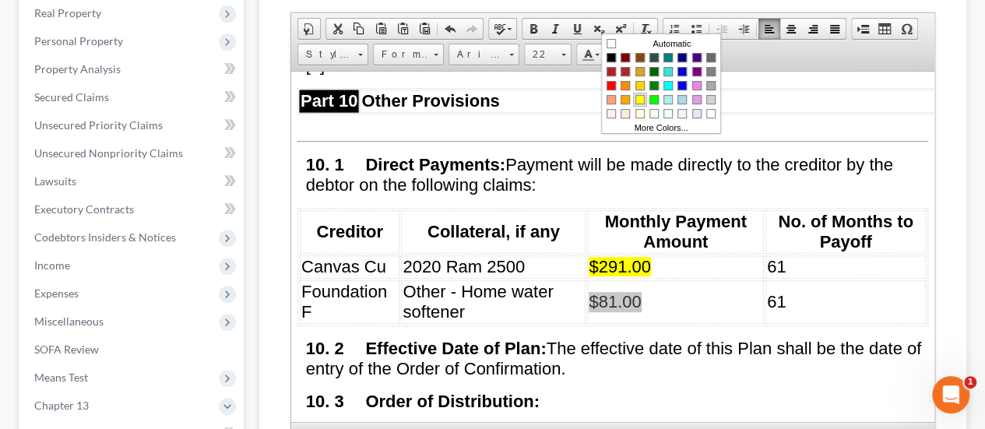
click at [643, 100] on span "Colors" at bounding box center [639, 98] width 9 height 9
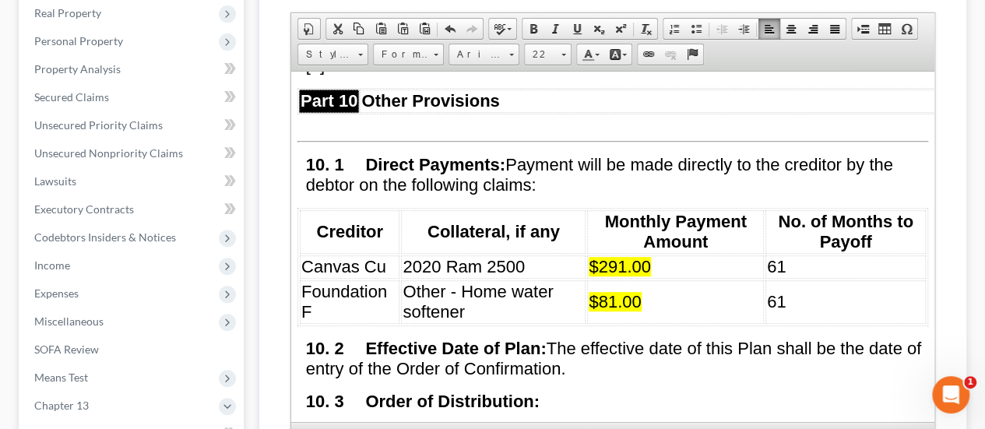
click at [768, 256] on span "61" at bounding box center [776, 265] width 19 height 19
click at [767, 291] on span "61" at bounding box center [776, 300] width 19 height 19
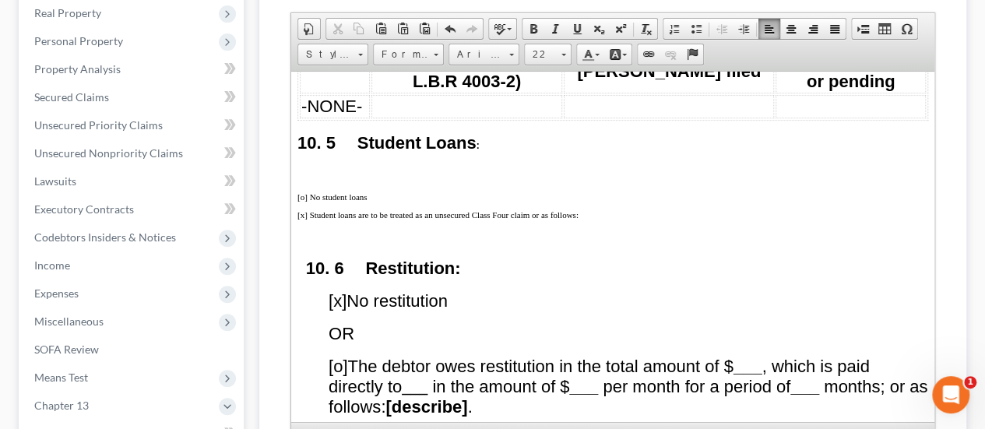
scroll to position [8792, 0]
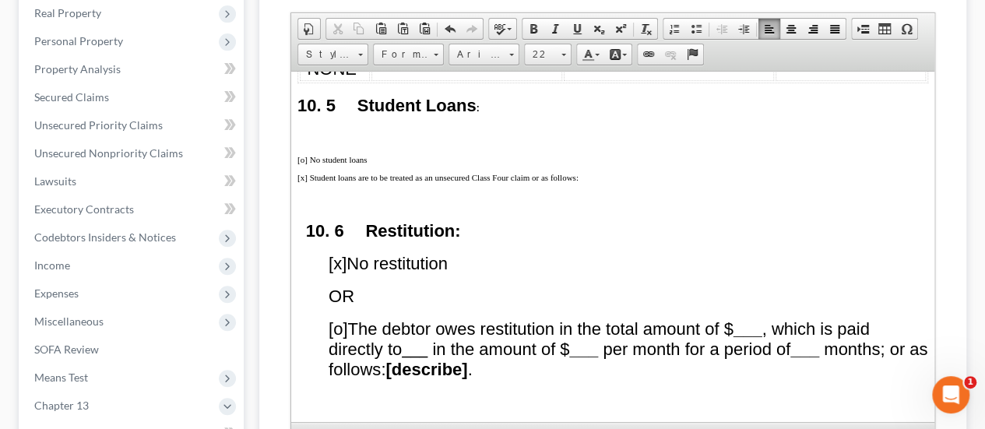
click at [604, 172] on p "[x] Student loans are to be treated as an unsecured Class Four claim or as foll…" at bounding box center [612, 176] width 630 height 9
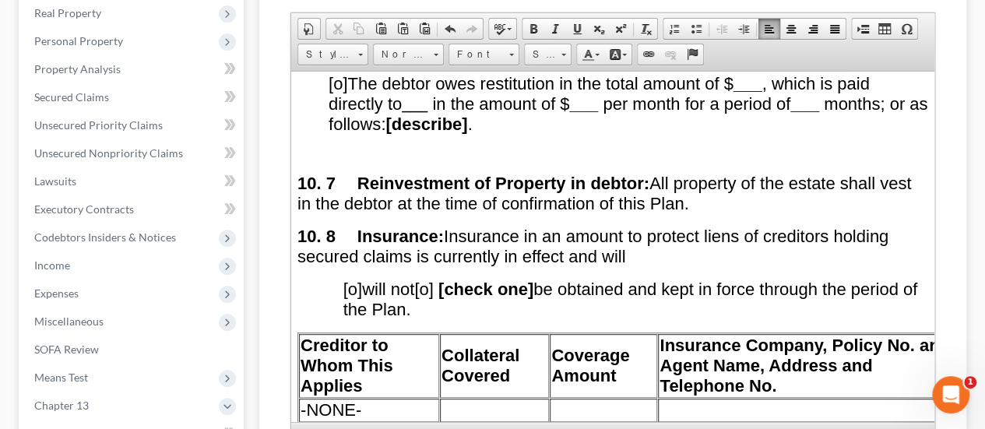
scroll to position [9025, 0]
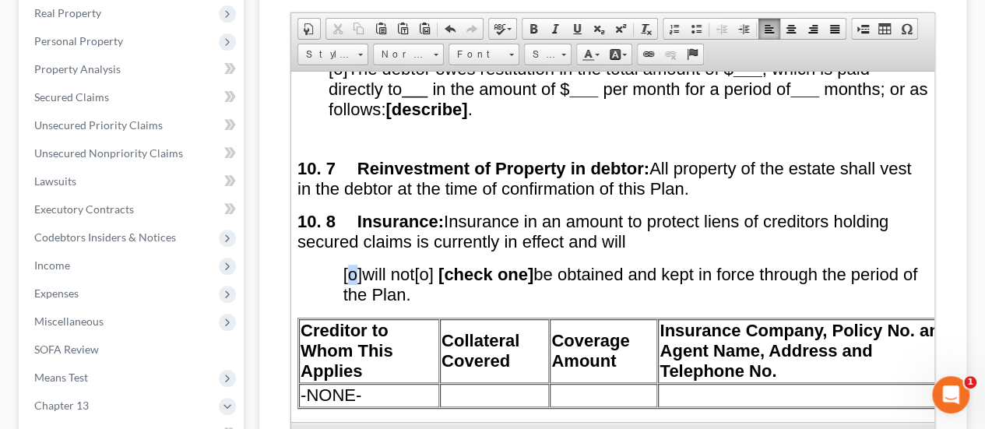
click at [357, 264] on span "[o]" at bounding box center [352, 273] width 19 height 19
click at [638, 211] on p "10. 8 Insurance: Insurance in an amount to protect liens of creditors holding s…" at bounding box center [612, 231] width 630 height 40
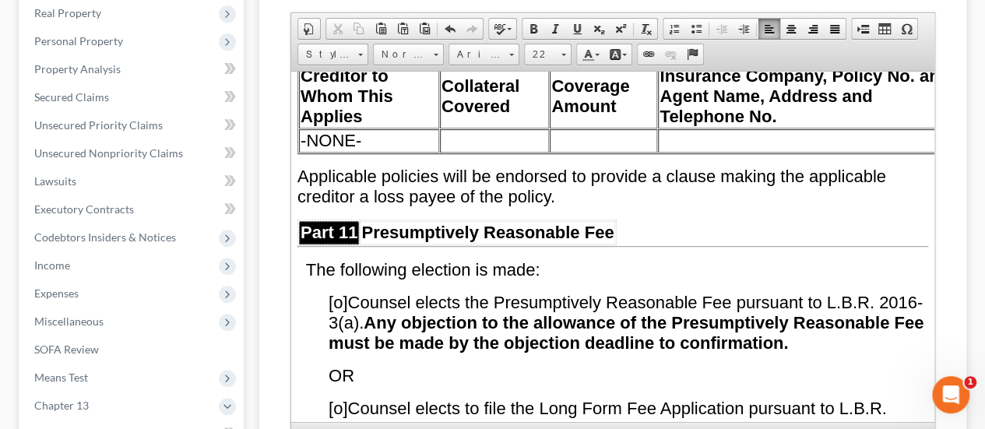
scroll to position [9259, 0]
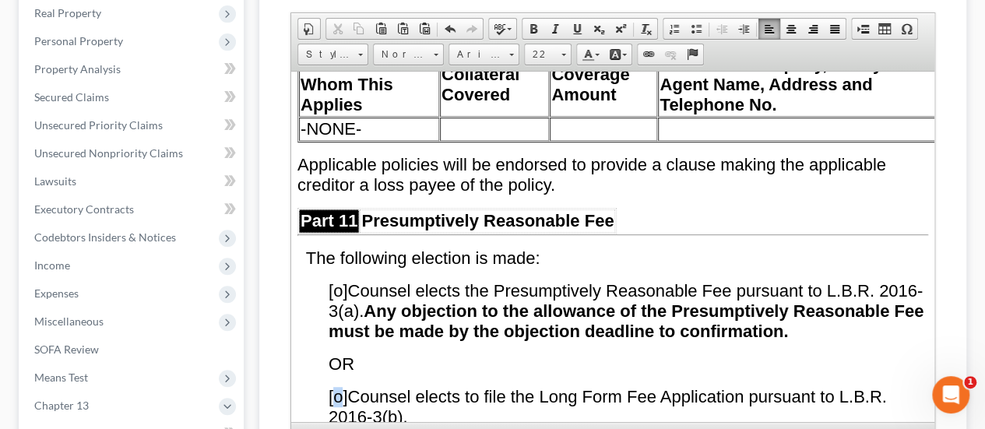
click at [340, 386] on span "[o]" at bounding box center [337, 395] width 19 height 19
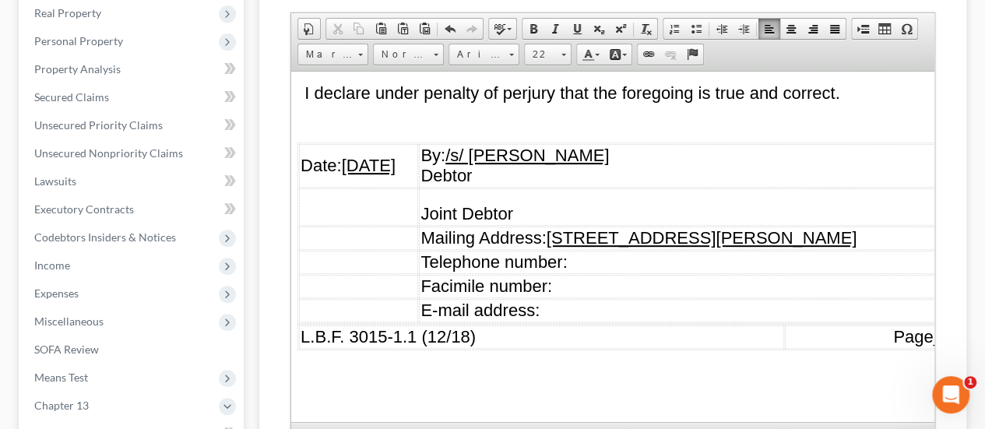
scroll to position [353, 0]
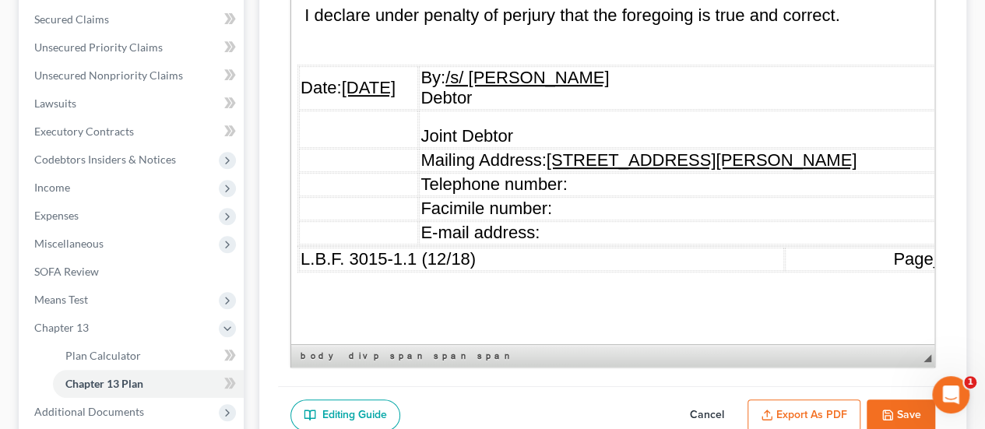
click at [897, 399] on button "Save" at bounding box center [900, 415] width 68 height 33
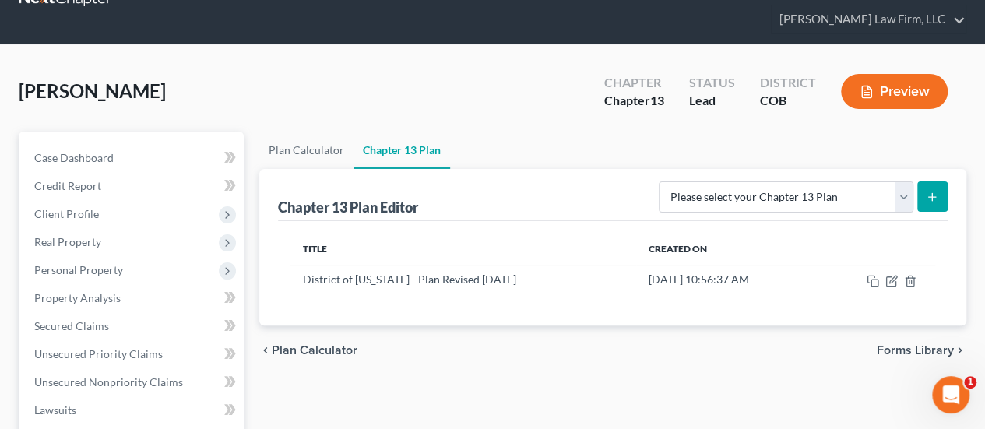
scroll to position [0, 0]
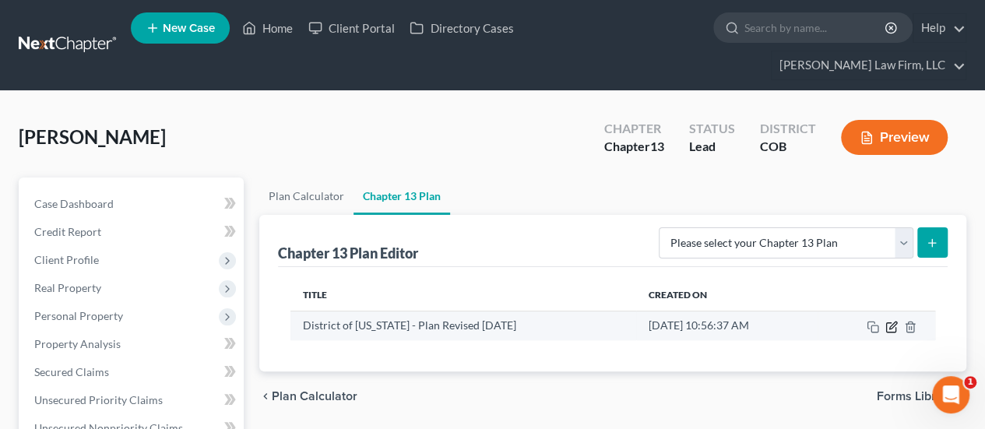
click at [890, 321] on icon "button" at bounding box center [892, 324] width 7 height 7
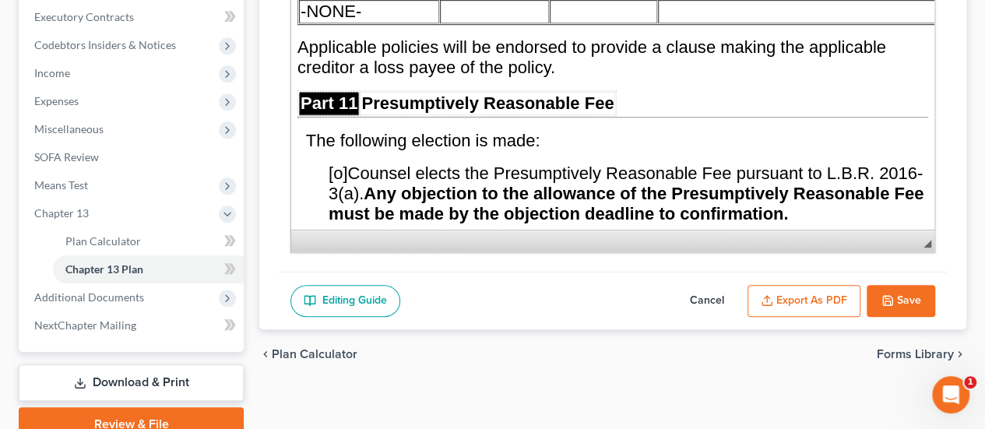
scroll to position [9262, 0]
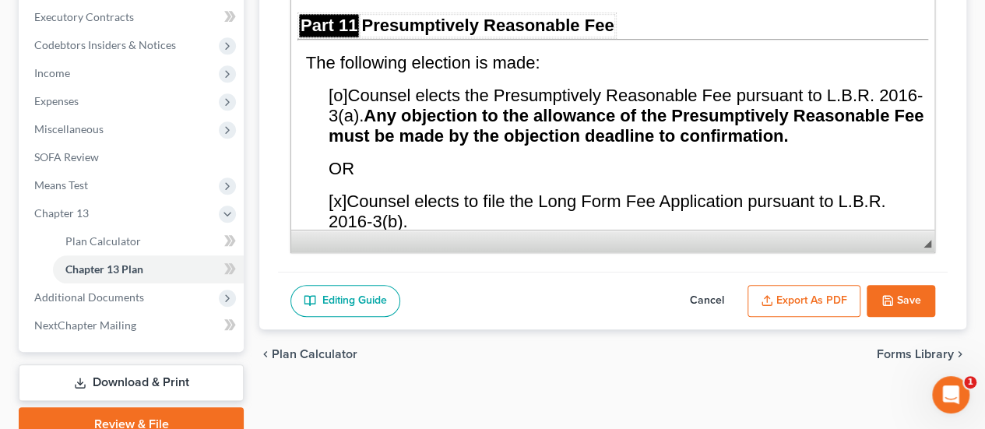
click at [896, 285] on button "Save" at bounding box center [900, 301] width 68 height 33
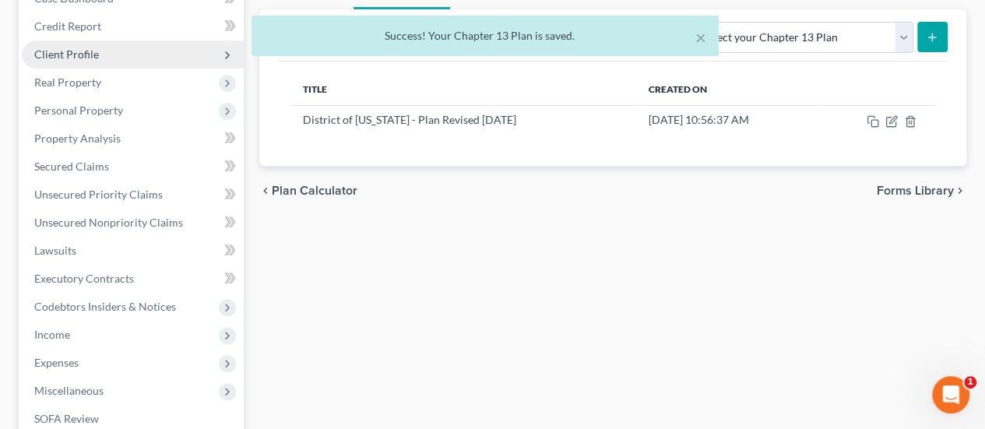
scroll to position [78, 0]
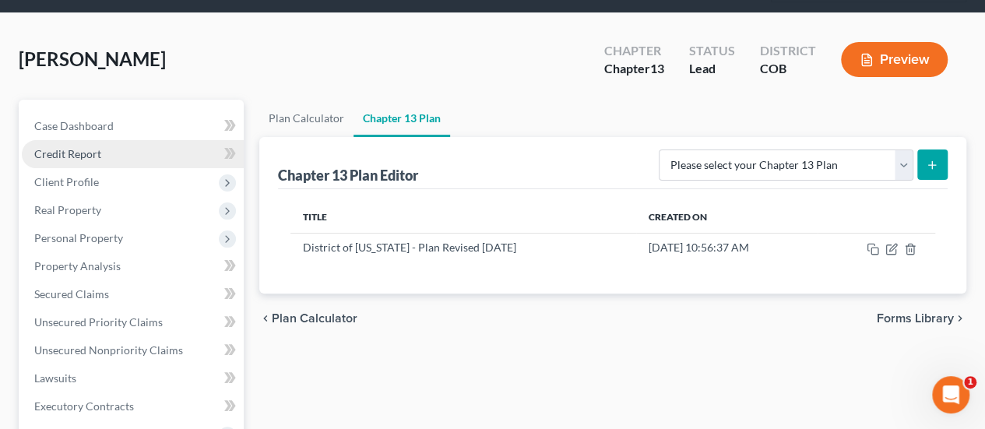
click at [141, 140] on link "Credit Report" at bounding box center [133, 154] width 222 height 28
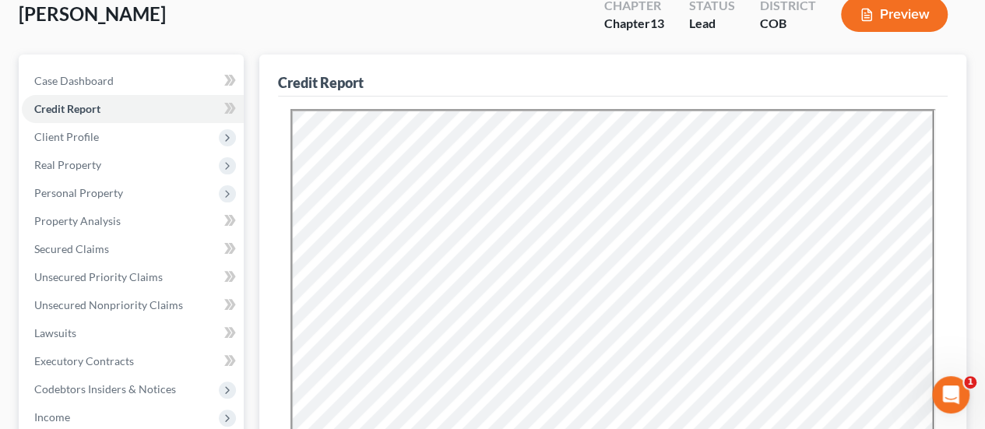
scroll to position [156, 0]
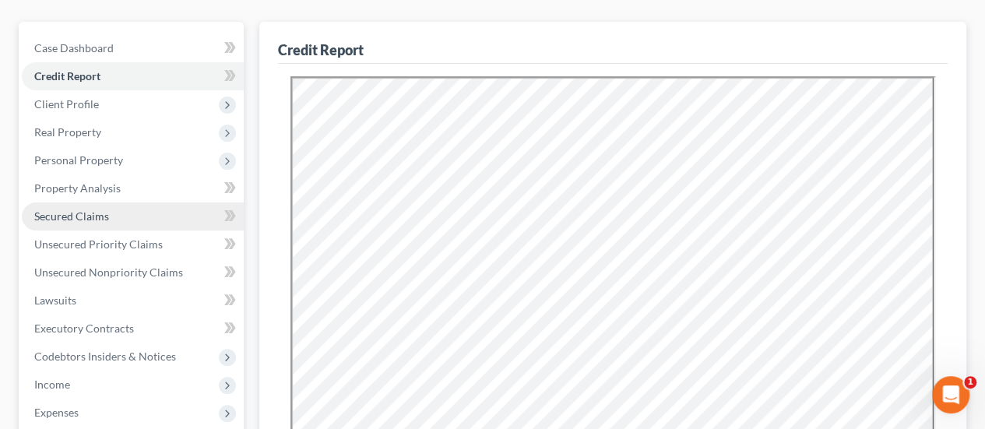
click at [91, 209] on span "Secured Claims" at bounding box center [71, 215] width 75 height 13
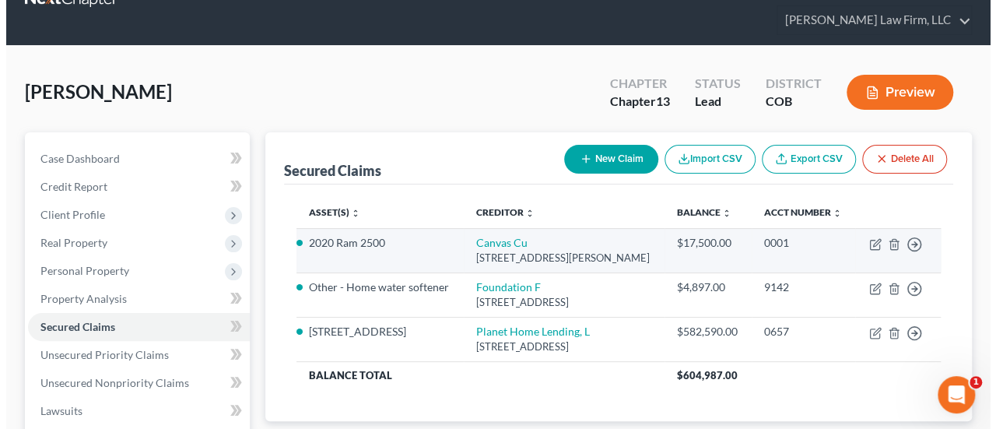
scroll to position [78, 0]
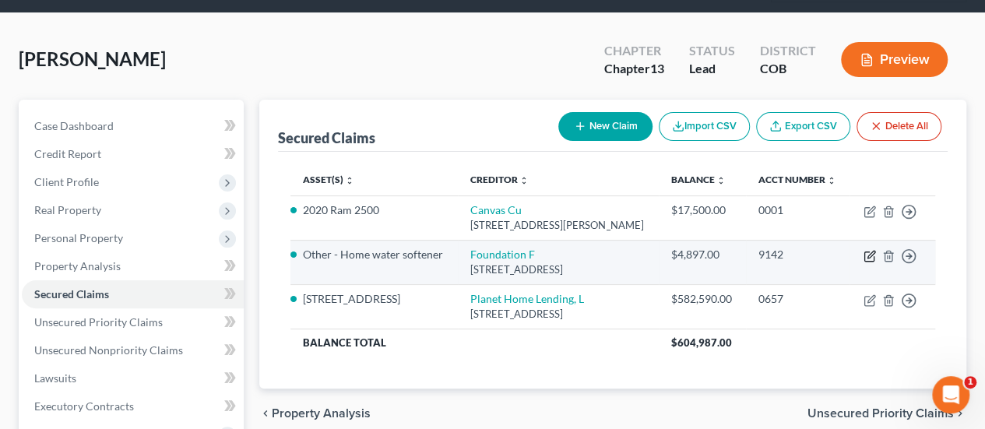
click at [868, 255] on icon "button" at bounding box center [870, 254] width 7 height 7
select select "52"
select select "4"
select select "0"
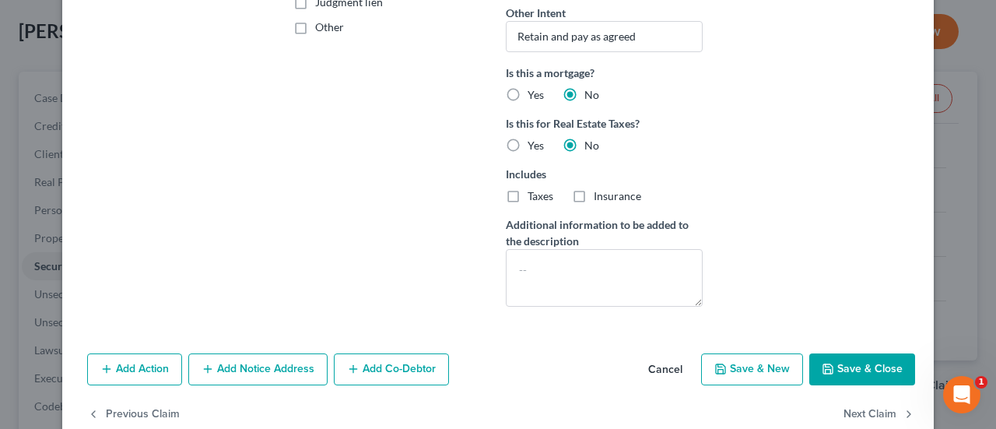
scroll to position [338, 0]
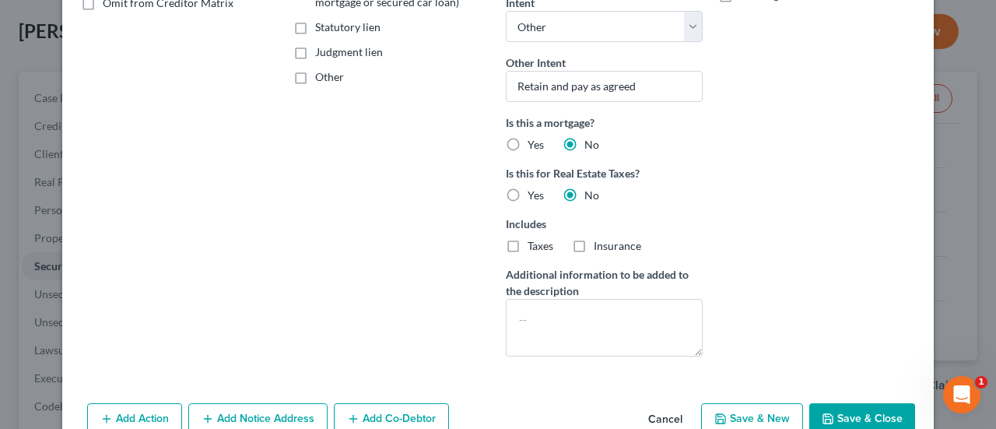
click at [858, 415] on button "Save & Close" at bounding box center [862, 419] width 106 height 33
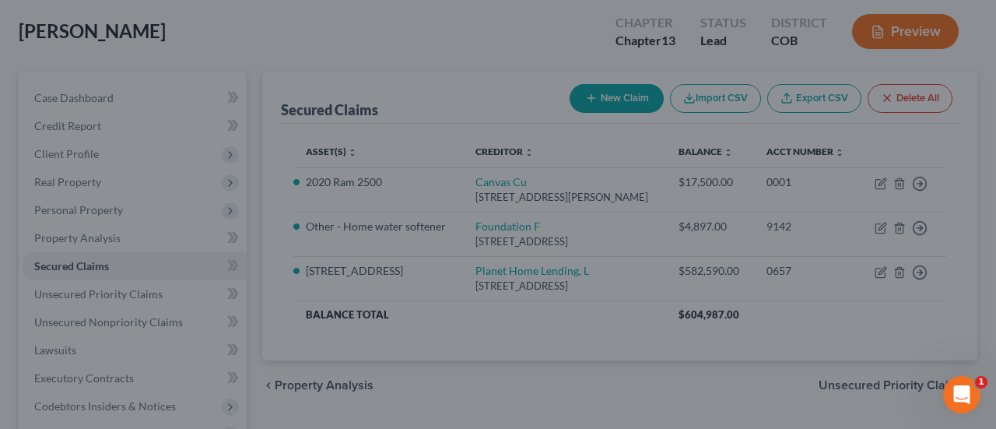
select select "3"
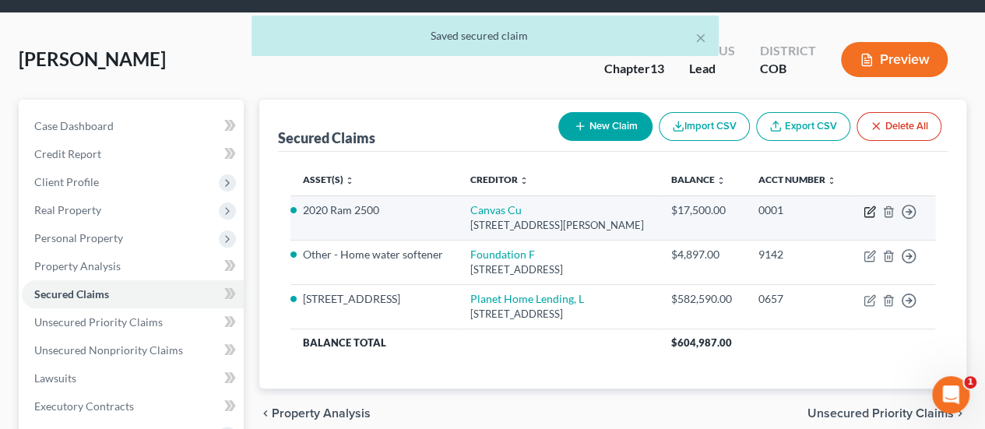
click at [871, 205] on icon "button" at bounding box center [869, 211] width 12 height 12
select select "5"
select select "9"
select select "4"
select select "0"
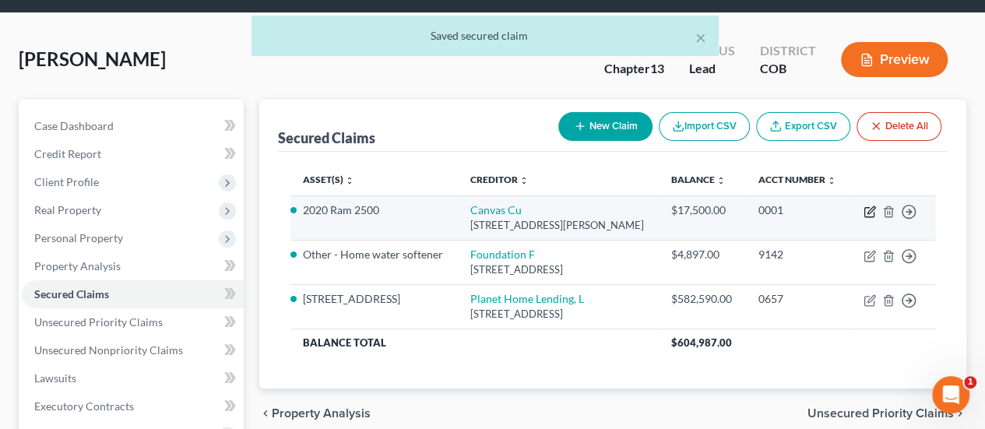
select select "0"
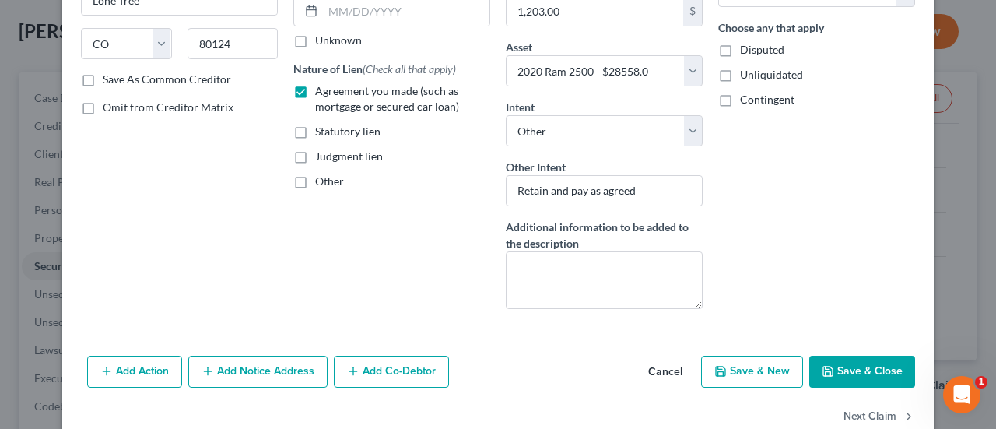
scroll to position [265, 0]
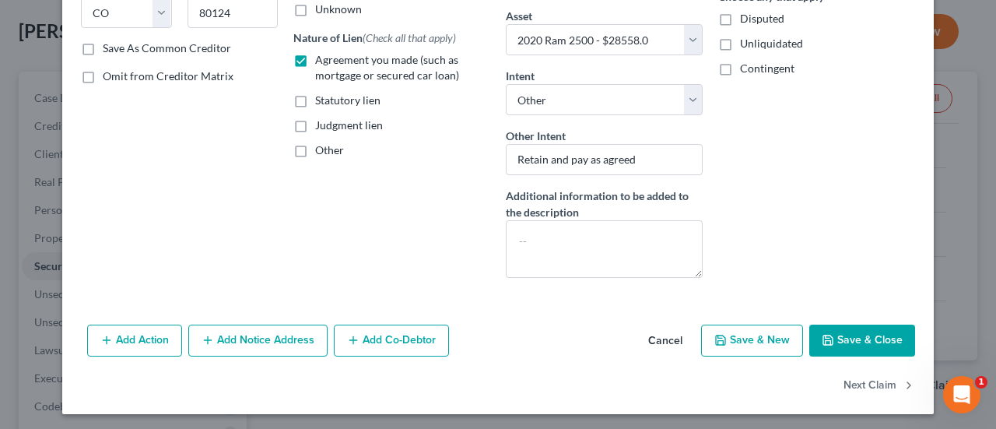
click at [862, 338] on button "Save & Close" at bounding box center [862, 341] width 106 height 33
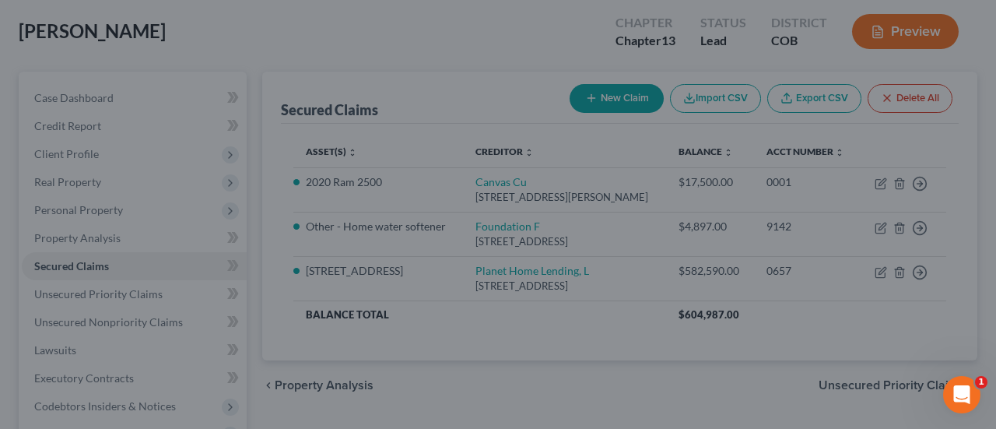
select select "9"
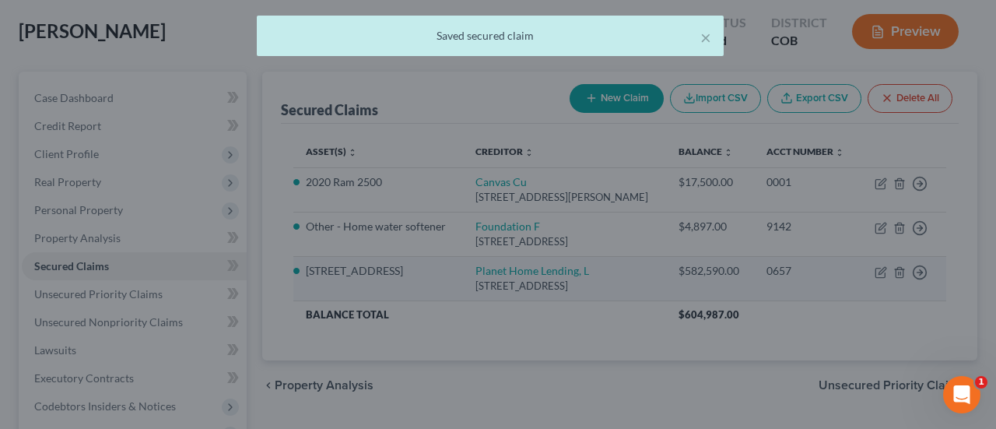
scroll to position [0, 0]
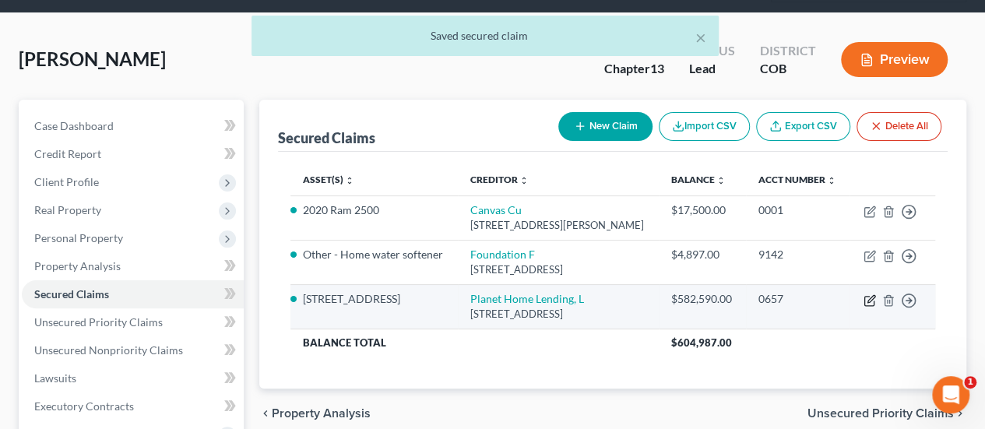
click at [868, 307] on icon "button" at bounding box center [869, 300] width 12 height 12
select select "6"
select select "4"
select select "3"
select select "0"
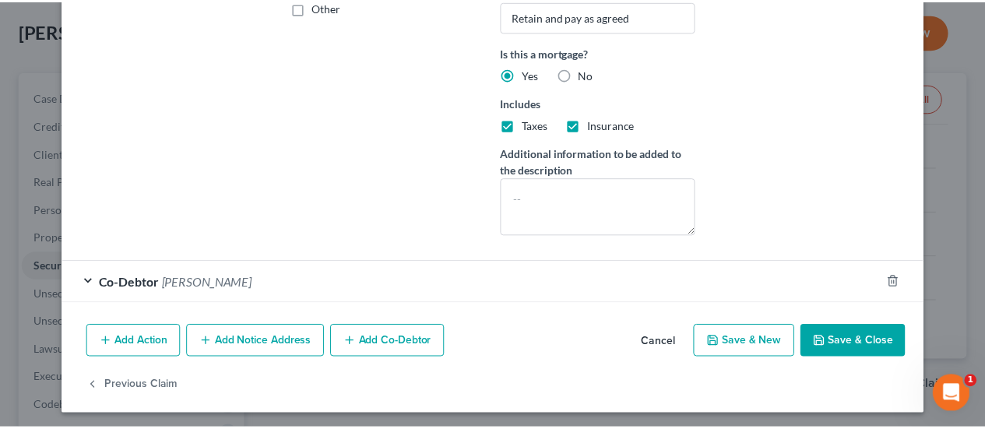
scroll to position [408, 0]
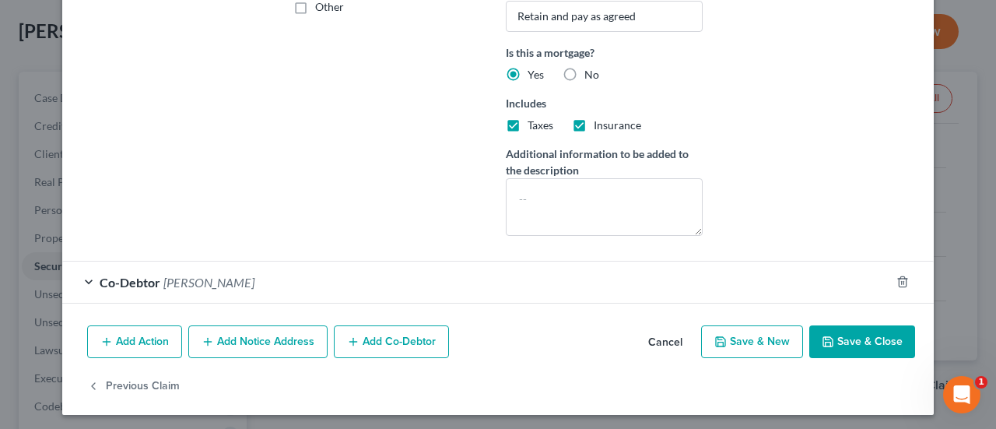
click at [872, 343] on button "Save & Close" at bounding box center [862, 341] width 106 height 33
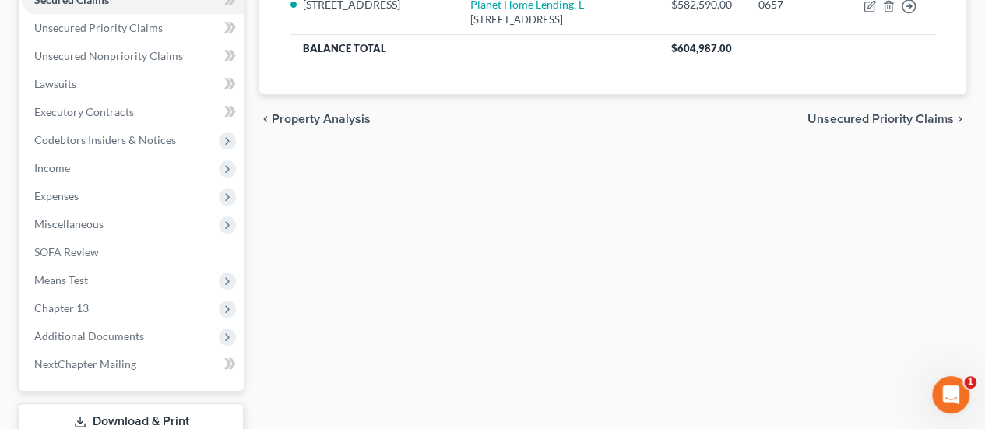
scroll to position [452, 0]
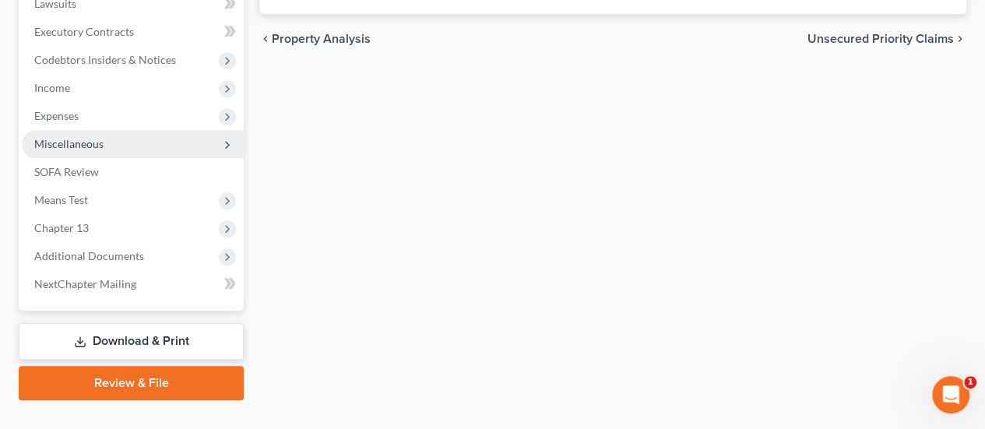
click at [159, 130] on span "Miscellaneous" at bounding box center [133, 144] width 222 height 28
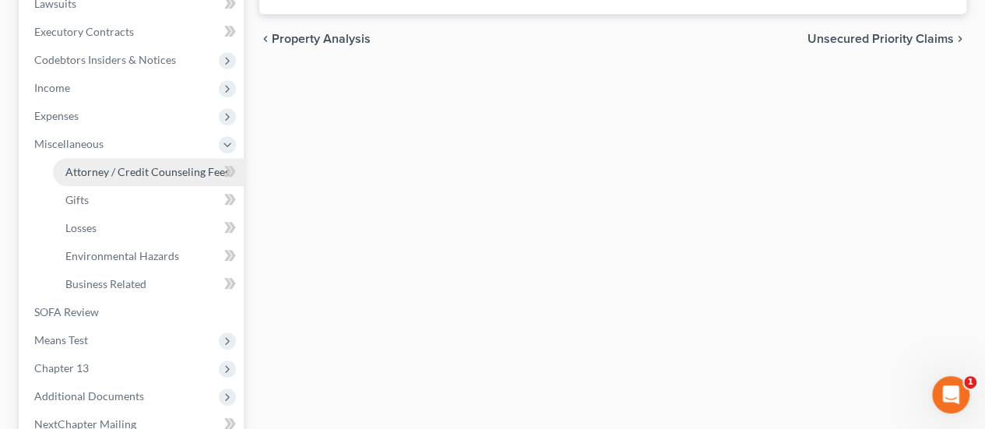
click at [156, 165] on span "Attorney / Credit Counseling Fees" at bounding box center [147, 171] width 164 height 13
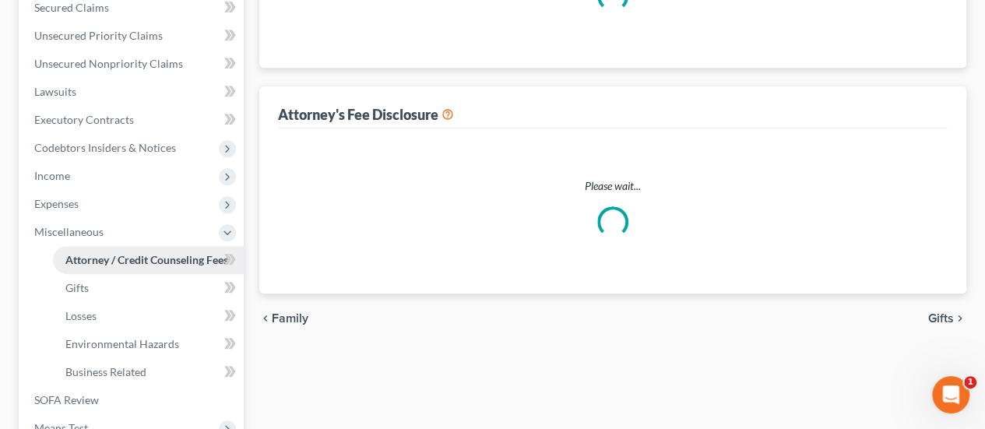
select select "0"
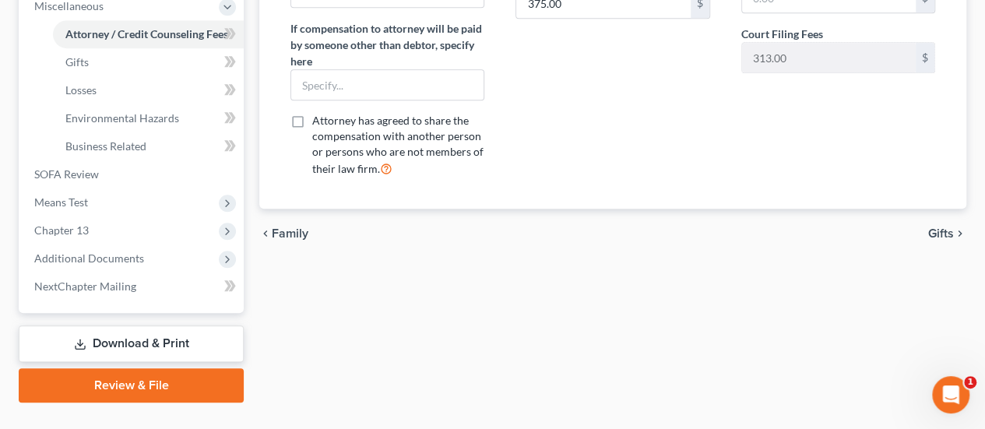
scroll to position [592, 0]
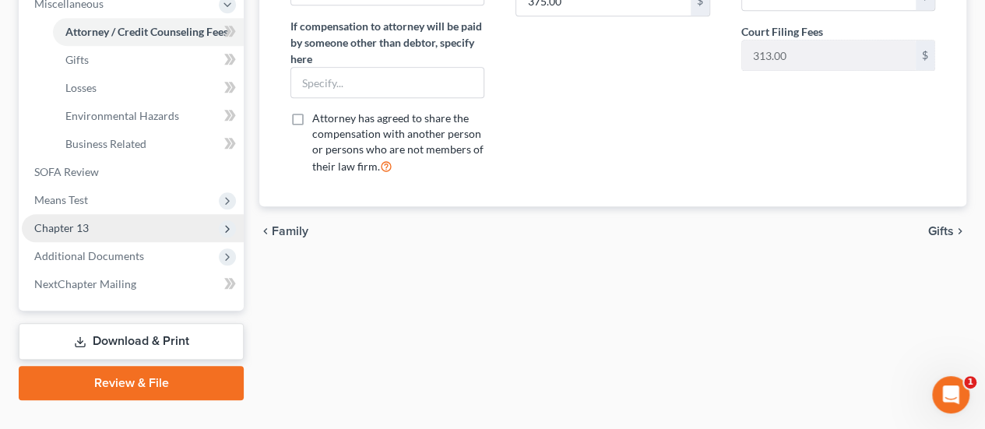
click at [125, 214] on span "Chapter 13" at bounding box center [133, 228] width 222 height 28
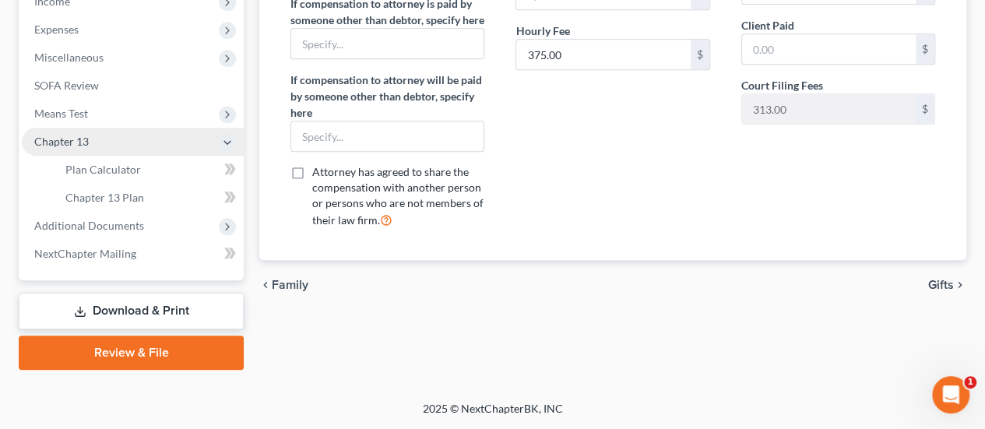
scroll to position [508, 0]
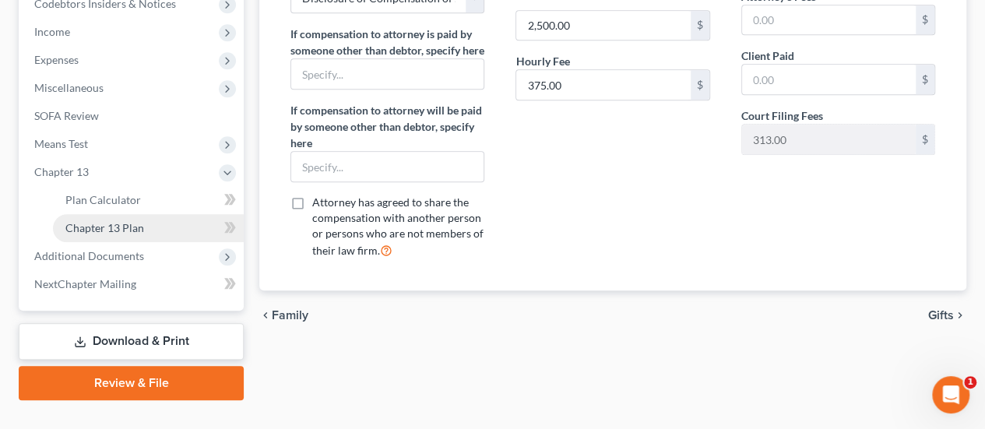
click at [168, 214] on link "Chapter 13 Plan" at bounding box center [148, 228] width 191 height 28
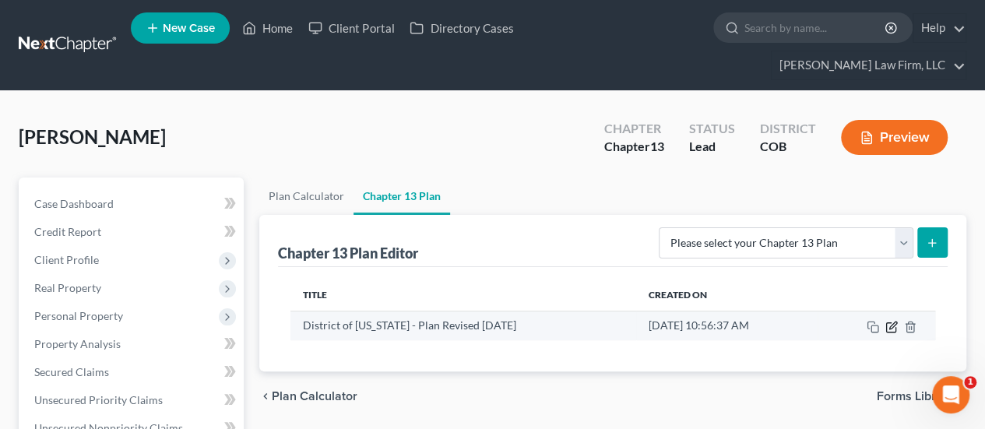
click at [893, 321] on icon "button" at bounding box center [892, 324] width 7 height 7
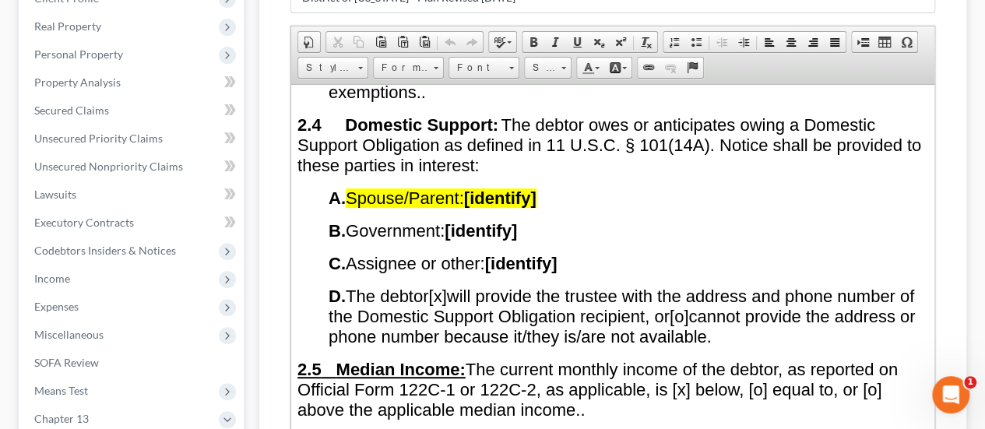
scroll to position [1479, 0]
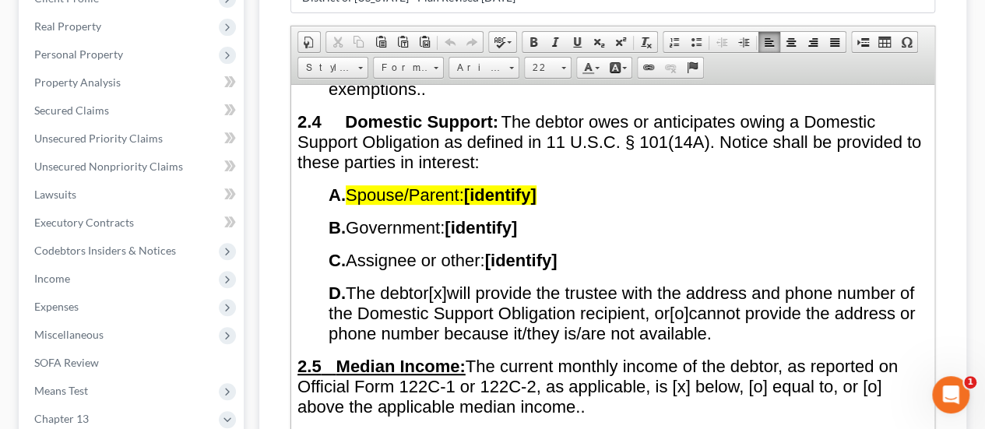
click at [472, 188] on span "A. Spouse/Parent: [identify]" at bounding box center [432, 193] width 208 height 19
drag, startPoint x: 473, startPoint y: 184, endPoint x: 546, endPoint y: 182, distance: 72.4
click at [546, 184] on p "A. Spouse/Parent: [identify]" at bounding box center [627, 194] width 599 height 20
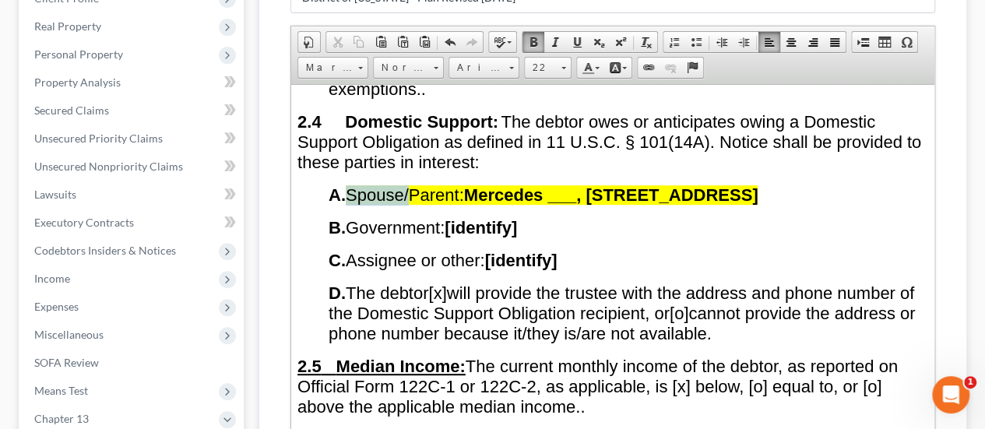
drag, startPoint x: 352, startPoint y: 180, endPoint x: 415, endPoint y: 181, distance: 63.1
click at [415, 184] on span "Spouse/Parent:" at bounding box center [405, 193] width 118 height 19
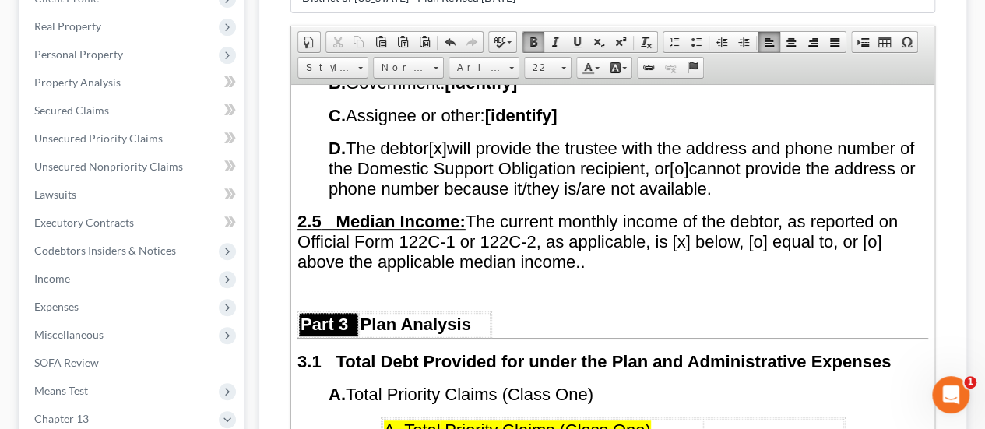
scroll to position [1634, 0]
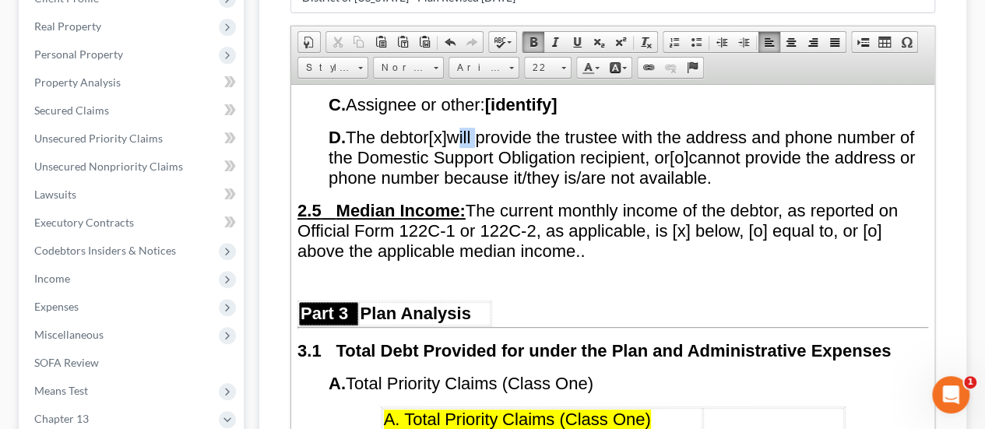
drag, startPoint x: 464, startPoint y: 127, endPoint x: 486, endPoint y: 125, distance: 21.9
click at [486, 127] on span "D. The debtor [x] will provide the trustee with the address and phone number of…" at bounding box center [621, 157] width 586 height 60
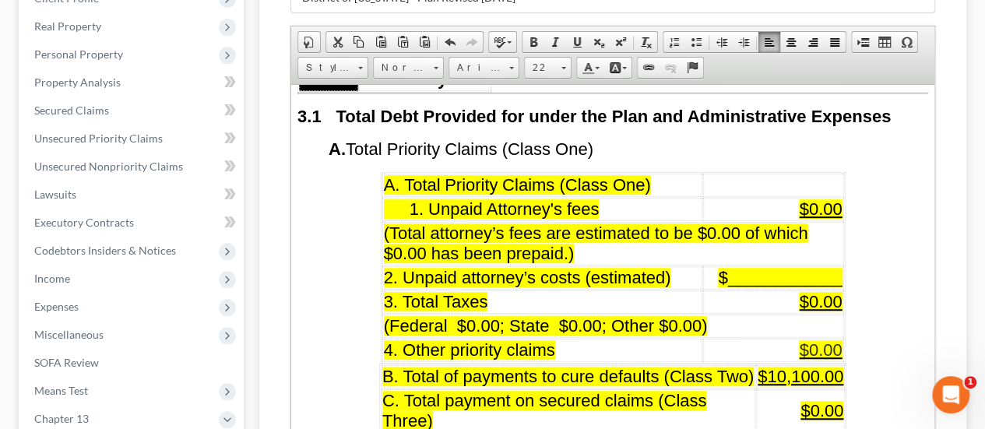
scroll to position [1868, 0]
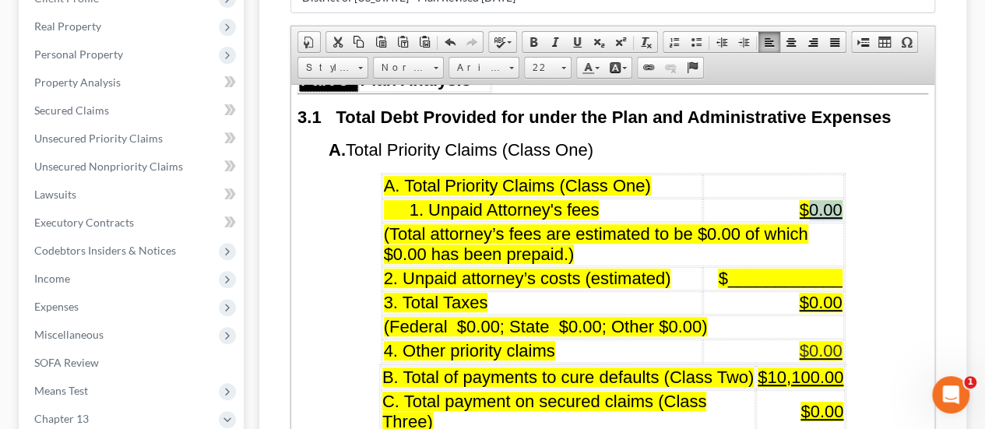
drag, startPoint x: 805, startPoint y: 191, endPoint x: 837, endPoint y: 191, distance: 32.7
click at [837, 198] on td "$0.00" at bounding box center [773, 209] width 140 height 23
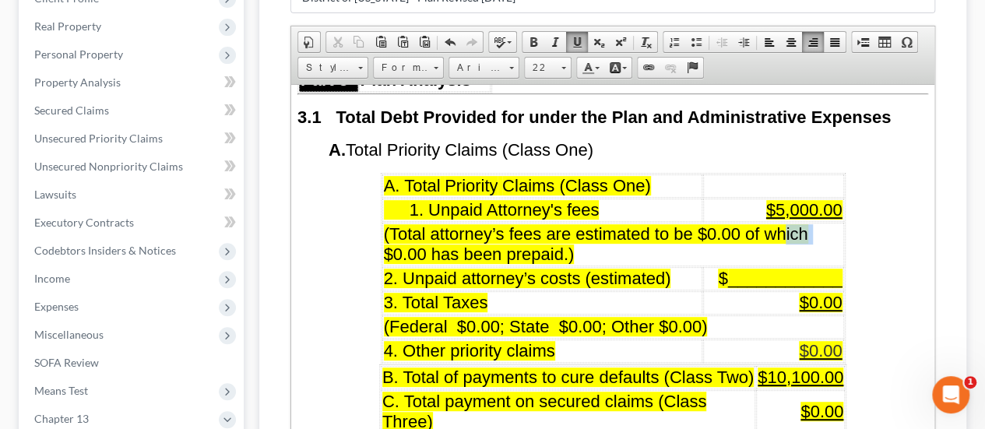
drag, startPoint x: 746, startPoint y: 216, endPoint x: 776, endPoint y: 212, distance: 29.7
click at [776, 223] on span "(Total attorney’s fees are estimated to be $0.00 of which $0.00 has been prepai…" at bounding box center [596, 243] width 424 height 40
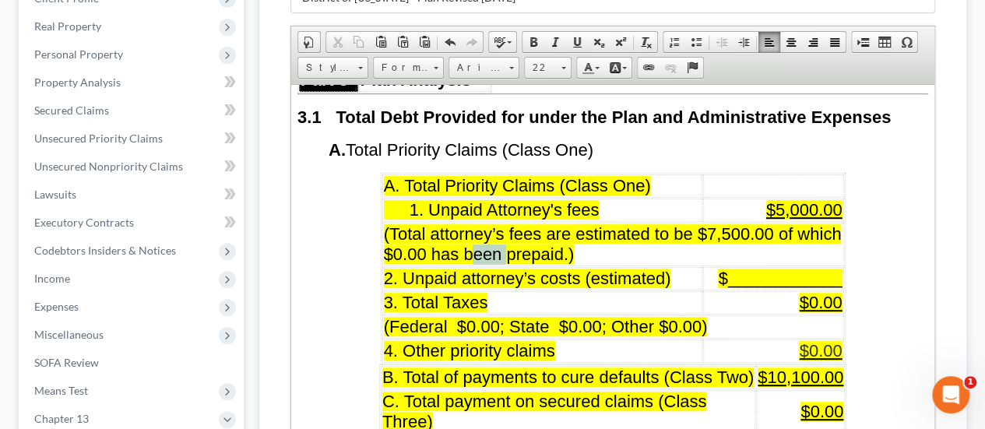
drag, startPoint x: 435, startPoint y: 237, endPoint x: 464, endPoint y: 236, distance: 28.8
click at [464, 236] on span "(Total attorney’s fees are estimated to be $7,500.00 of which $0.00 has been pr…" at bounding box center [613, 243] width 458 height 40
drag, startPoint x: 771, startPoint y: 191, endPoint x: 794, endPoint y: 200, distance: 24.4
click at [794, 200] on span "$5,000.00" at bounding box center [804, 208] width 76 height 19
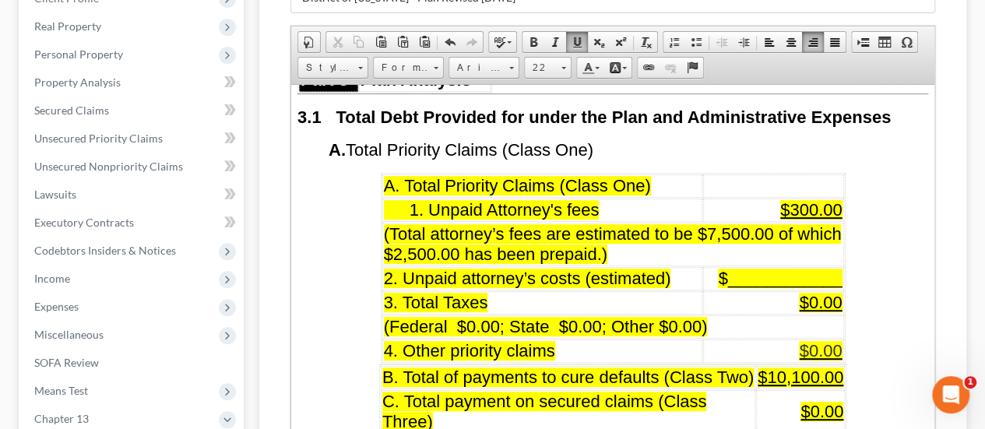
click at [778, 268] on span "____________" at bounding box center [785, 277] width 114 height 19
click at [791, 199] on span "$300.00" at bounding box center [811, 208] width 62 height 19
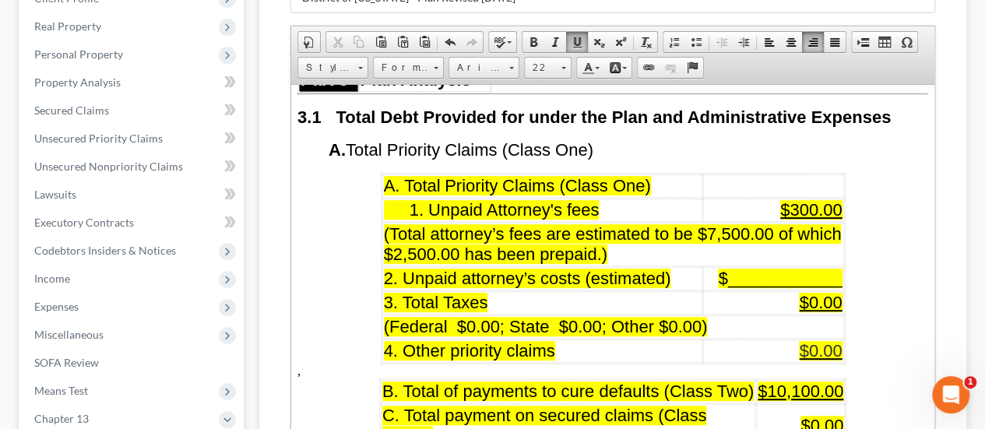
drag, startPoint x: 887, startPoint y: 224, endPoint x: 885, endPoint y: 270, distance: 46.0
click at [798, 199] on span "$300.00" at bounding box center [811, 208] width 62 height 19
drag, startPoint x: 776, startPoint y: 189, endPoint x: 788, endPoint y: 189, distance: 12.5
click at [788, 199] on span "$3,500.00" at bounding box center [804, 208] width 76 height 19
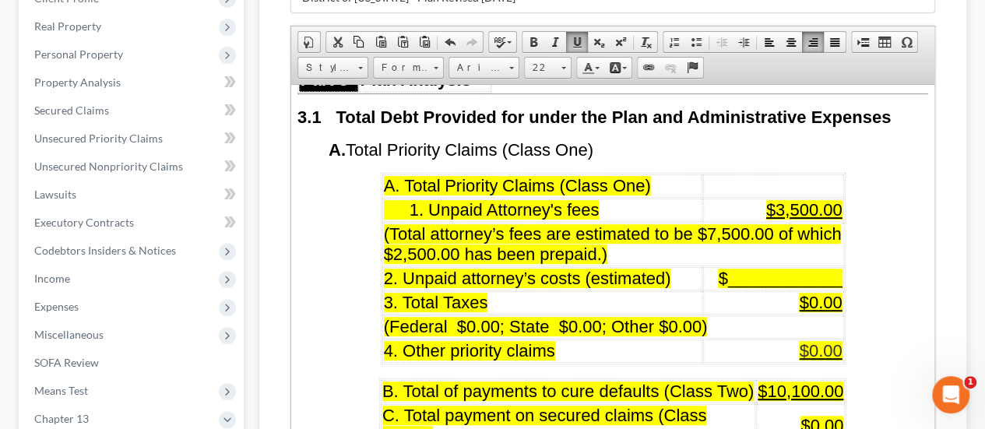
click at [773, 199] on span "$3,500.00" at bounding box center [804, 208] width 76 height 19
drag, startPoint x: 773, startPoint y: 191, endPoint x: 783, endPoint y: 189, distance: 10.2
click at [783, 199] on span "$3,500.00" at bounding box center [804, 208] width 76 height 19
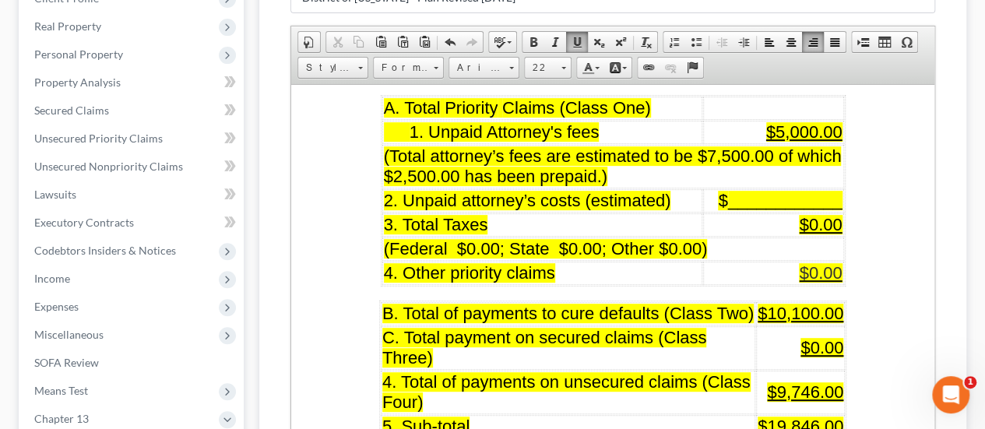
click at [788, 190] on span "____________" at bounding box center [785, 199] width 114 height 19
drag, startPoint x: 772, startPoint y: 363, endPoint x: 781, endPoint y: 360, distance: 9.1
click at [781, 381] on span "$9,746.00" at bounding box center [805, 390] width 76 height 19
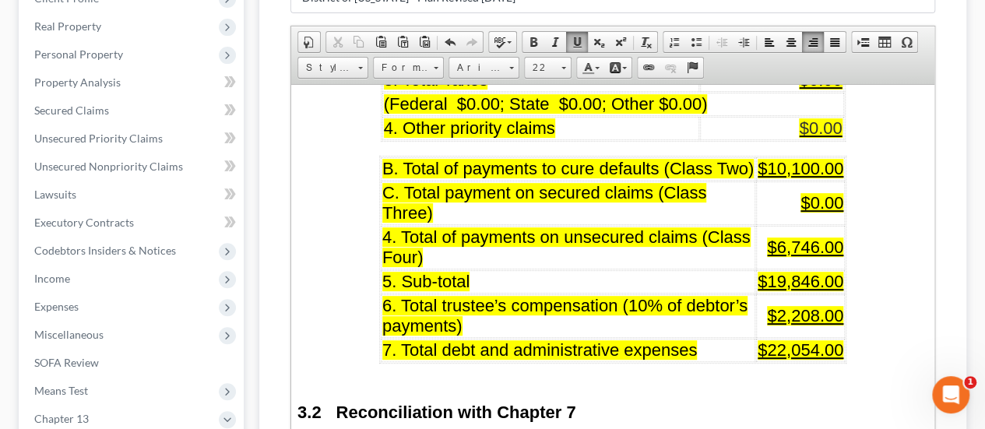
scroll to position [2101, 0]
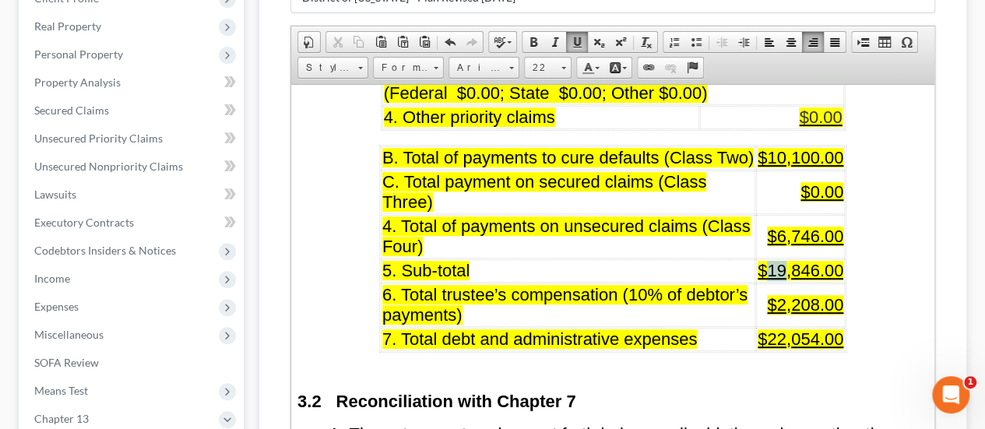
drag, startPoint x: 763, startPoint y: 239, endPoint x: 783, endPoint y: 237, distance: 20.3
click at [783, 260] on span "$19,846.00" at bounding box center [800, 269] width 86 height 19
drag, startPoint x: 791, startPoint y: 237, endPoint x: 802, endPoint y: 237, distance: 10.9
click at [802, 260] on span "$22,846.00" at bounding box center [800, 269] width 86 height 19
drag, startPoint x: 788, startPoint y: 272, endPoint x: 838, endPoint y: 271, distance: 50.6
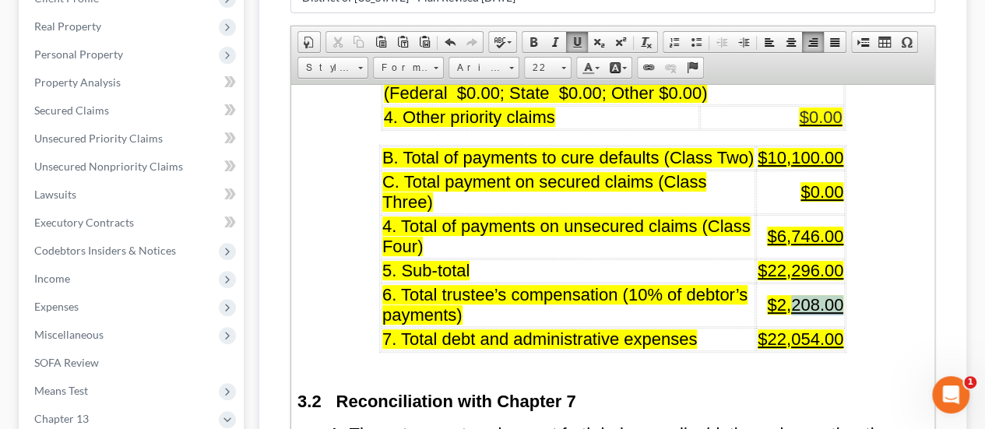
click at [838, 294] on span "$2,208.00" at bounding box center [805, 303] width 76 height 19
drag, startPoint x: 775, startPoint y: 300, endPoint x: 836, endPoint y: 301, distance: 60.7
click at [836, 328] on span "$22,054.00" at bounding box center [800, 337] width 86 height 19
click at [815, 328] on span "$2477.33" at bounding box center [807, 337] width 72 height 19
click at [782, 328] on span "$24773.33" at bounding box center [802, 337] width 81 height 19
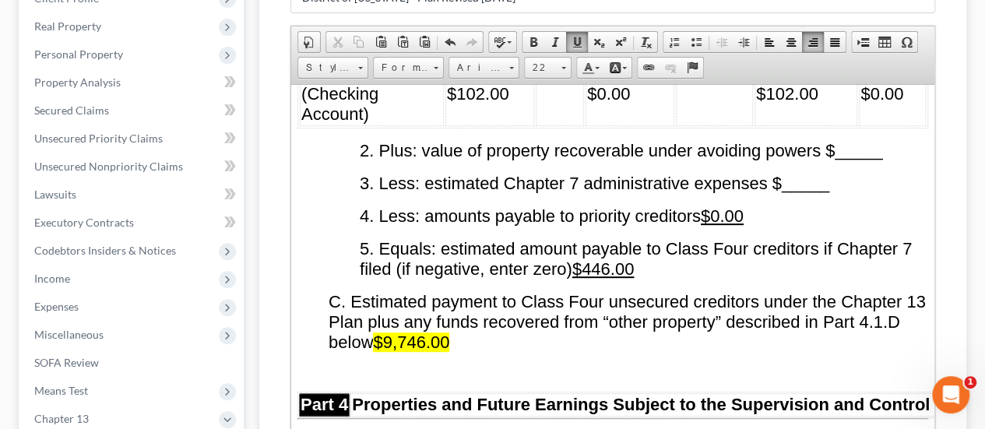
scroll to position [3347, 0]
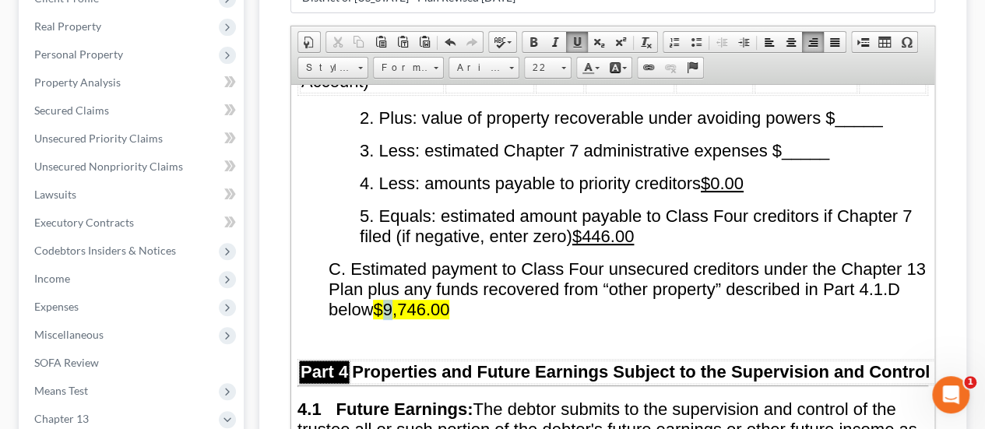
click at [443, 299] on span "$9,746.00" at bounding box center [411, 308] width 76 height 19
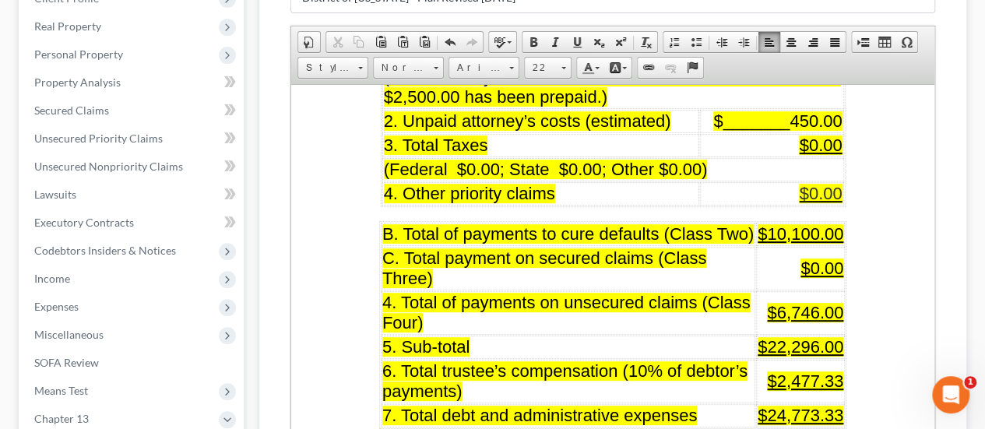
scroll to position [2024, 0]
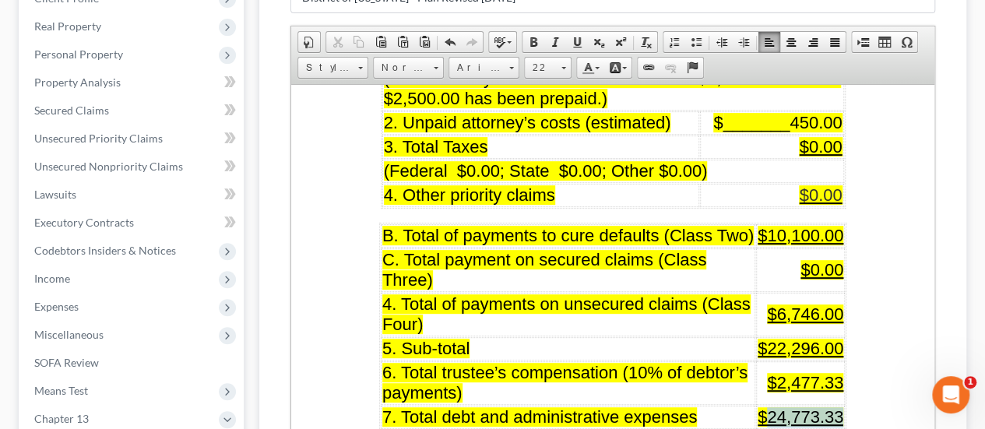
drag, startPoint x: 763, startPoint y: 385, endPoint x: 836, endPoint y: 379, distance: 73.4
click at [836, 406] on span "$24,773.33" at bounding box center [800, 415] width 86 height 19
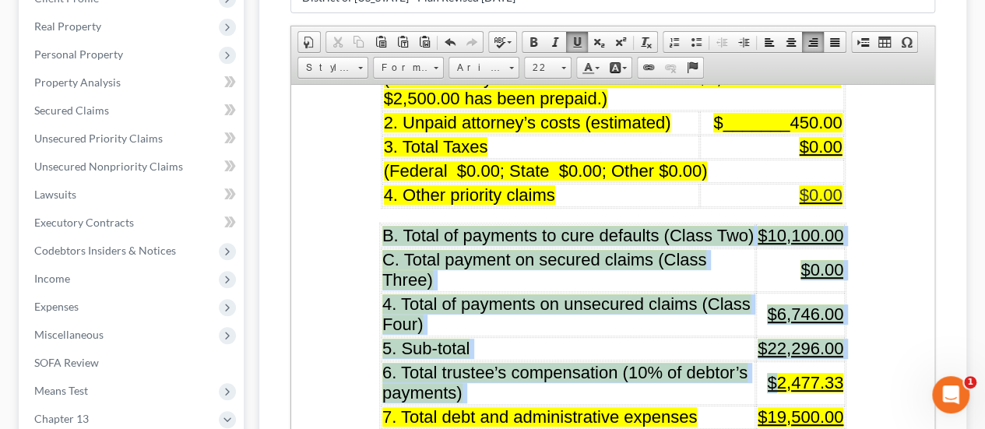
drag, startPoint x: 772, startPoint y: 348, endPoint x: 841, endPoint y: 359, distance: 70.1
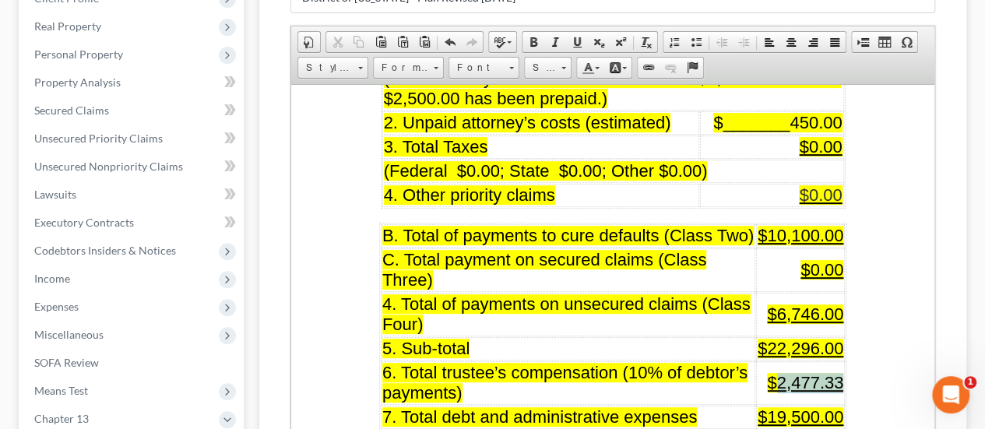
drag, startPoint x: 774, startPoint y: 348, endPoint x: 834, endPoint y: 345, distance: 60.0
click at [834, 372] on span "$2,477.33" at bounding box center [805, 381] width 76 height 19
drag, startPoint x: 774, startPoint y: 283, endPoint x: 811, endPoint y: 277, distance: 37.1
click at [811, 304] on span "$6,746.00" at bounding box center [805, 313] width 76 height 19
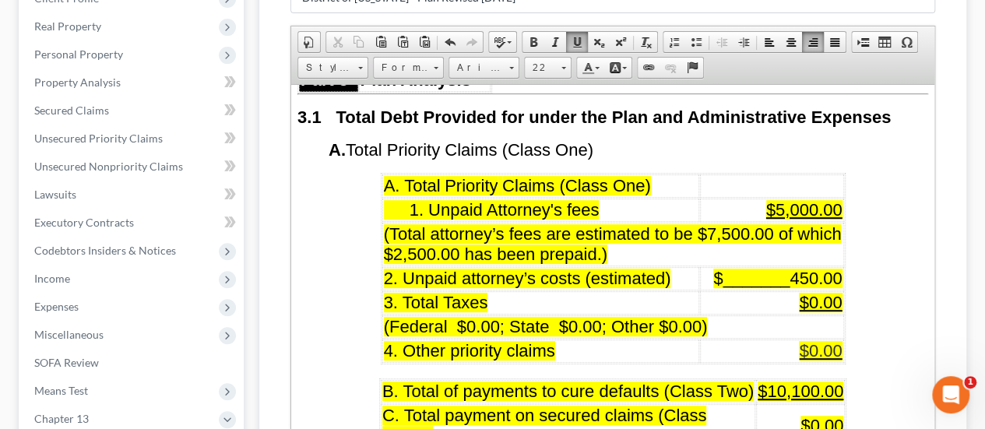
scroll to position [1946, 0]
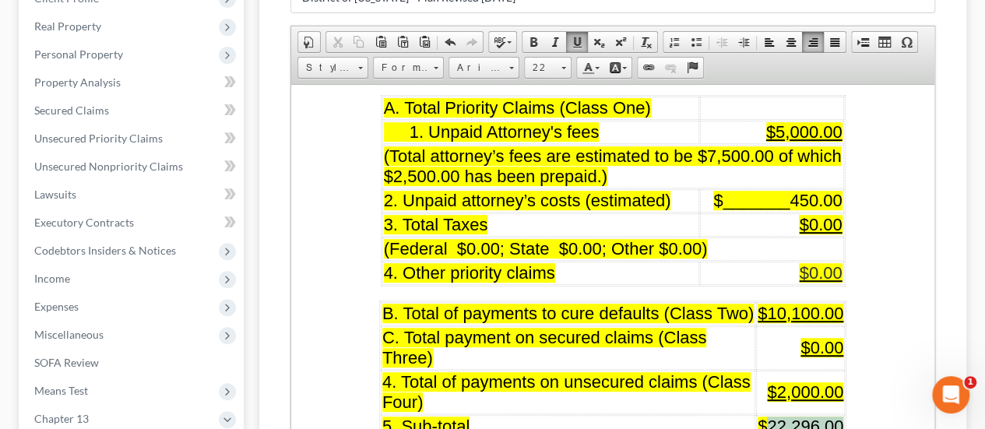
drag, startPoint x: 764, startPoint y: 397, endPoint x: 837, endPoint y: 391, distance: 73.4
click at [837, 416] on span "$22,296.00" at bounding box center [800, 425] width 86 height 19
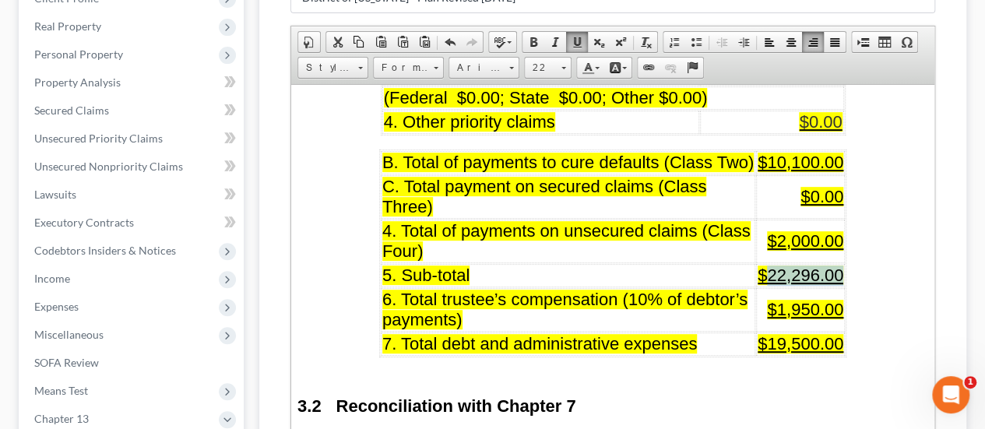
scroll to position [2101, 0]
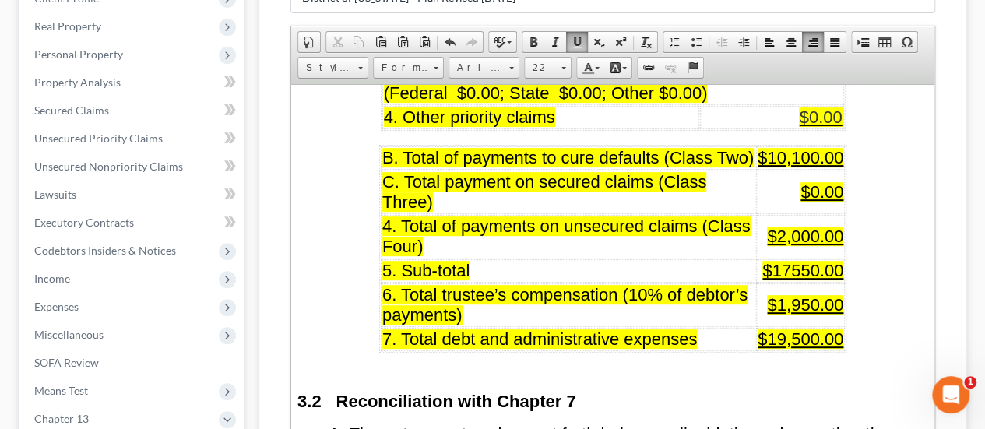
click at [786, 260] on span "$17550.00" at bounding box center [802, 269] width 81 height 19
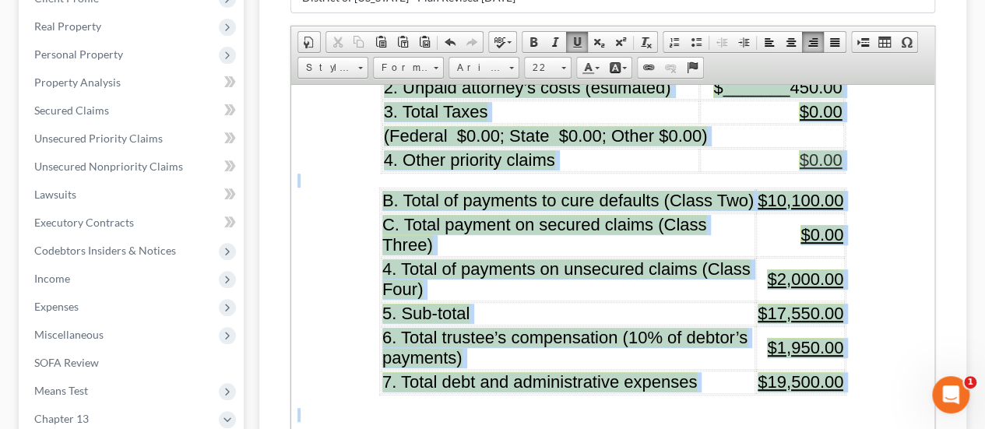
scroll to position [2077, 0]
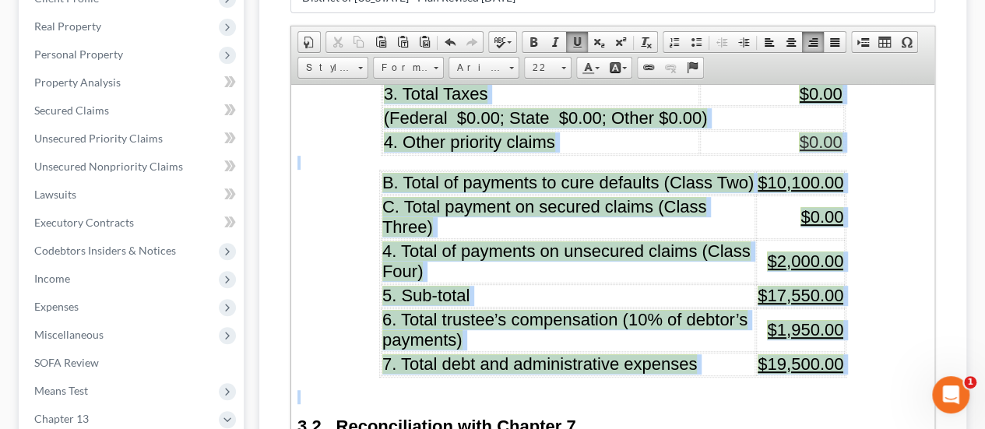
drag, startPoint x: 369, startPoint y: 245, endPoint x: 857, endPoint y: 341, distance: 497.3
click at [623, 67] on span at bounding box center [624, 68] width 5 height 2
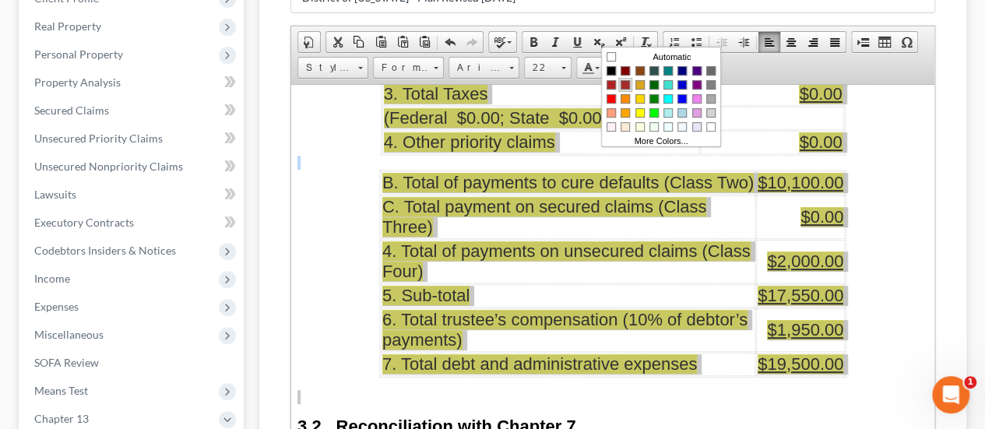
scroll to position [0, 0]
click at [611, 54] on span "Colors" at bounding box center [610, 55] width 9 height 9
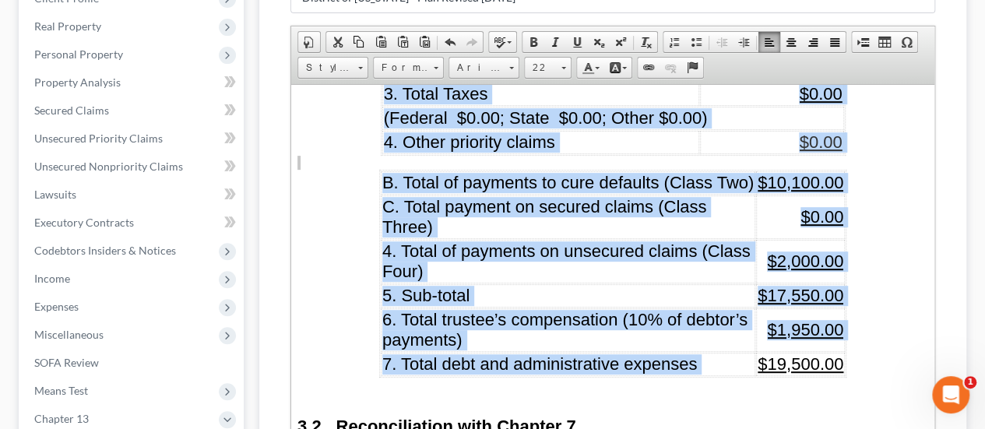
click at [717, 283] on td "5. Sub-total" at bounding box center [568, 294] width 374 height 23
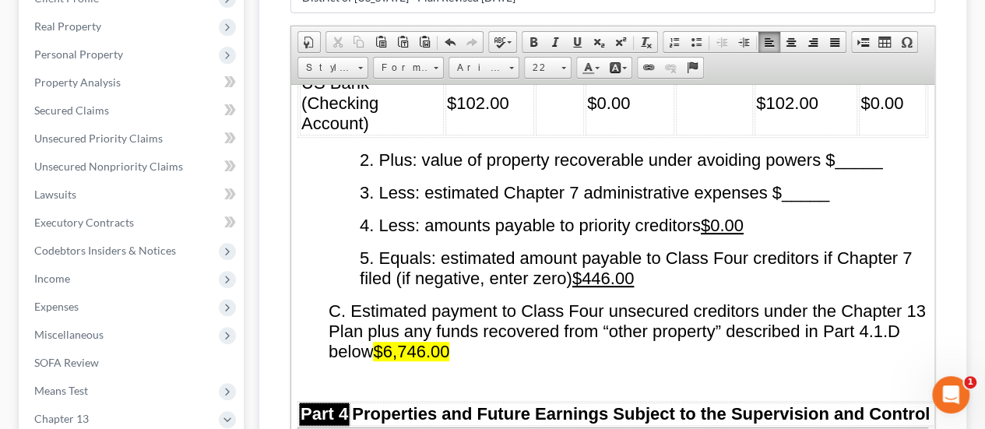
scroll to position [3400, 0]
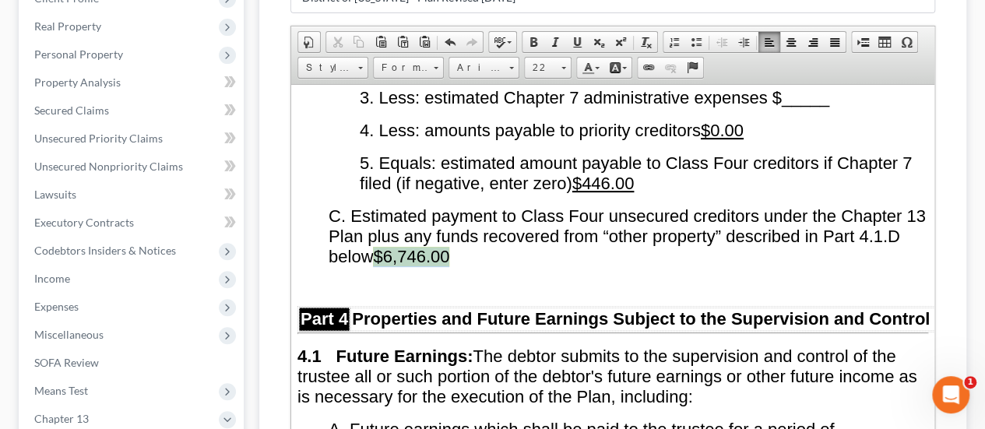
drag, startPoint x: 429, startPoint y: 227, endPoint x: 504, endPoint y: 227, distance: 75.5
click at [504, 227] on span "C. Estimated payment to Class Four unsecured creditors under the Chapter 13 Pla…" at bounding box center [626, 235] width 597 height 60
click at [622, 67] on span at bounding box center [624, 68] width 5 height 2
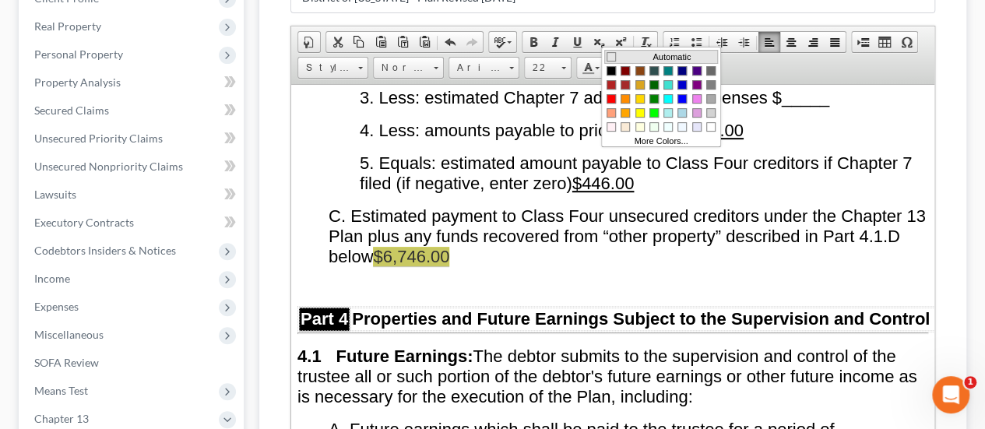
drag, startPoint x: 612, startPoint y: 52, endPoint x: 888, endPoint y: 100, distance: 280.3
click at [612, 52] on span "Colors" at bounding box center [610, 55] width 9 height 9
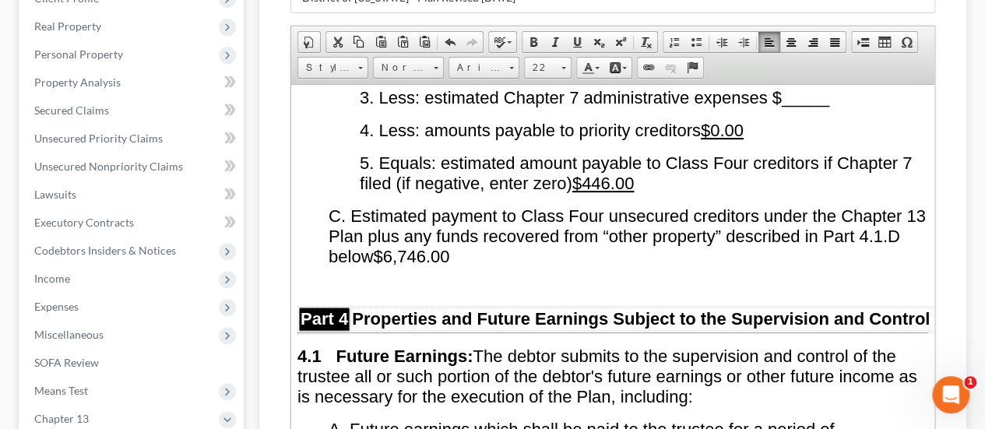
click at [436, 228] on span "C. Estimated payment to Class Four unsecured creditors under the Chapter 13 Pla…" at bounding box center [626, 235] width 597 height 60
drag, startPoint x: 436, startPoint y: 228, endPoint x: 478, endPoint y: 228, distance: 42.0
click at [478, 228] on span "C. Estimated payment to Class Four unsecured creditors under the Chapter 13 Pla…" at bounding box center [626, 235] width 597 height 60
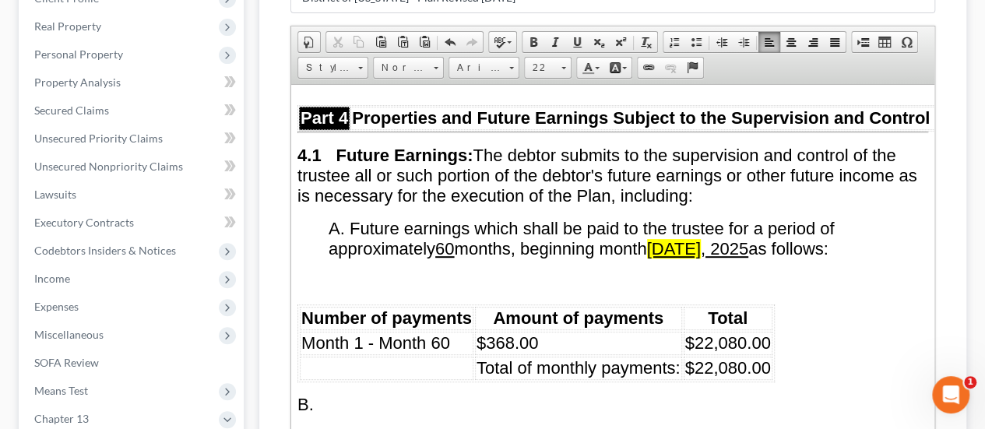
scroll to position [3633, 0]
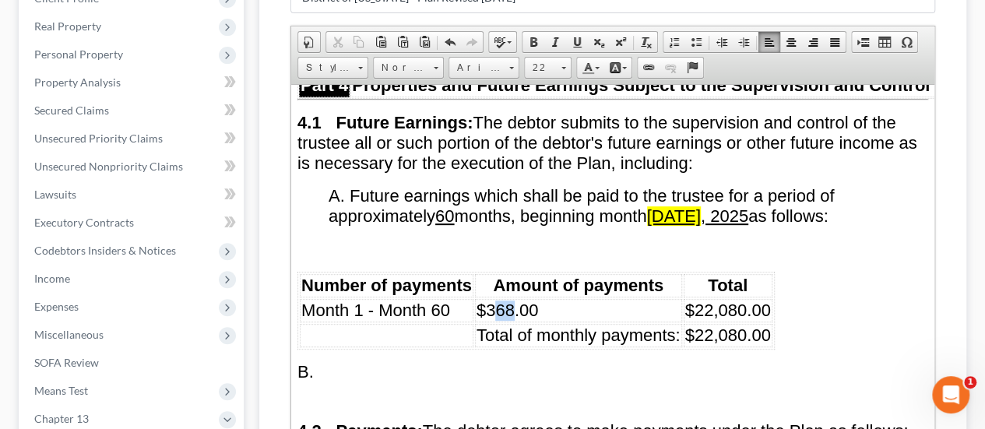
drag, startPoint x: 494, startPoint y: 278, endPoint x: 508, endPoint y: 277, distance: 14.0
click at [508, 300] on span "$368.00" at bounding box center [507, 309] width 62 height 19
drag, startPoint x: 693, startPoint y: 279, endPoint x: 740, endPoint y: 272, distance: 48.1
click at [740, 300] on span "$22,080.00" at bounding box center [728, 309] width 86 height 19
drag, startPoint x: 692, startPoint y: 298, endPoint x: 745, endPoint y: 300, distance: 52.9
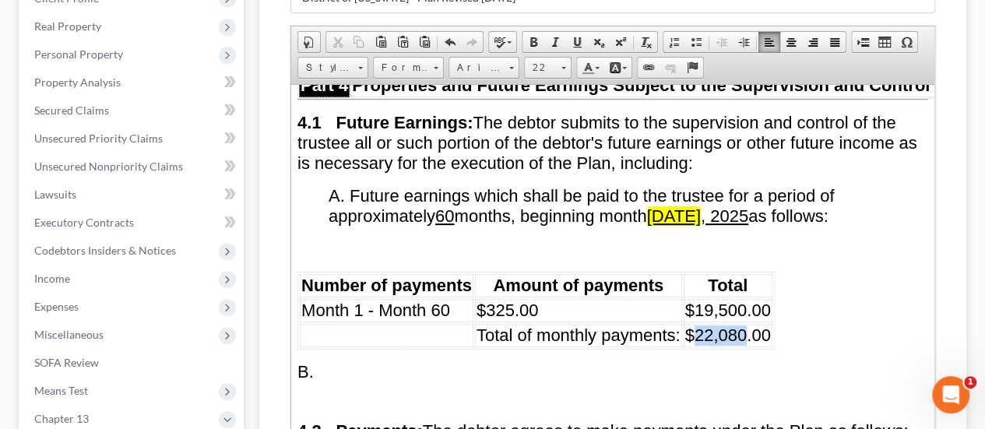
click at [745, 325] on span "$22,080.00" at bounding box center [728, 334] width 86 height 19
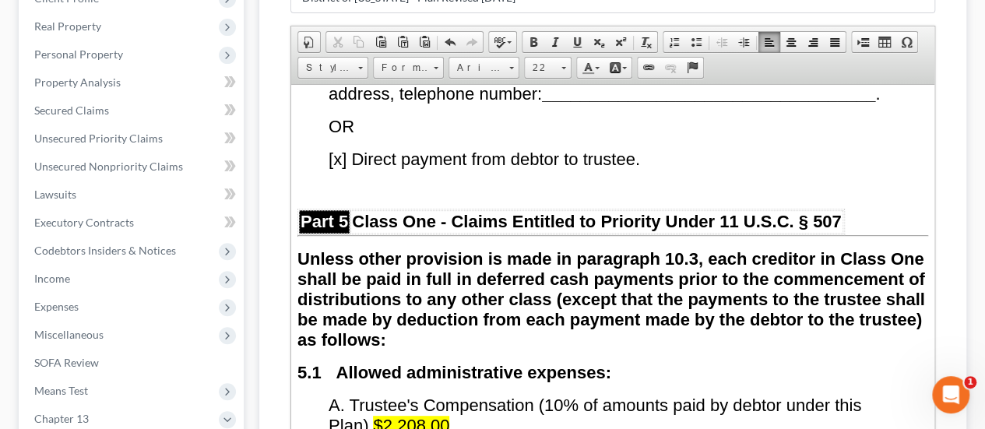
scroll to position [4100, 0]
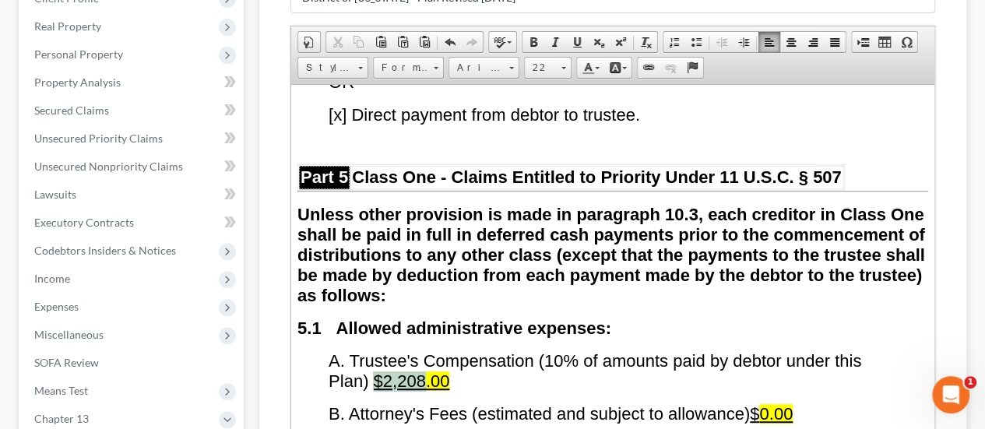
drag, startPoint x: 379, startPoint y: 339, endPoint x: 429, endPoint y: 335, distance: 50.0
click at [429, 370] on span "$2,208.00" at bounding box center [411, 379] width 76 height 19
click at [381, 370] on span "$2,208.00" at bounding box center [411, 379] width 76 height 19
drag, startPoint x: 380, startPoint y: 334, endPoint x: 451, endPoint y: 338, distance: 71.7
click at [449, 370] on span "$2,208.00" at bounding box center [411, 379] width 76 height 19
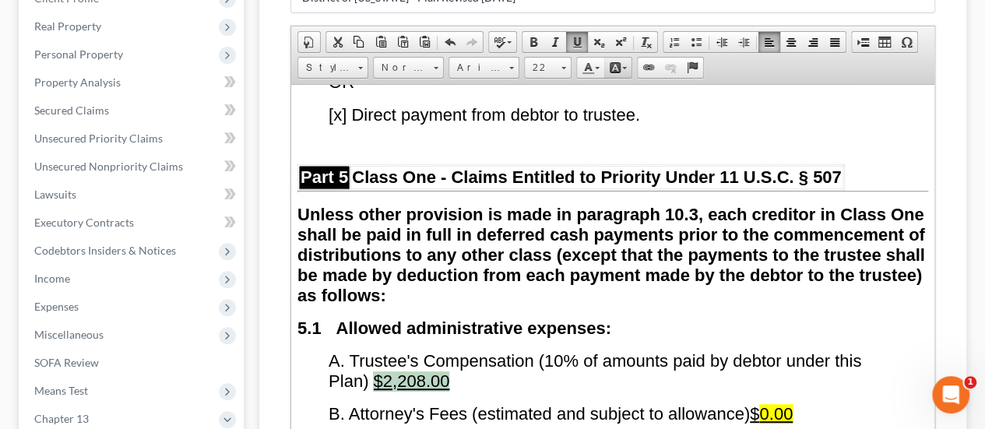
click at [622, 67] on span at bounding box center [624, 68] width 5 height 2
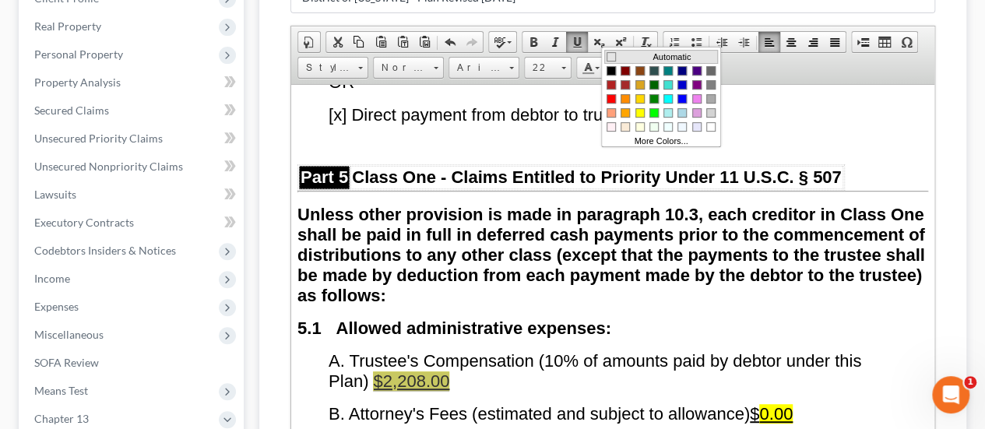
click at [613, 58] on span "Colors" at bounding box center [610, 55] width 9 height 9
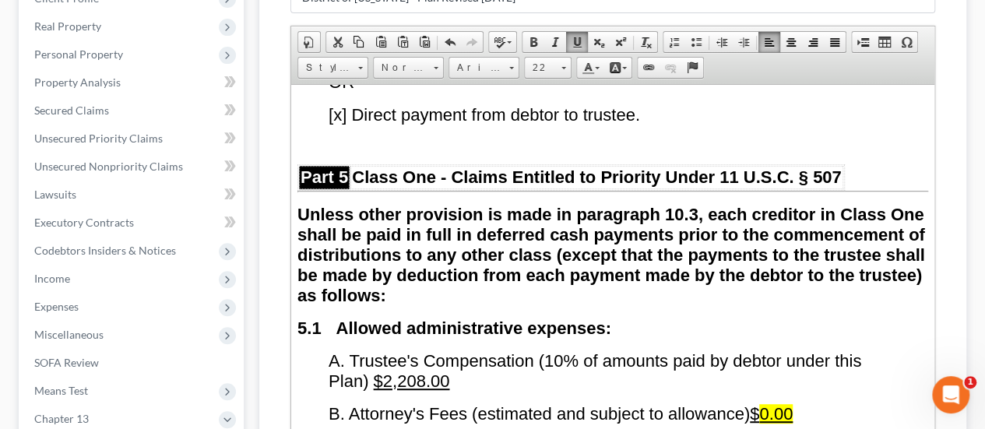
click at [391, 370] on span "$2,208.00" at bounding box center [411, 379] width 76 height 19
drag, startPoint x: 386, startPoint y: 337, endPoint x: 427, endPoint y: 336, distance: 41.3
click at [427, 370] on span "$2,208.00" at bounding box center [411, 379] width 76 height 19
drag, startPoint x: 767, startPoint y: 368, endPoint x: 799, endPoint y: 374, distance: 33.3
click at [799, 403] on p "B. Attorney's Fees (estimated and subject to allowance) $ 0.00" at bounding box center [627, 413] width 599 height 20
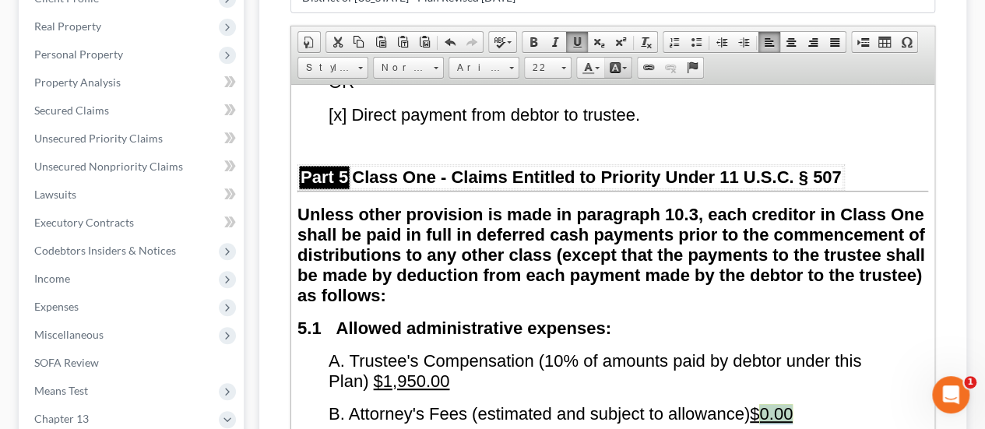
click at [626, 58] on link "Background Color" at bounding box center [617, 68] width 27 height 20
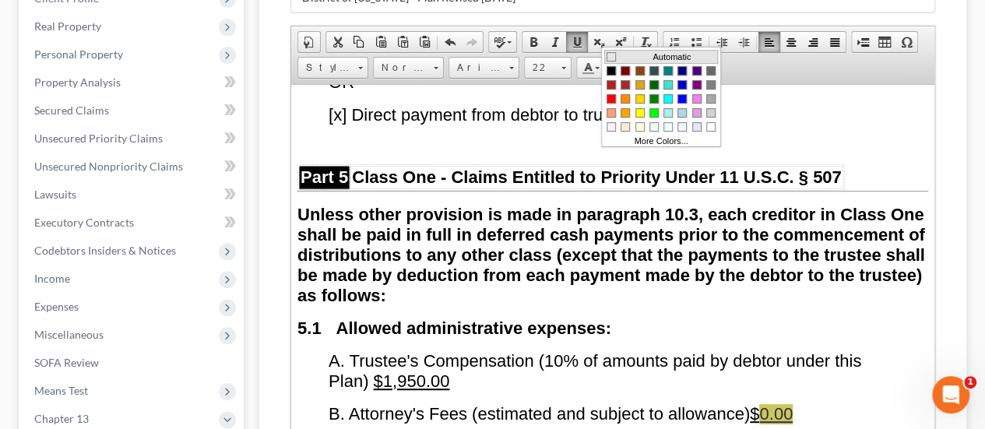
click at [621, 55] on td "Colors" at bounding box center [617, 55] width 22 height 9
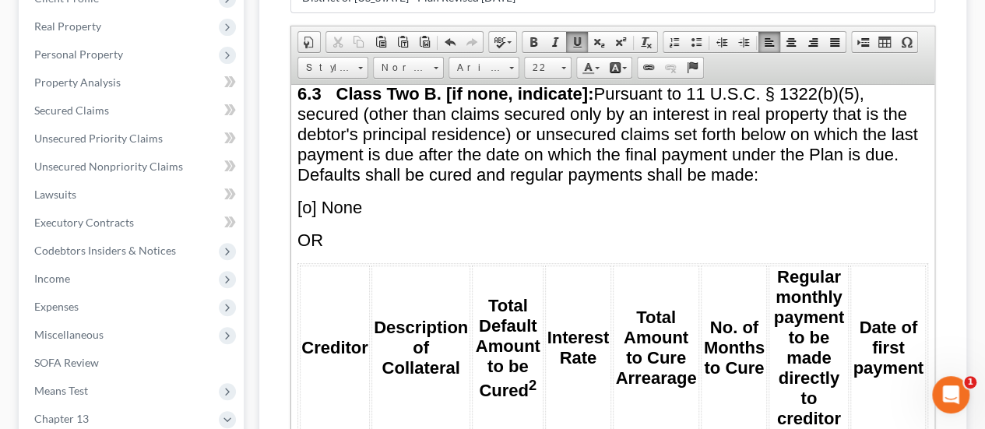
scroll to position [5423, 0]
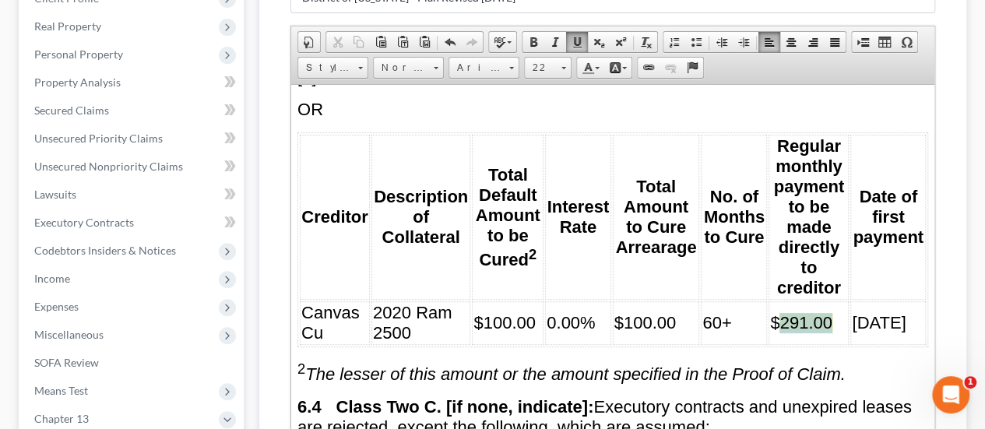
drag, startPoint x: 772, startPoint y: 250, endPoint x: 827, endPoint y: 248, distance: 54.5
click at [827, 300] on td "$ 291.00" at bounding box center [808, 322] width 80 height 44
click at [622, 67] on span at bounding box center [624, 68] width 5 height 2
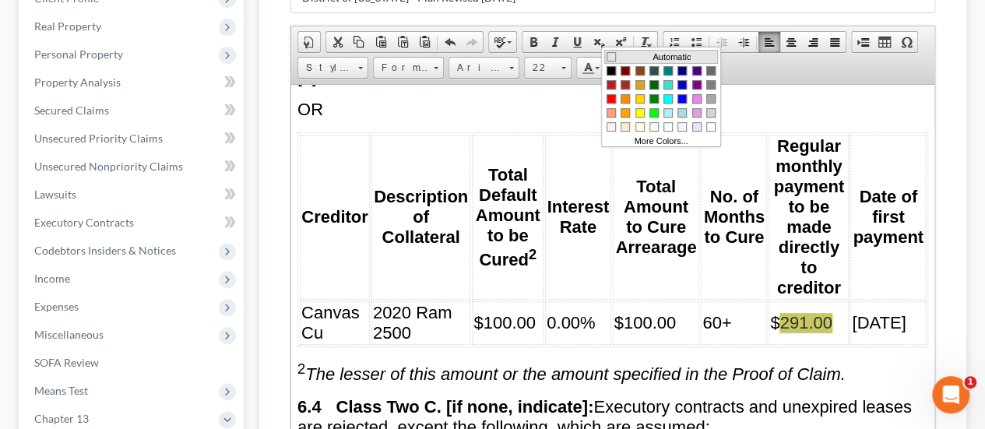
click at [613, 60] on span "Colors" at bounding box center [610, 55] width 9 height 9
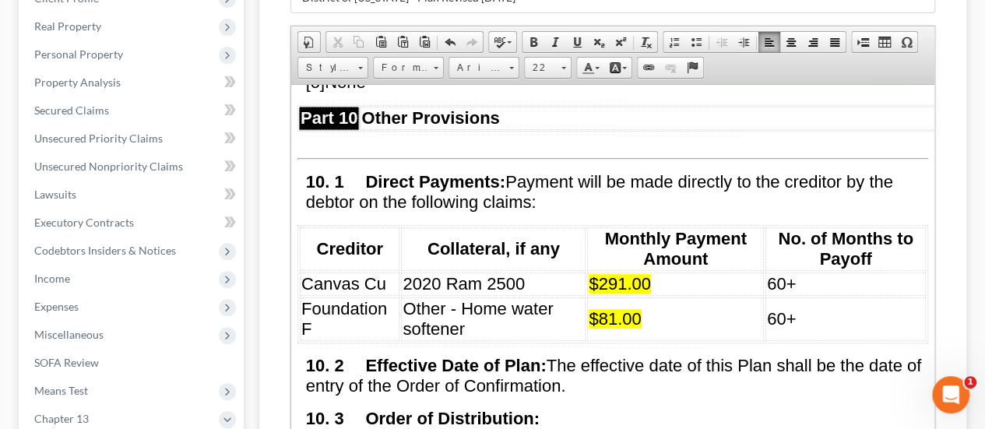
scroll to position [7914, 0]
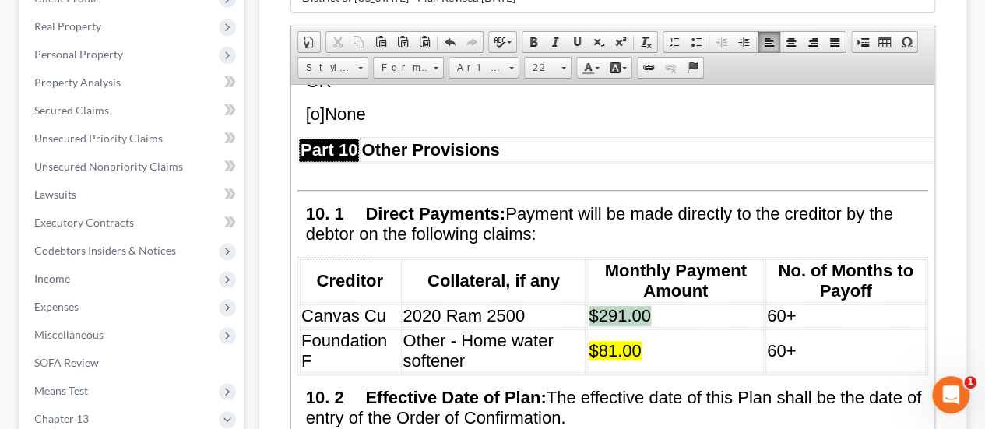
drag, startPoint x: 585, startPoint y: 256, endPoint x: 652, endPoint y: 262, distance: 67.2
click at [652, 304] on td "$291.00" at bounding box center [675, 315] width 177 height 23
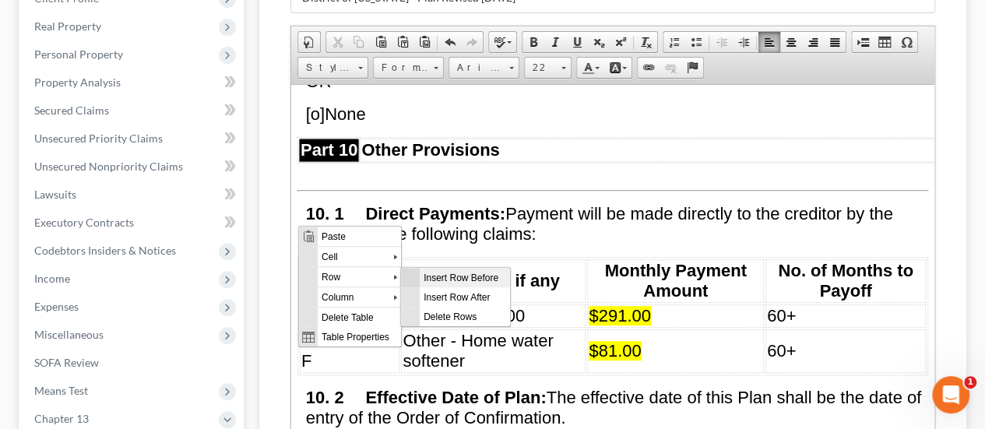
scroll to position [0, 0]
click at [448, 314] on span "Delete Rows" at bounding box center [464, 315] width 90 height 19
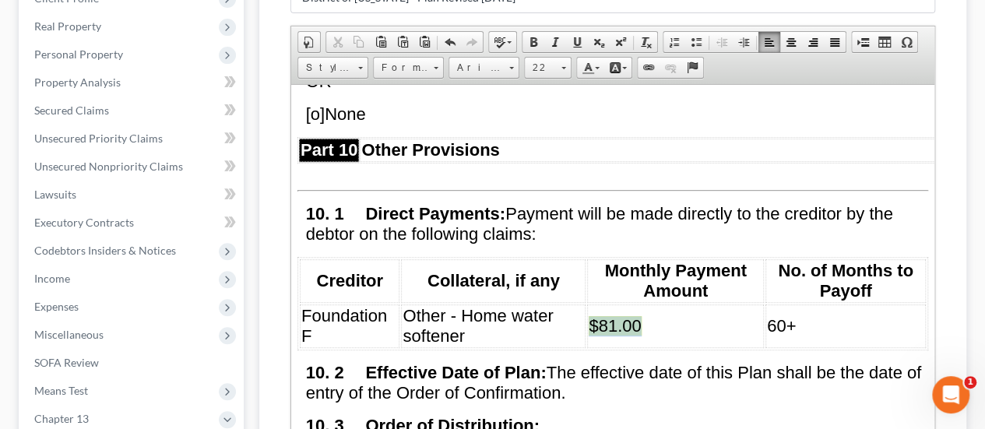
drag, startPoint x: 586, startPoint y: 264, endPoint x: 643, endPoint y: 262, distance: 56.8
click at [643, 304] on td "$81.00" at bounding box center [675, 326] width 177 height 44
click at [624, 58] on link "Background Color" at bounding box center [617, 68] width 27 height 20
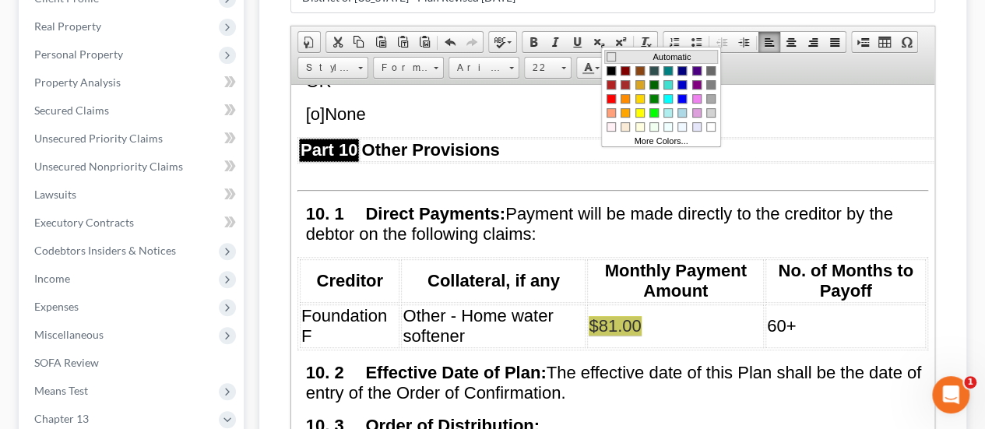
click at [616, 53] on td "Colors" at bounding box center [617, 55] width 22 height 9
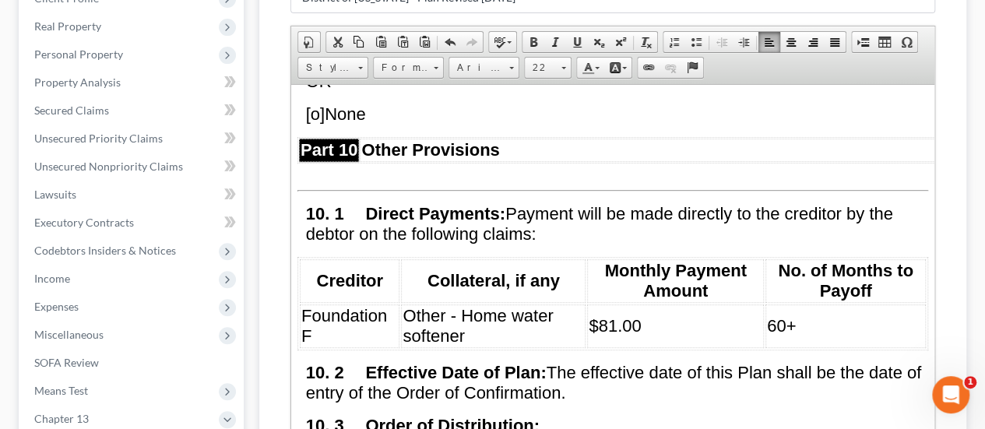
click at [594, 315] on span "$81.00" at bounding box center [614, 324] width 52 height 19
drag, startPoint x: 594, startPoint y: 267, endPoint x: 609, endPoint y: 267, distance: 14.8
click at [609, 315] on span "$81.00" at bounding box center [614, 324] width 52 height 19
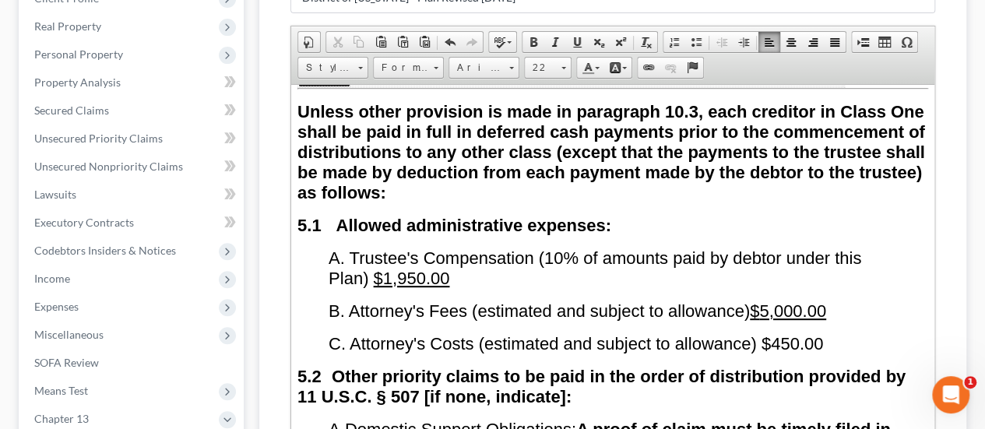
scroll to position [4178, 0]
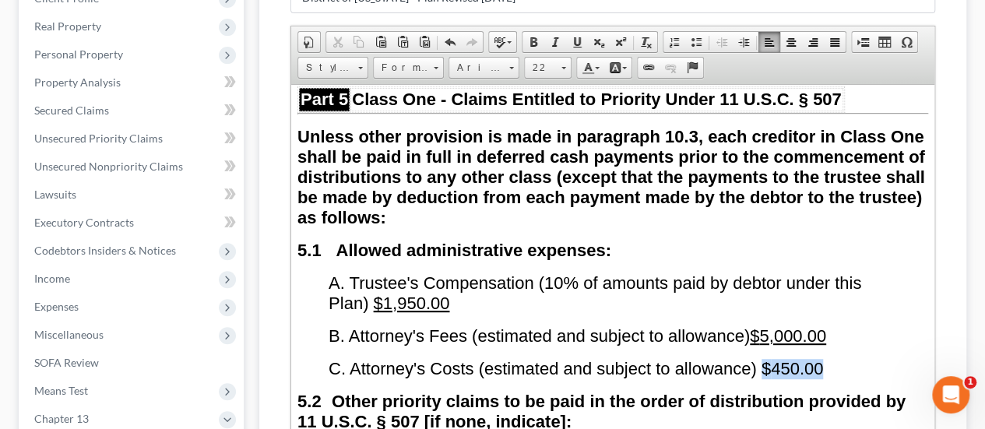
drag, startPoint x: 758, startPoint y: 321, endPoint x: 818, endPoint y: 326, distance: 60.1
click at [818, 358] on span "C. Attorney's Costs (estimated and subject to allowance) $ 450.00" at bounding box center [575, 367] width 494 height 19
click at [574, 36] on span at bounding box center [576, 42] width 12 height 12
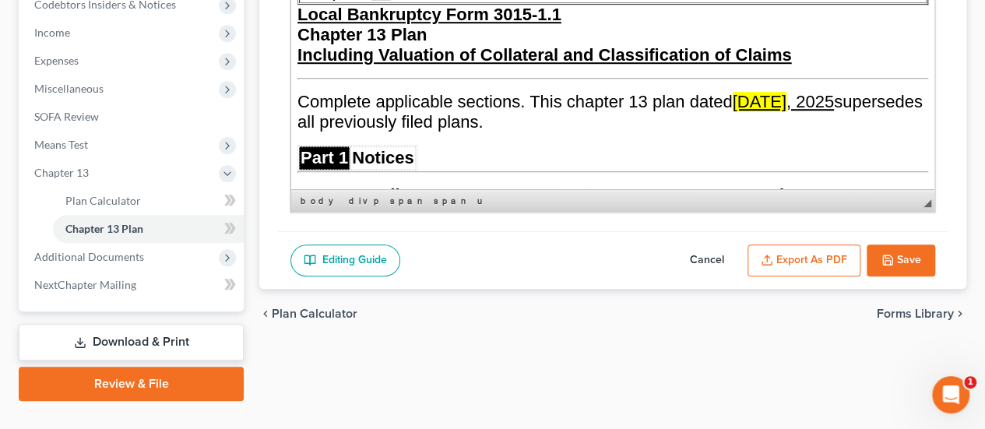
scroll to position [508, 0]
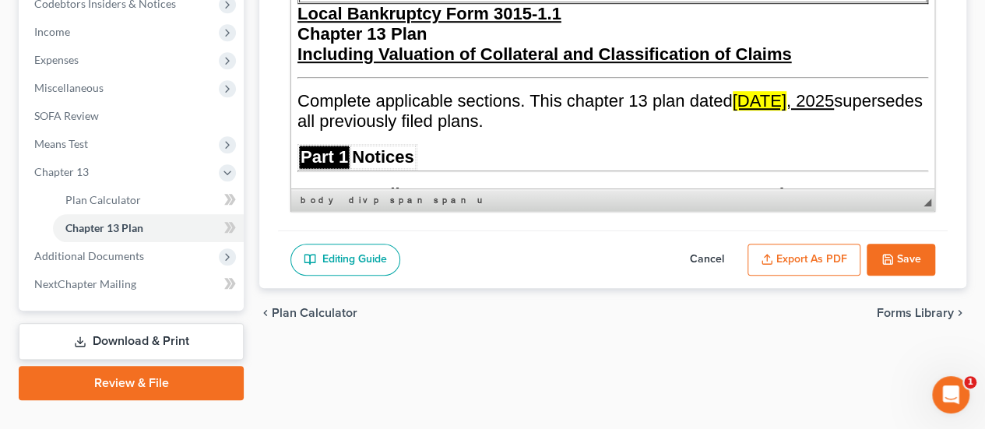
click at [903, 244] on button "Save" at bounding box center [900, 260] width 68 height 33
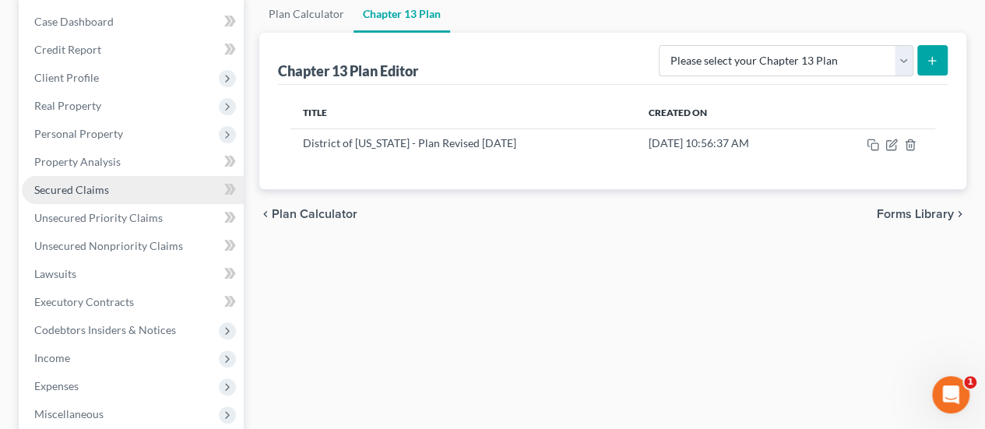
scroll to position [233, 0]
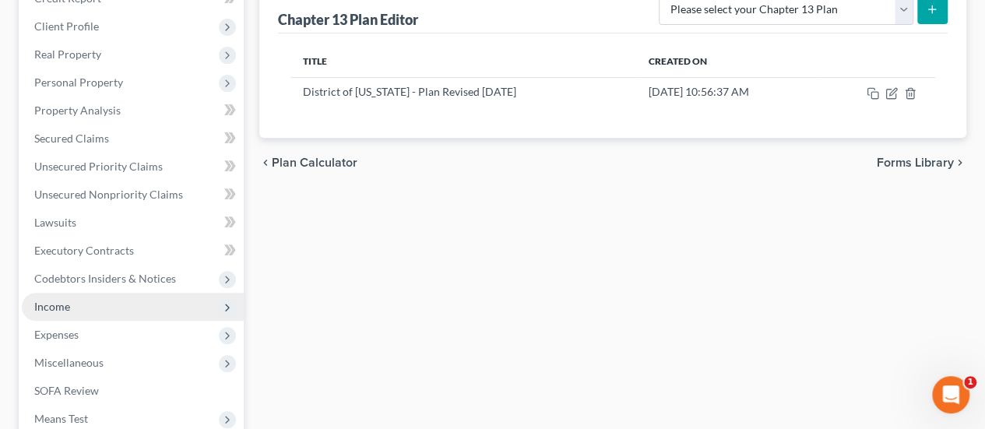
click at [97, 293] on span "Income" at bounding box center [133, 307] width 222 height 28
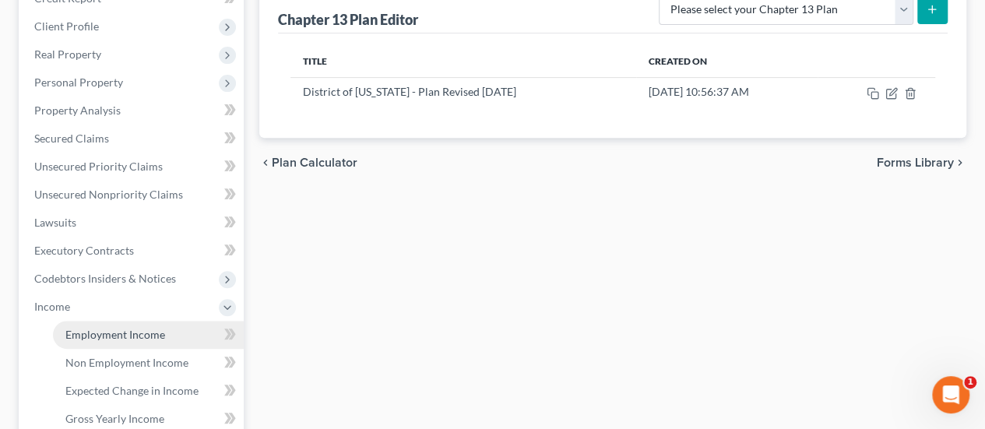
click at [134, 328] on span "Employment Income" at bounding box center [115, 334] width 100 height 13
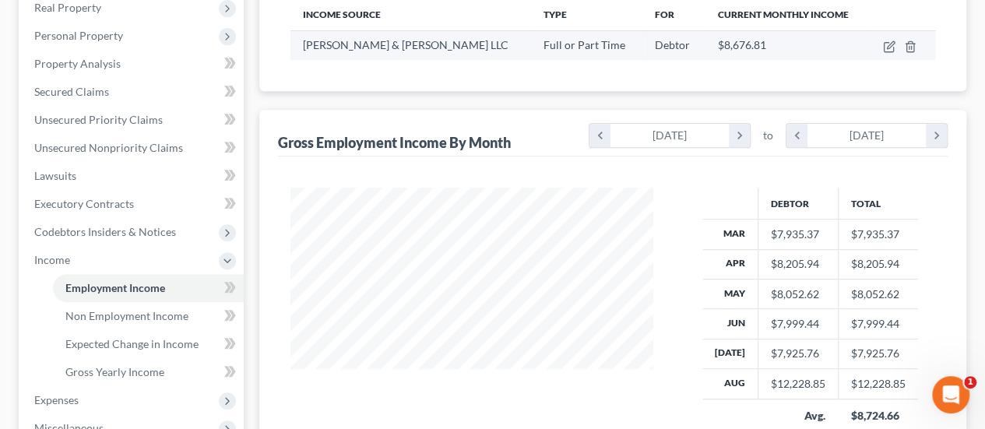
scroll to position [311, 0]
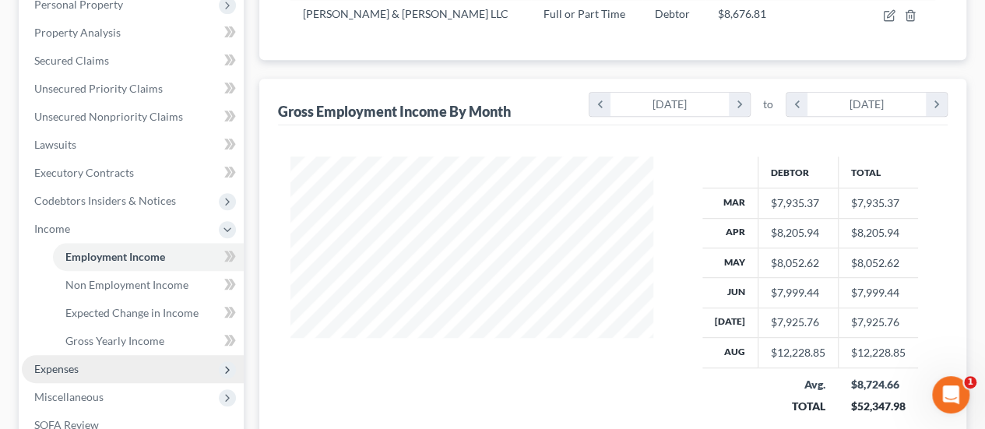
click at [103, 355] on span "Expenses" at bounding box center [133, 369] width 222 height 28
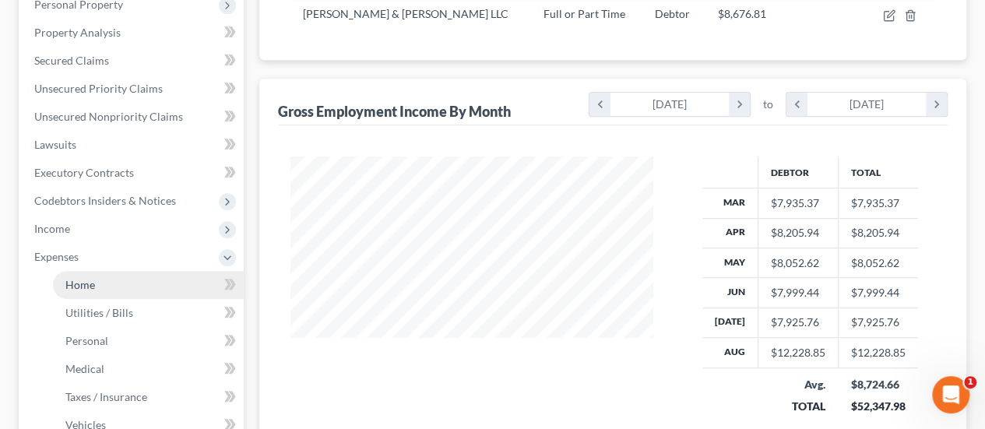
click at [135, 271] on link "Home" at bounding box center [148, 285] width 191 height 28
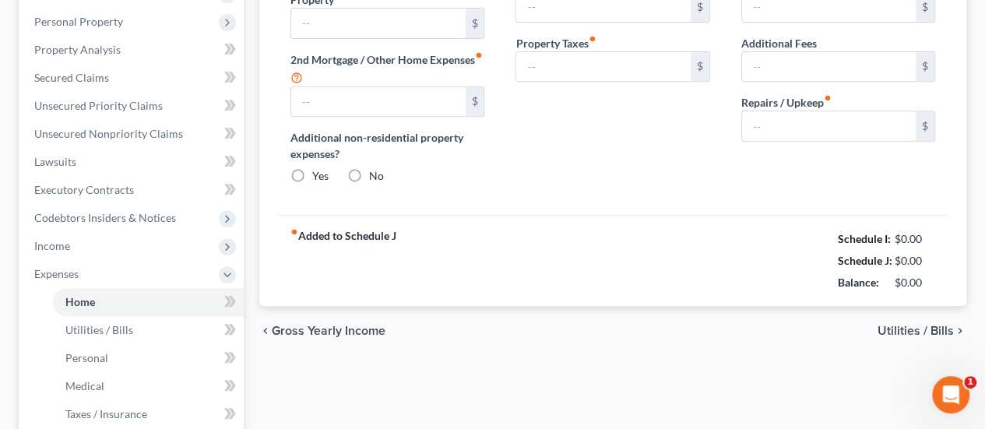
type input "4,200.00"
type input "0.00"
radio input "true"
type input "0.00"
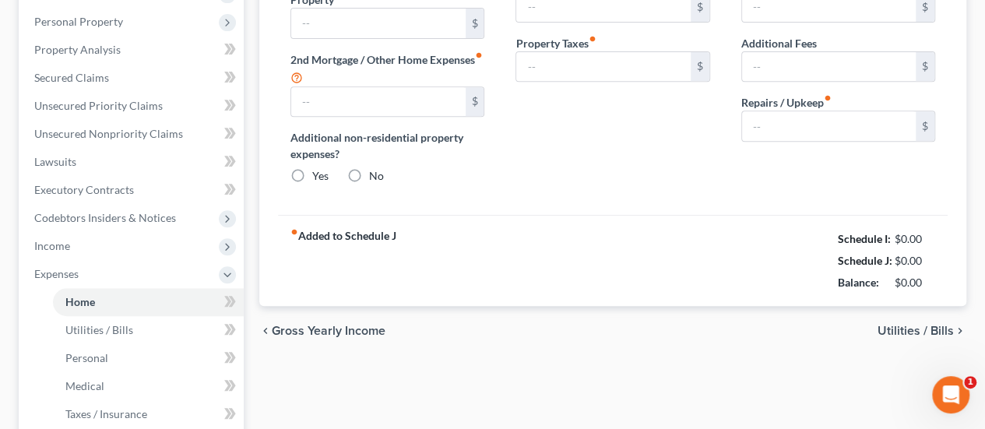
type input "60.00"
type input "0.00"
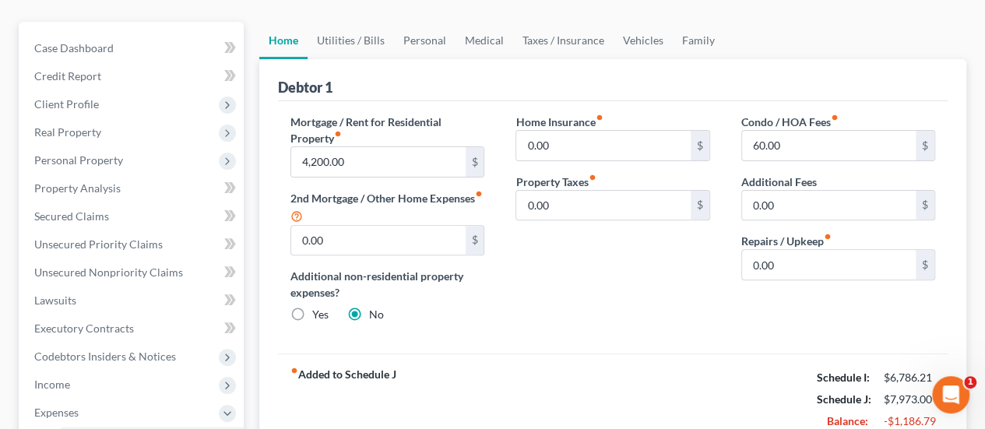
scroll to position [233, 0]
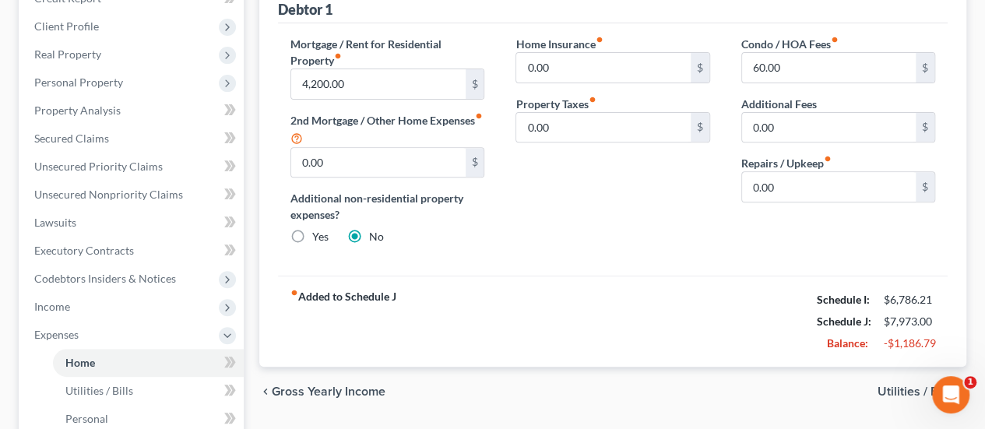
click at [908, 385] on span "Utilities / Bills" at bounding box center [915, 391] width 76 height 12
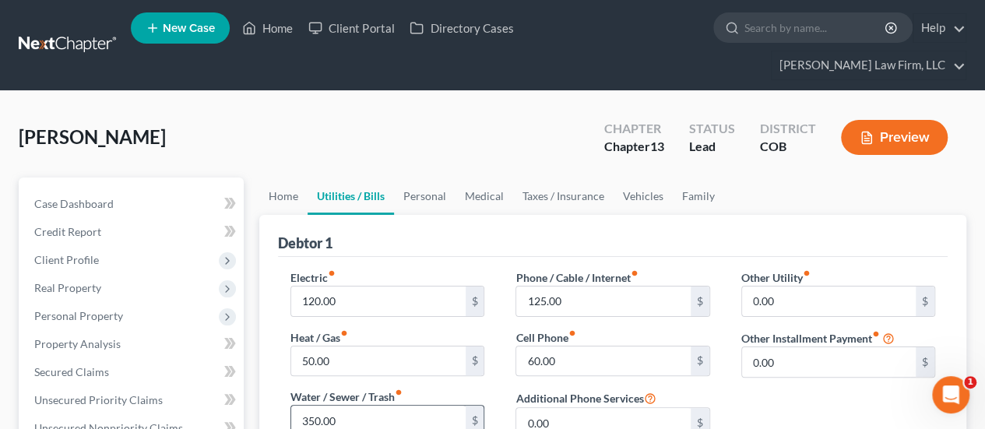
click at [301, 405] on input "350.00" at bounding box center [378, 420] width 174 height 30
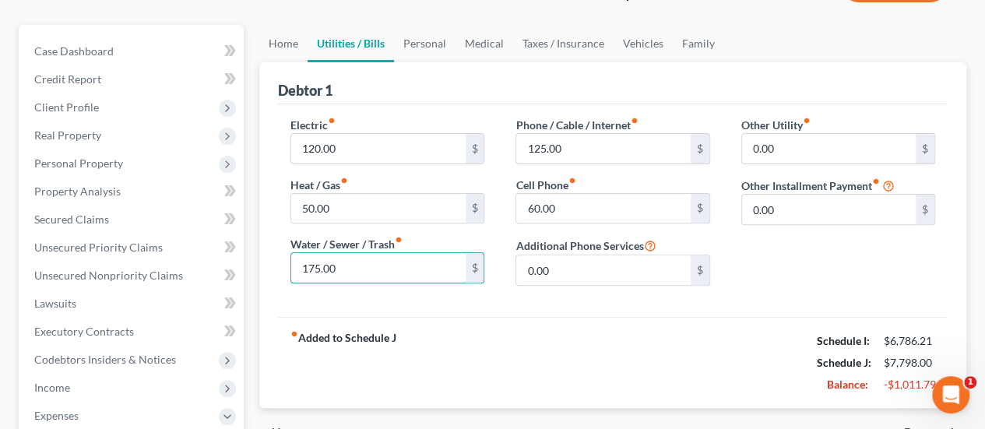
scroll to position [156, 0]
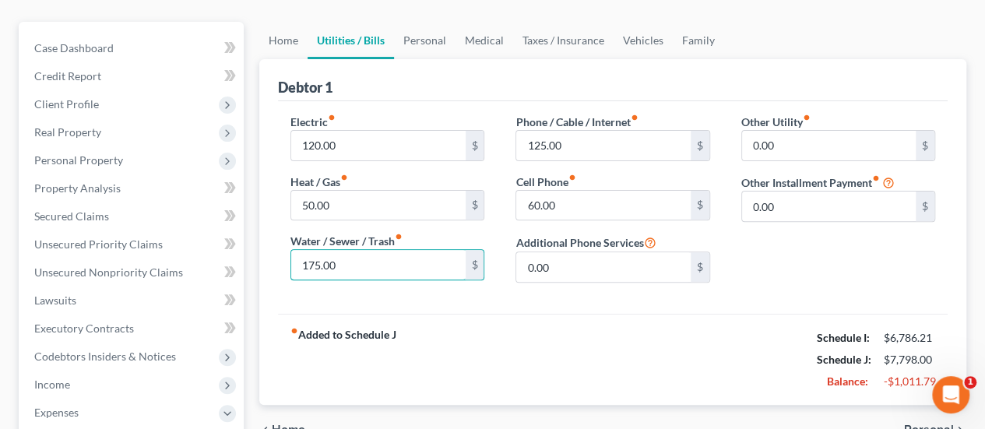
type input "175.00"
click at [920, 423] on span "Personal" at bounding box center [929, 429] width 50 height 12
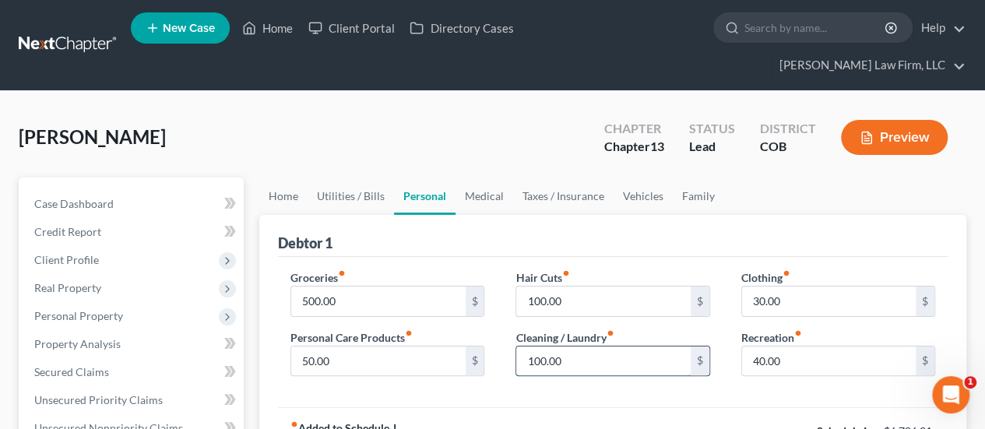
click at [528, 346] on input "100.00" at bounding box center [603, 361] width 174 height 30
type input "50.00"
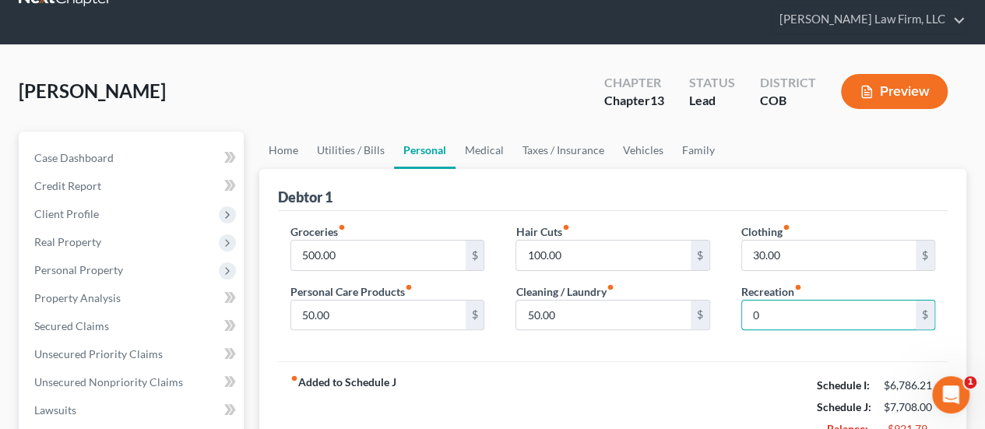
scroll to position [78, 0]
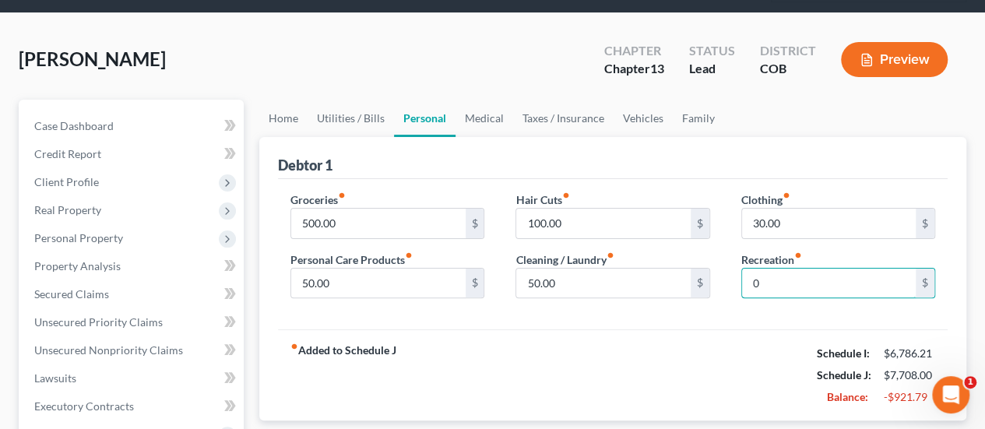
type input "0"
click at [757, 354] on div "fiber_manual_record Added to Schedule J Schedule I: $6,786.21 Schedule J: $7,70…" at bounding box center [612, 374] width 669 height 91
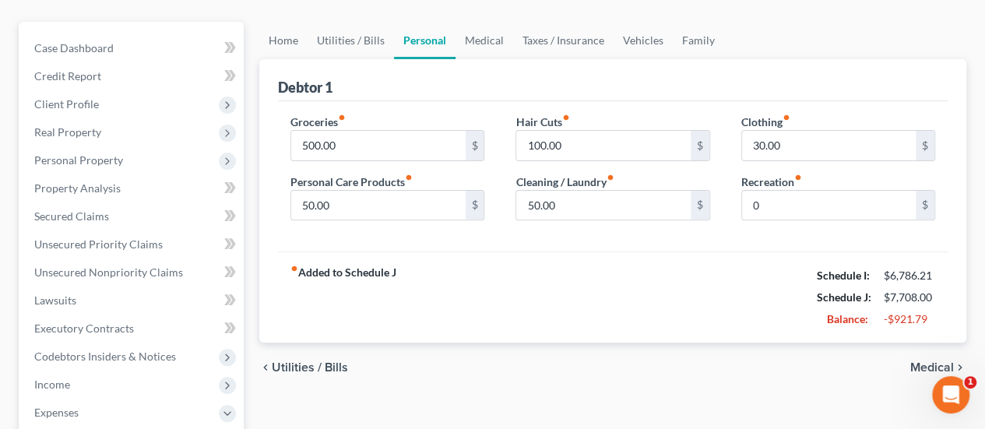
scroll to position [233, 0]
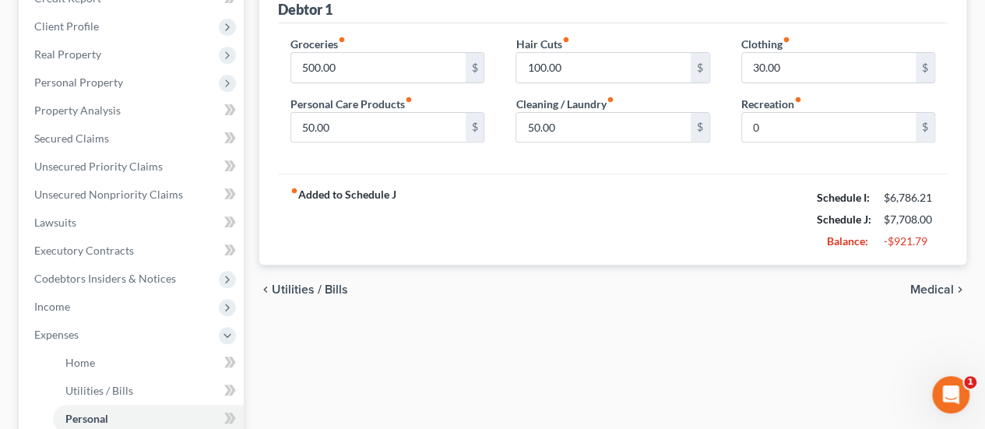
click at [940, 283] on span "Medical" at bounding box center [932, 289] width 44 height 12
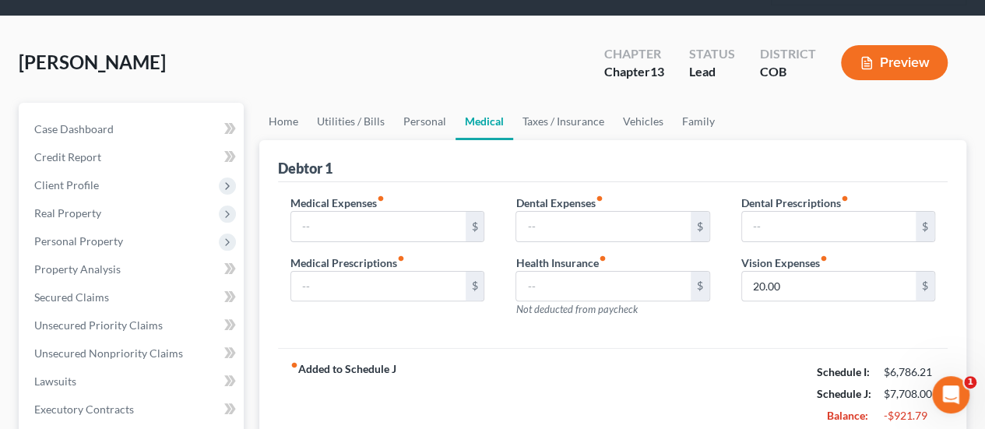
scroll to position [233, 0]
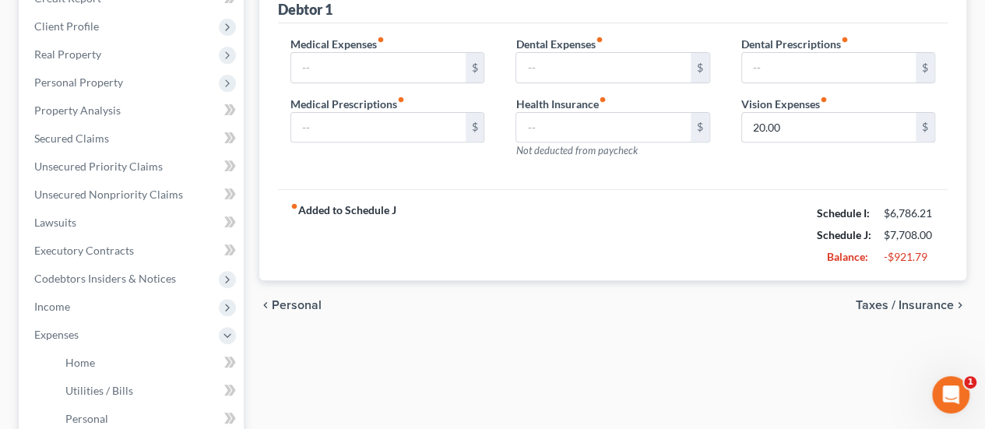
click at [894, 299] on span "Taxes / Insurance" at bounding box center [904, 305] width 98 height 12
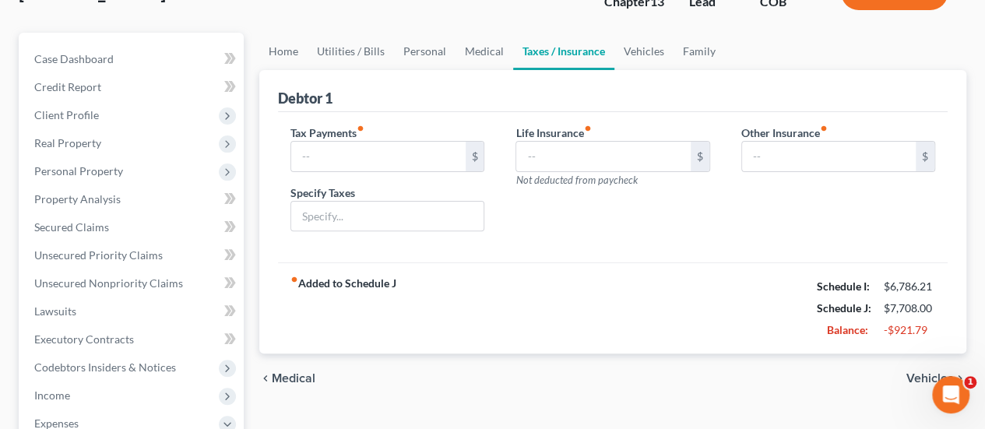
scroll to position [233, 0]
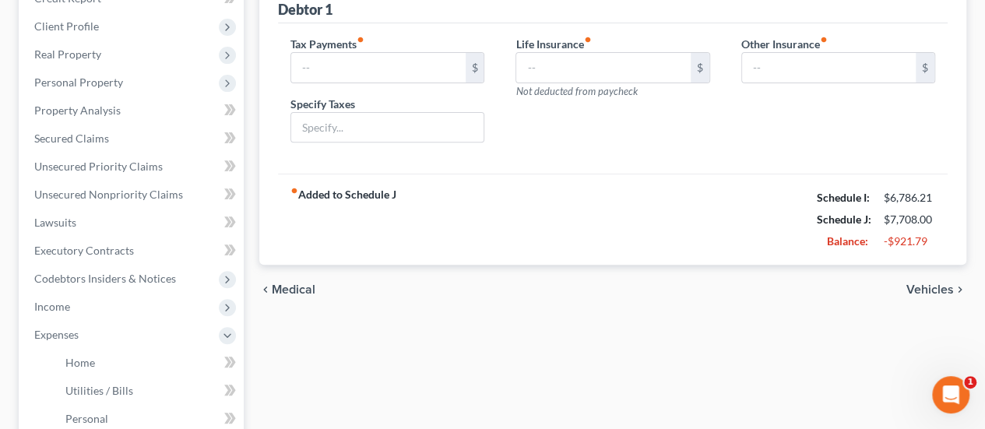
click at [916, 283] on span "Vehicles" at bounding box center [929, 289] width 47 height 12
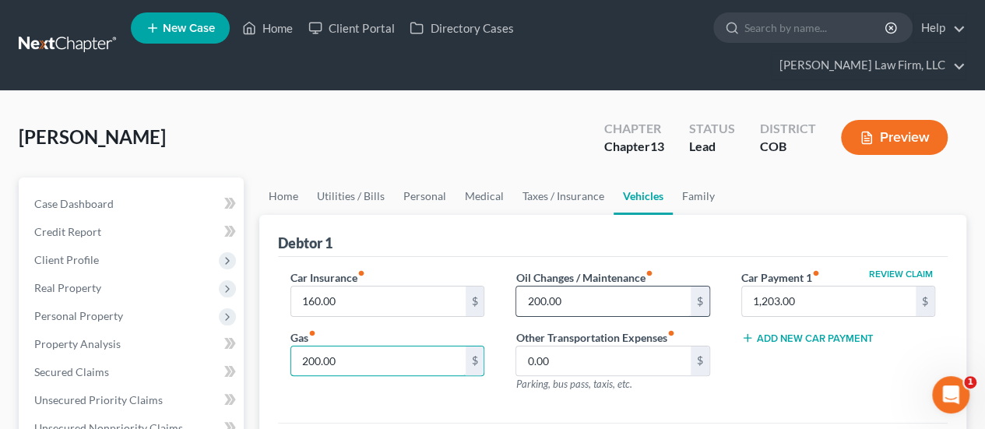
type input "200.00"
click at [526, 286] on input "200.00" at bounding box center [603, 301] width 174 height 30
type input "150.00"
click at [554, 346] on input "0.00" at bounding box center [603, 361] width 174 height 30
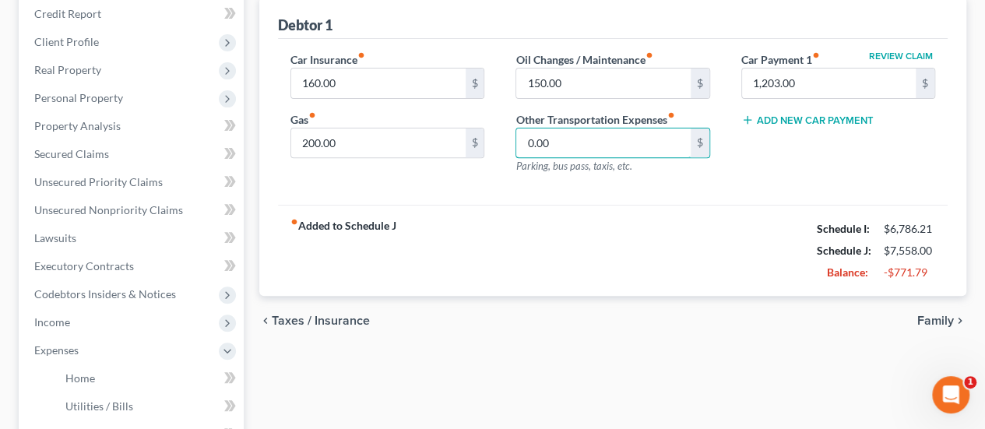
scroll to position [233, 0]
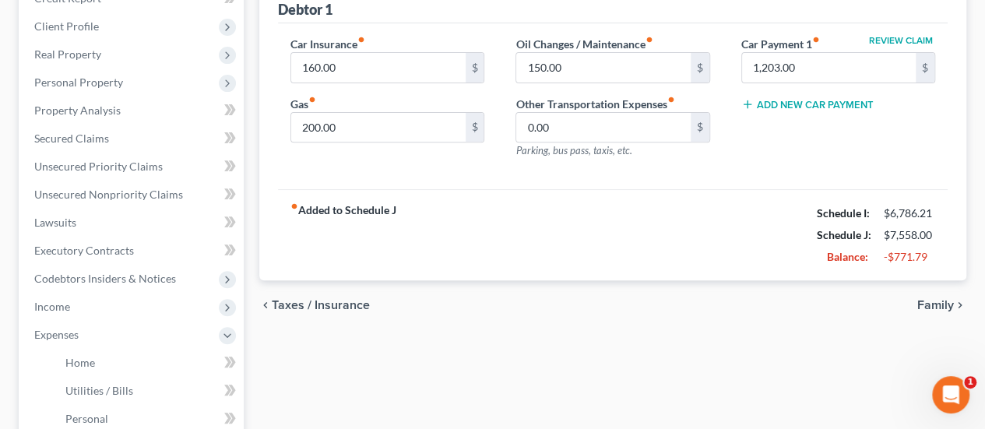
click at [932, 299] on span "Family" at bounding box center [935, 305] width 37 height 12
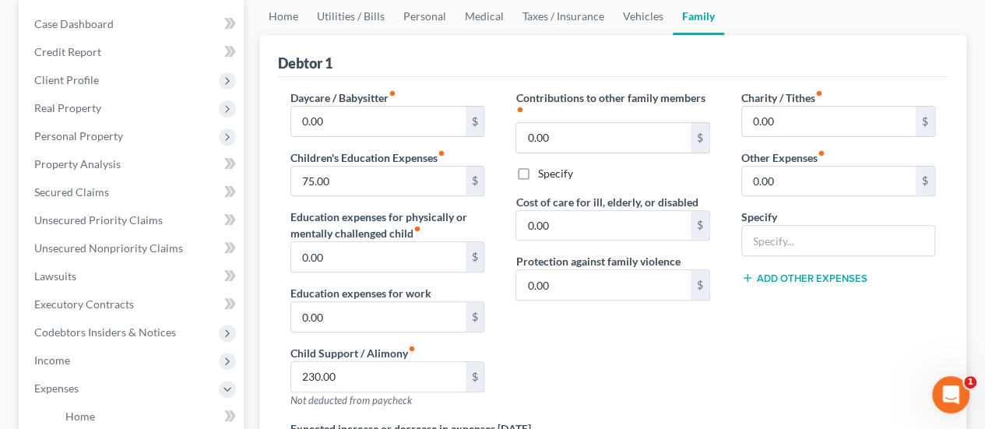
scroll to position [156, 0]
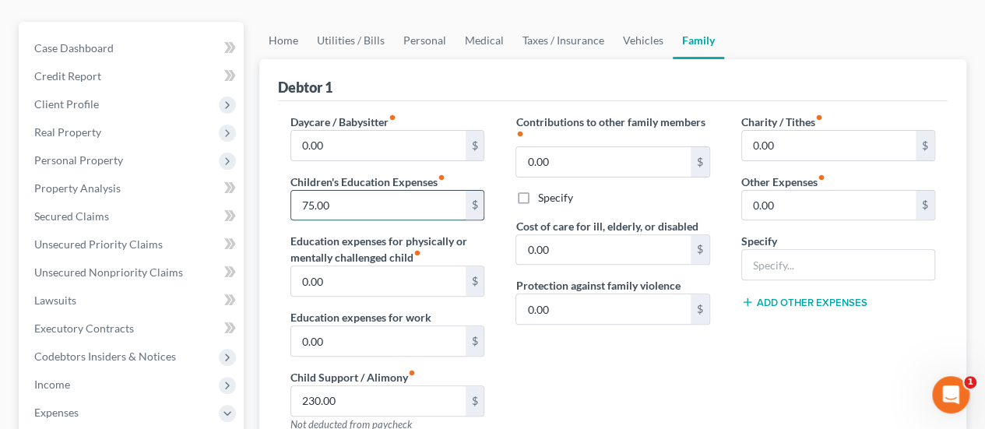
click at [302, 191] on input "75.00" at bounding box center [378, 206] width 174 height 30
type input "50.00"
click at [598, 147] on input "0.00" at bounding box center [603, 162] width 174 height 30
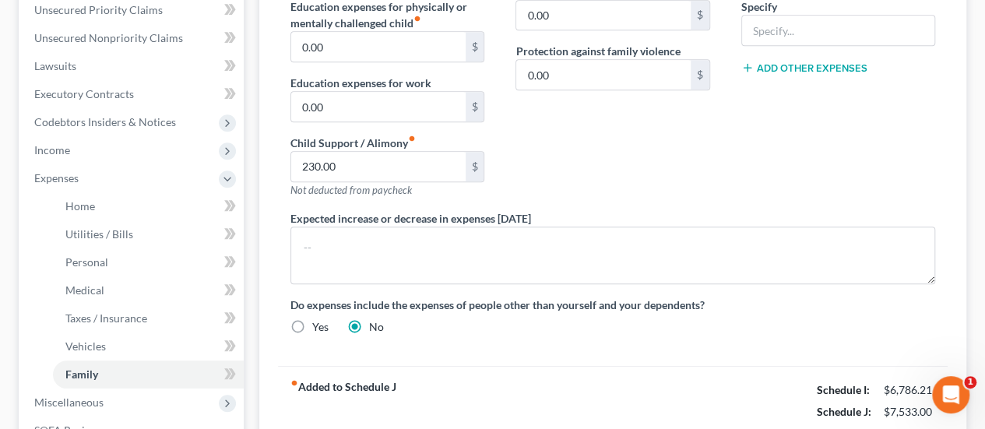
scroll to position [389, 0]
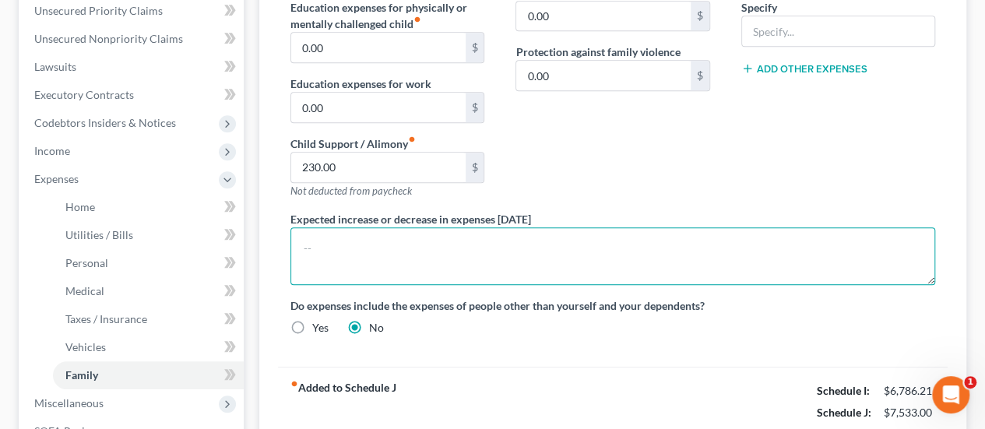
click at [595, 227] on textarea at bounding box center [612, 256] width 644 height 58
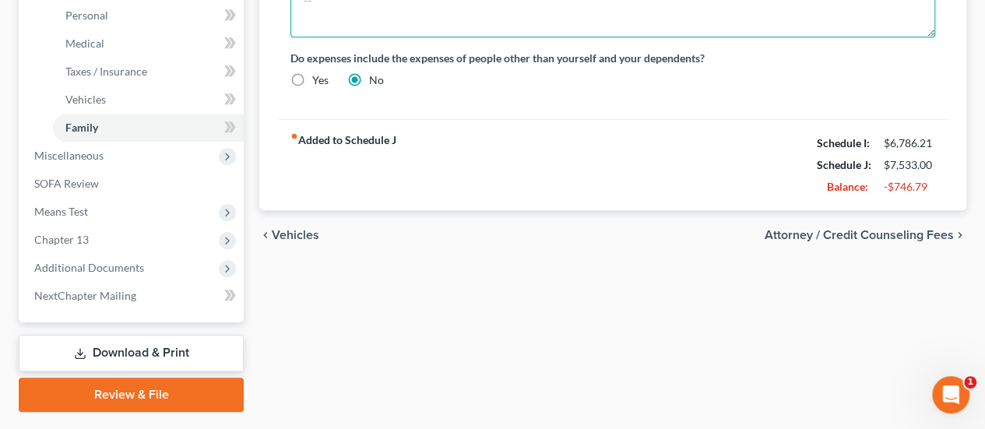
scroll to position [648, 0]
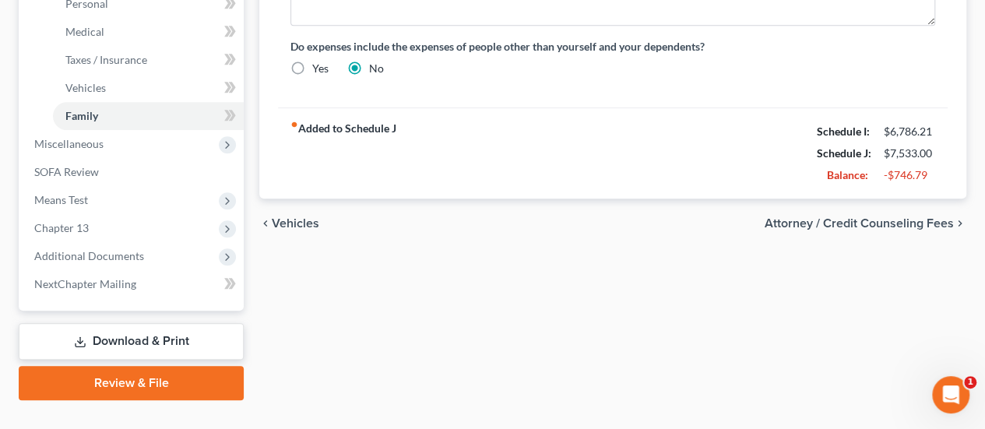
click at [782, 217] on span "Attorney / Credit Counseling Fees" at bounding box center [858, 223] width 189 height 12
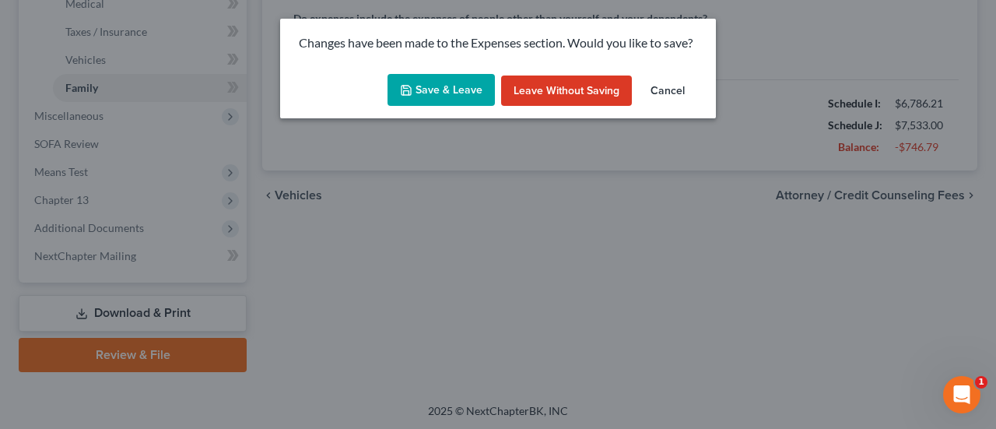
click at [443, 81] on button "Save & Leave" at bounding box center [441, 90] width 107 height 33
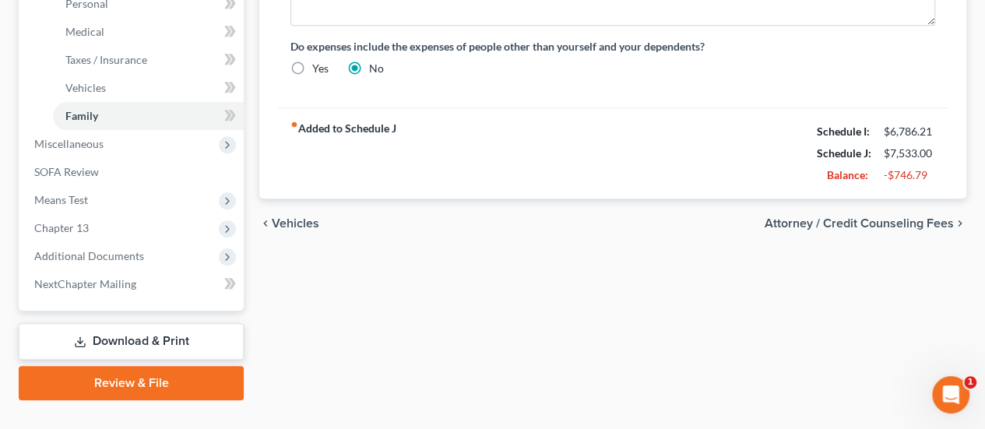
select select "0"
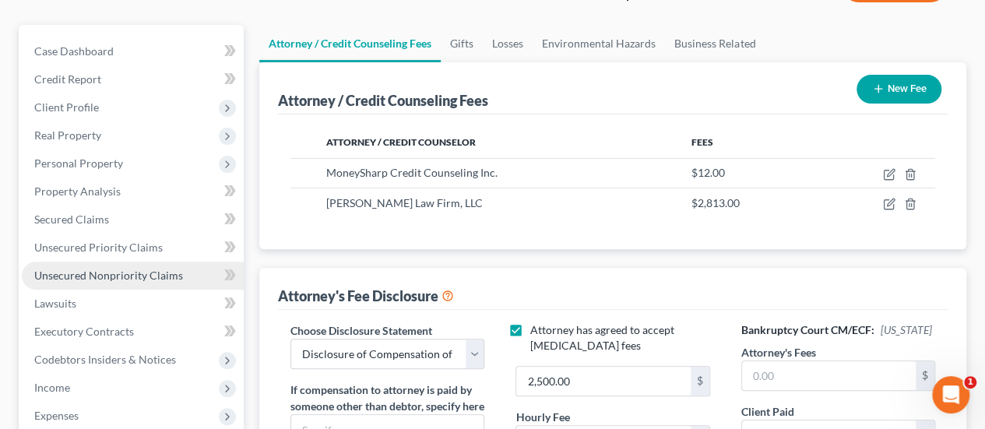
scroll to position [233, 0]
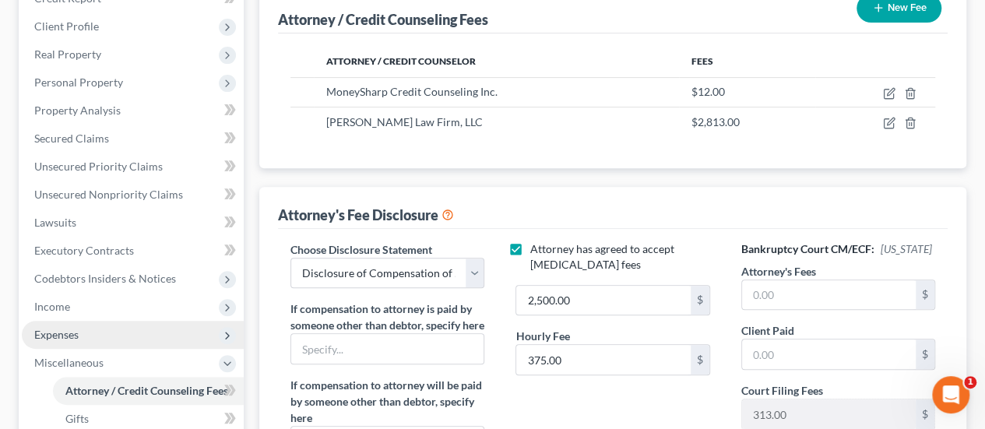
click at [104, 321] on span "Expenses" at bounding box center [133, 335] width 222 height 28
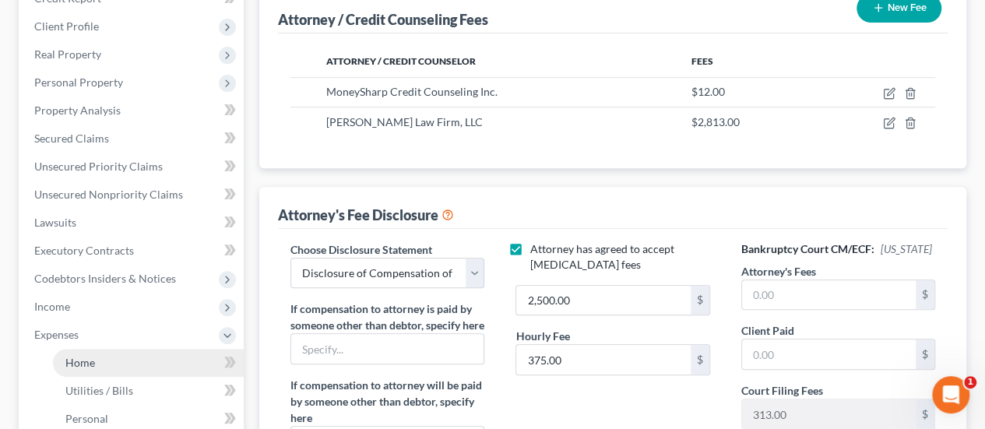
click at [116, 349] on link "Home" at bounding box center [148, 363] width 191 height 28
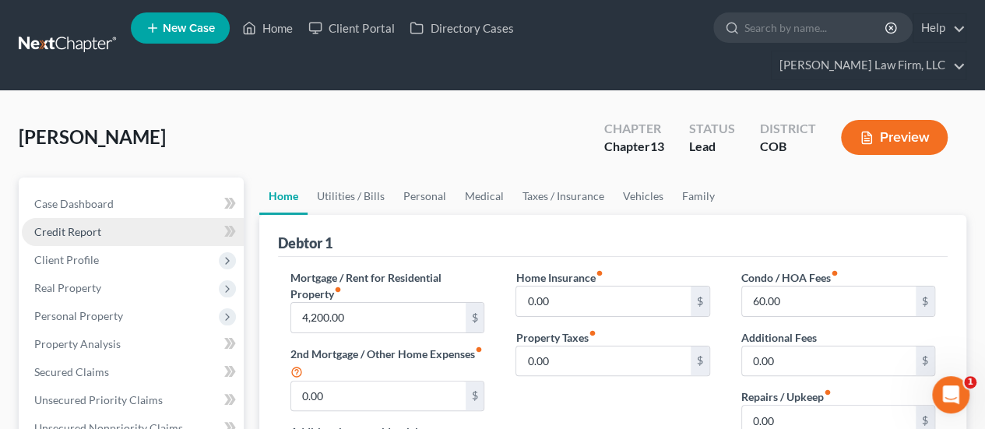
click at [87, 218] on link "Credit Report" at bounding box center [133, 232] width 222 height 28
